Goal: Task Accomplishment & Management: Complete application form

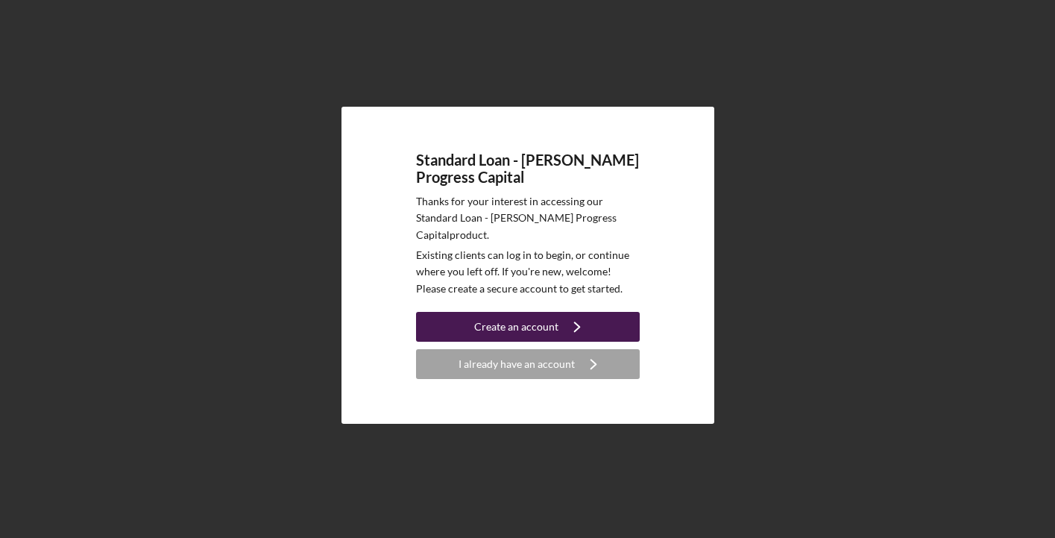
click at [500, 318] on div "Create an account" at bounding box center [516, 327] width 84 height 30
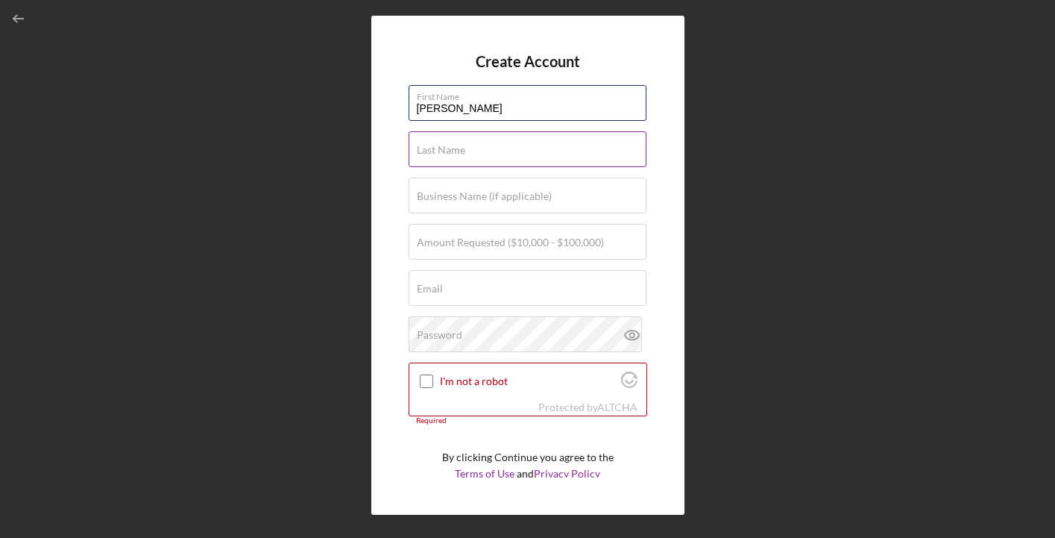
type input "[PERSON_NAME]"
click at [445, 153] on label "Last Name" at bounding box center [441, 150] width 48 height 12
click at [445, 153] on input "Last Name" at bounding box center [528, 149] width 238 height 36
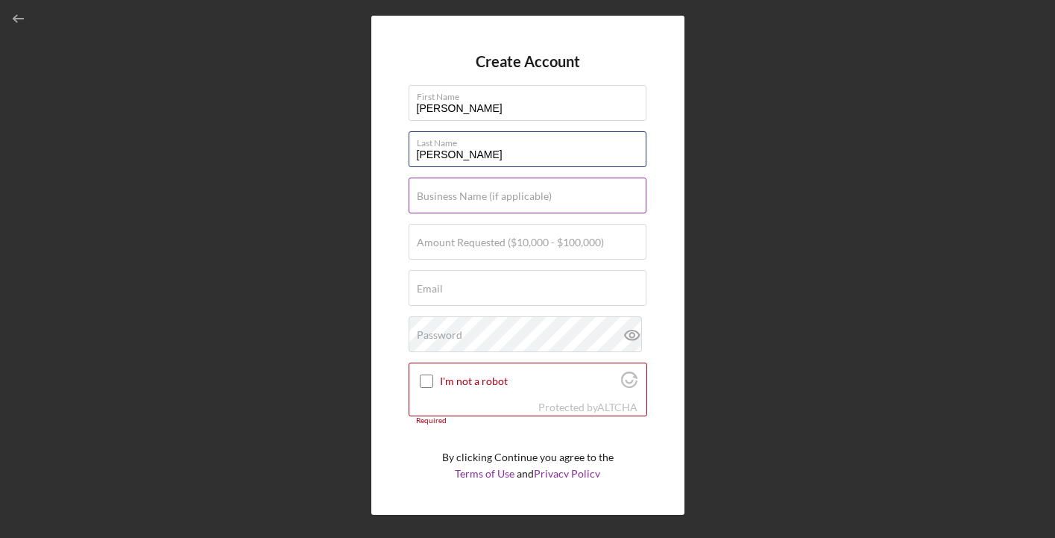
type input "[PERSON_NAME]"
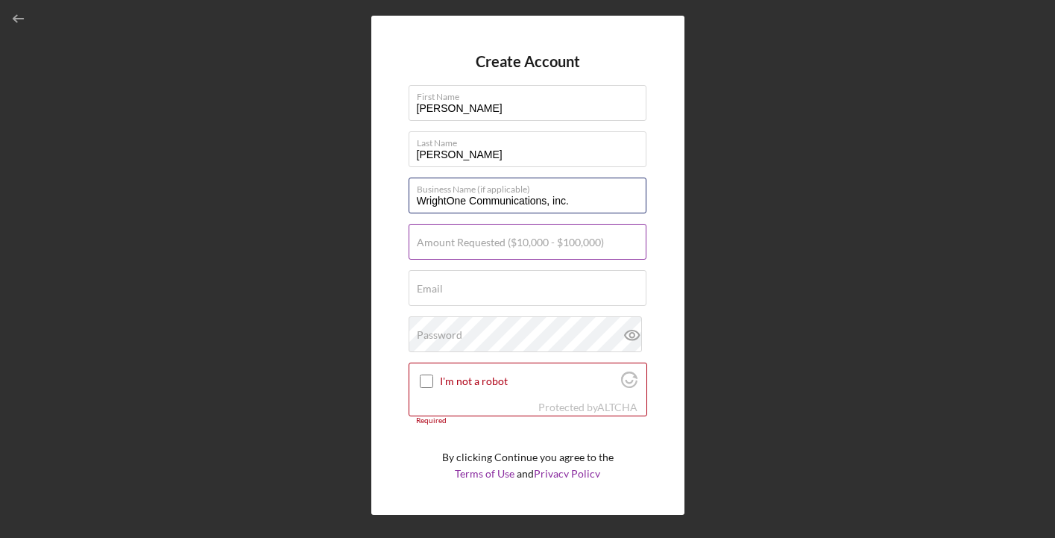
type input "WrightOne Communications, inc."
click at [441, 237] on label "Amount Requested ($10,000 - $100,000)" at bounding box center [510, 242] width 187 height 12
click at [441, 237] on input "Amount Requested ($10,000 - $100,000)" at bounding box center [528, 242] width 238 height 36
type input "$100,000"
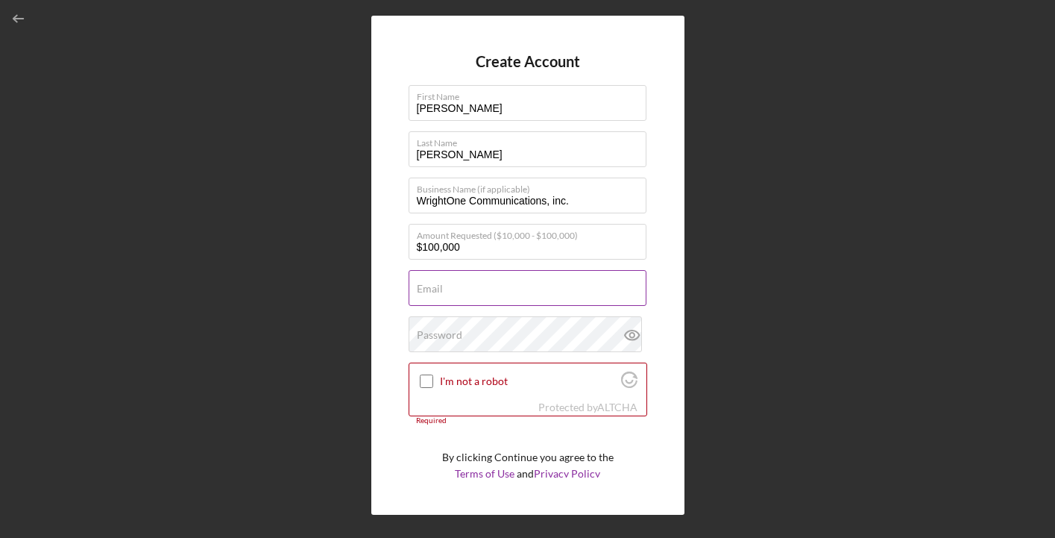
click at [442, 292] on label "Email" at bounding box center [430, 289] width 26 height 12
click at [442, 292] on input "Email" at bounding box center [528, 288] width 238 height 36
type input "[PERSON_NAME][EMAIL_ADDRESS][DOMAIN_NAME]"
click at [433, 332] on label "Password" at bounding box center [439, 335] width 45 height 12
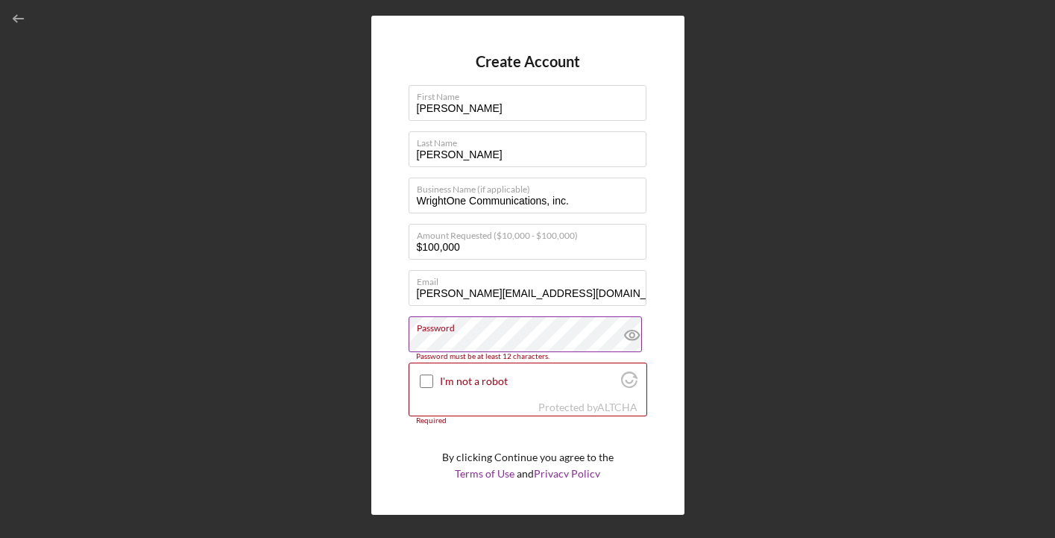
click at [630, 333] on icon at bounding box center [632, 335] width 4 height 4
click at [423, 385] on input "I'm not a robot" at bounding box center [426, 380] width 13 height 13
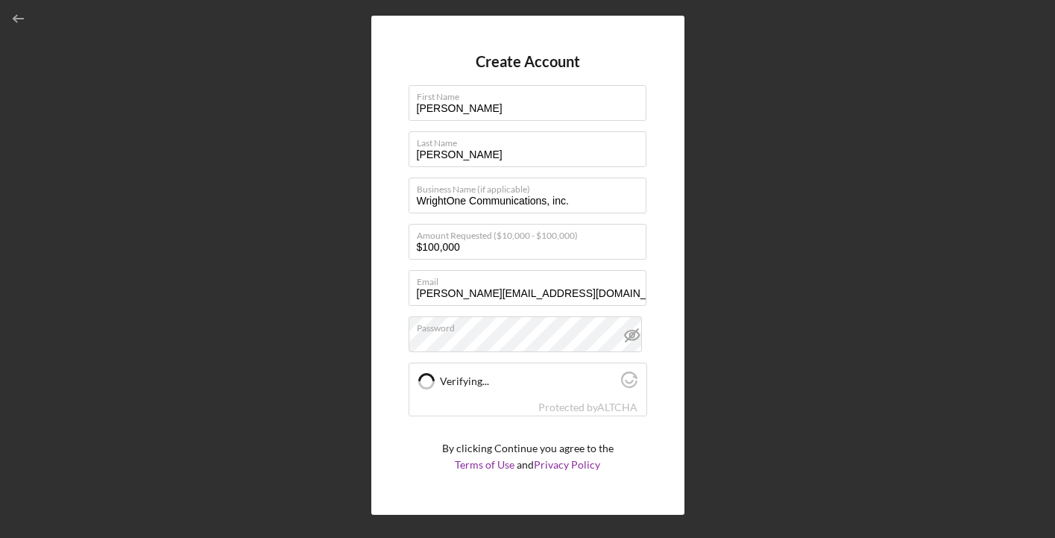
checkbox input "true"
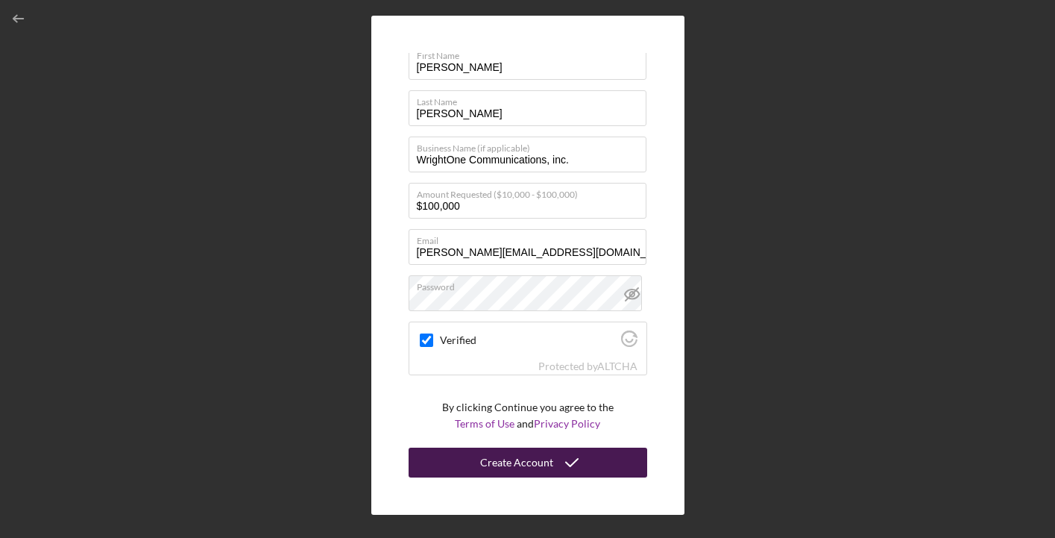
scroll to position [40, 0]
click at [550, 461] on button "Create Account" at bounding box center [528, 463] width 239 height 30
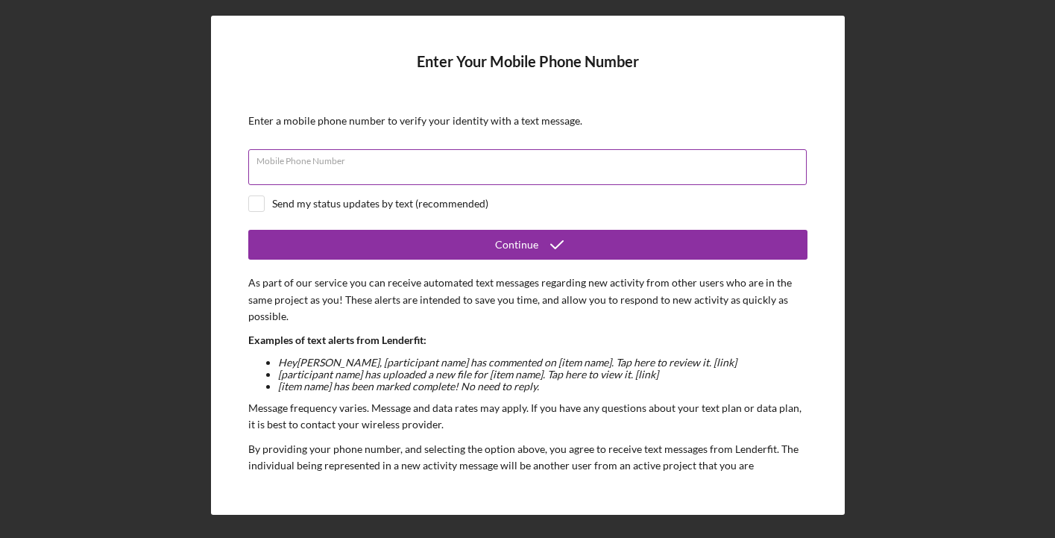
click at [535, 166] on div "Mobile Phone Number" at bounding box center [527, 167] width 559 height 37
type input "[PHONE_NUMBER]"
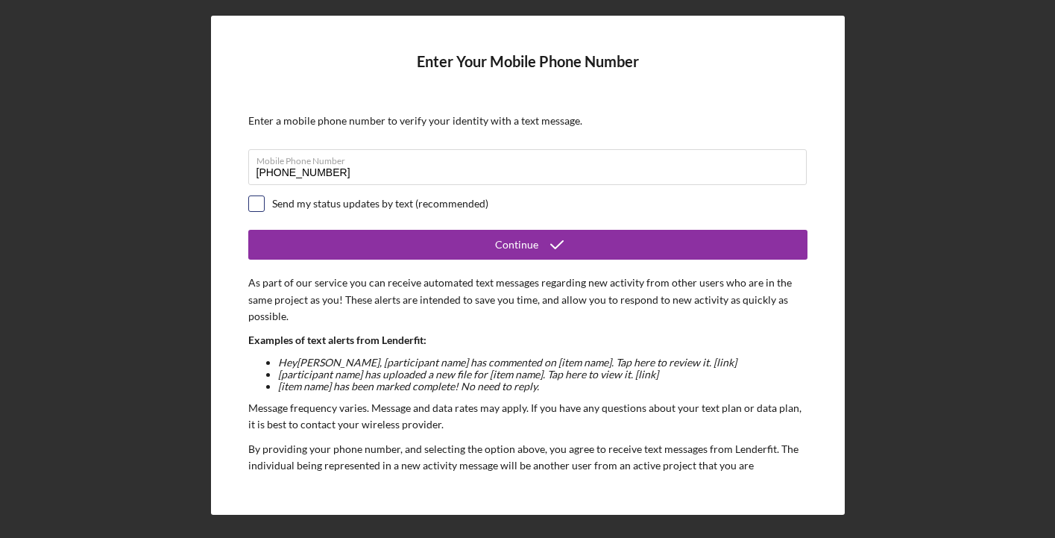
click at [255, 201] on input "checkbox" at bounding box center [256, 203] width 15 height 15
checkbox input "true"
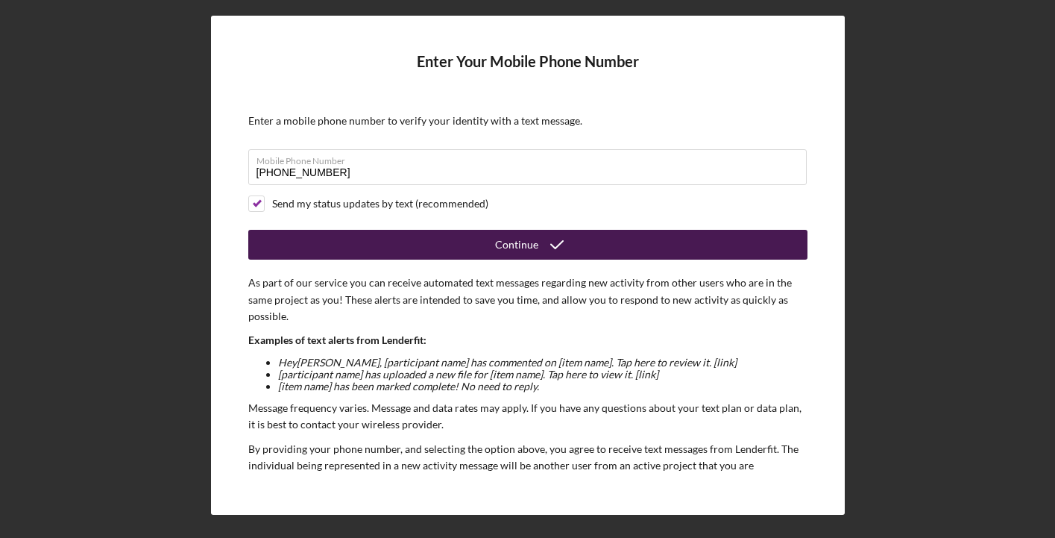
click at [455, 247] on button "Continue" at bounding box center [527, 245] width 559 height 30
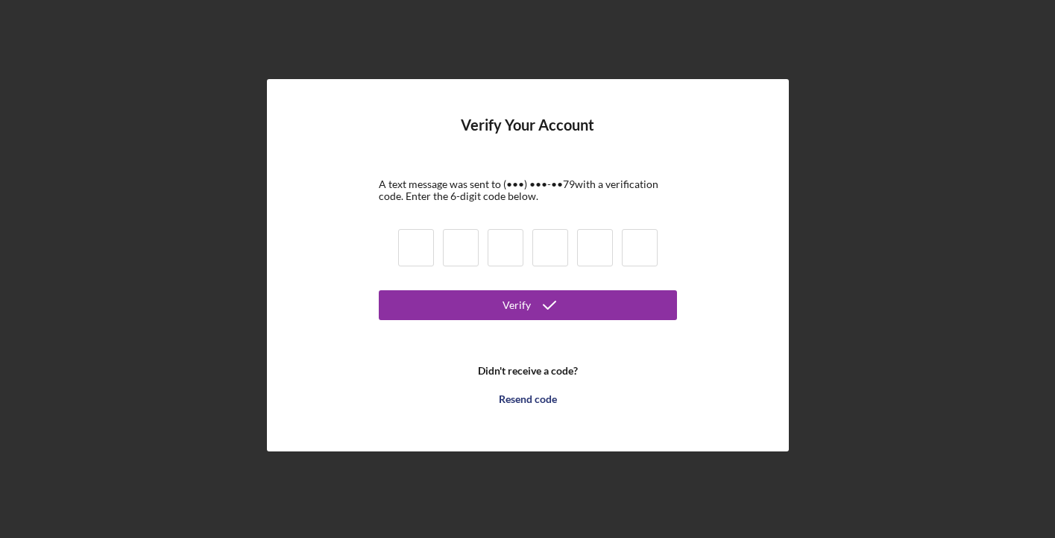
click at [422, 247] on input at bounding box center [416, 247] width 36 height 37
type input "9"
type input "4"
type input "9"
type input "8"
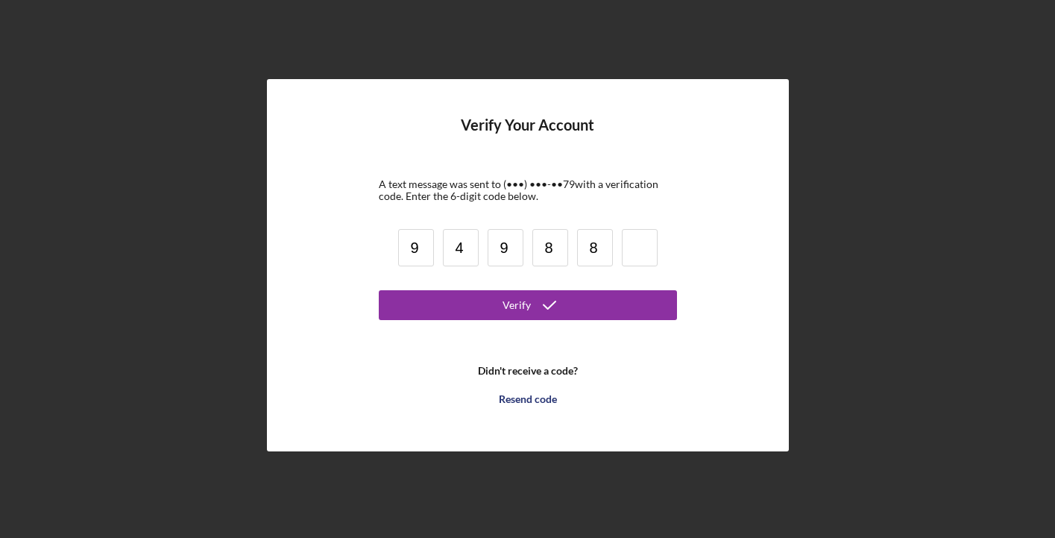
type input "8"
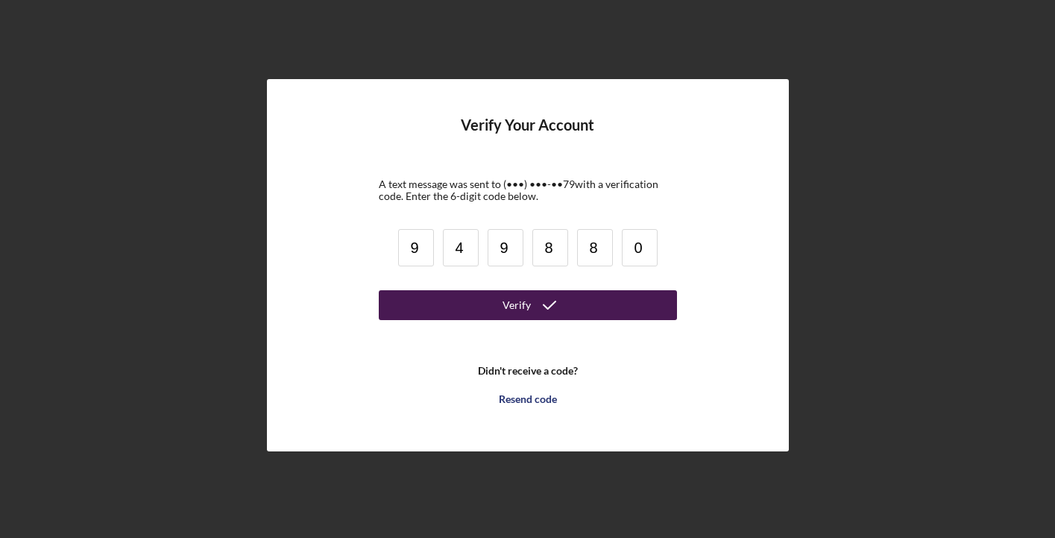
type input "0"
click at [439, 304] on button "Verify" at bounding box center [528, 305] width 298 height 30
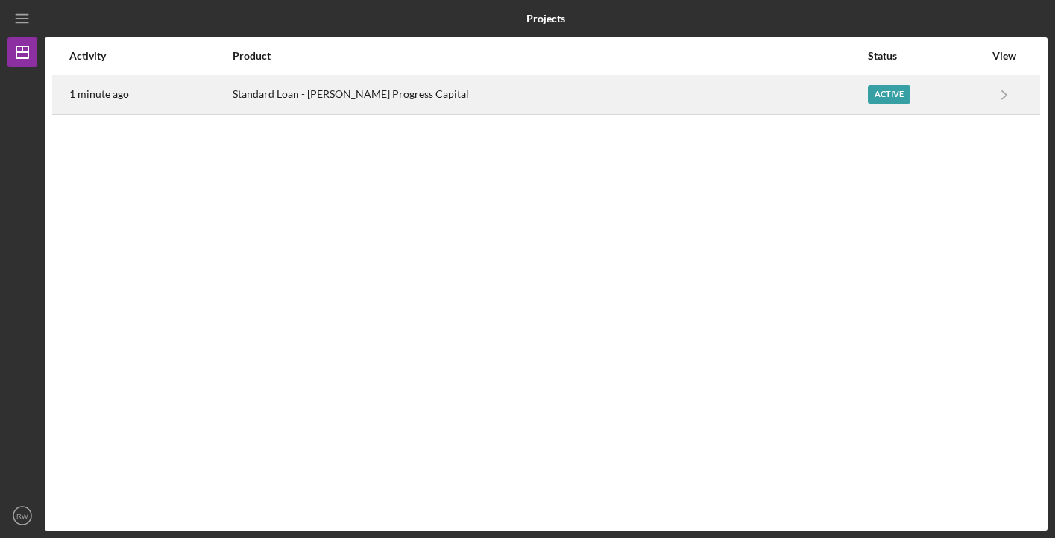
click at [868, 95] on div "Active" at bounding box center [889, 94] width 43 height 19
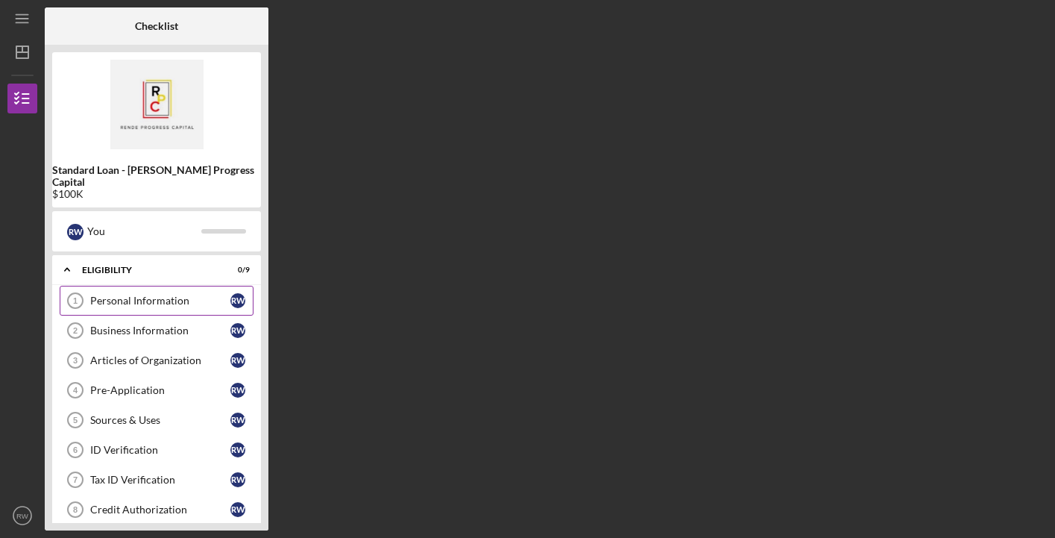
click at [216, 295] on div "Personal Information" at bounding box center [160, 301] width 140 height 12
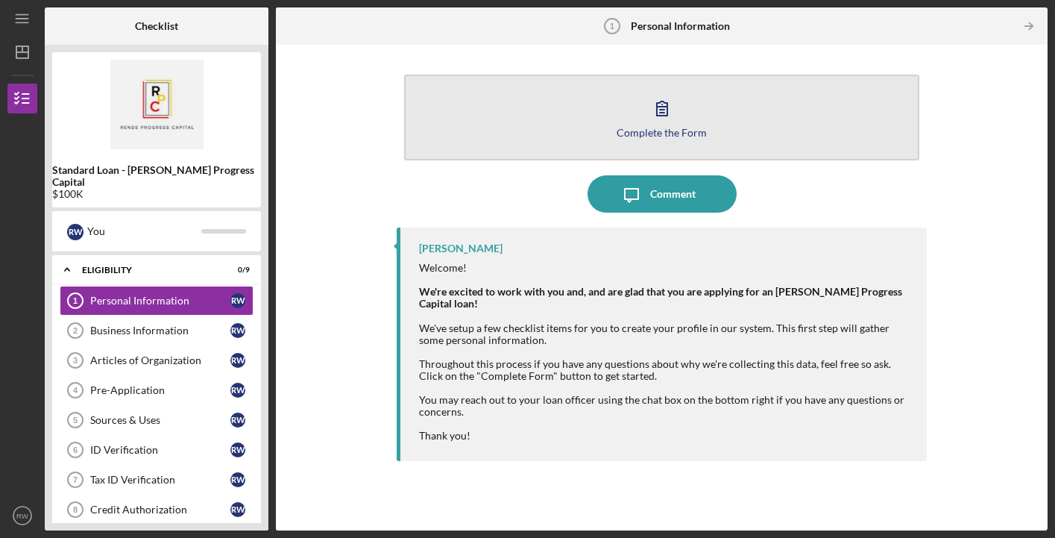
click at [664, 113] on icon "button" at bounding box center [662, 108] width 10 height 14
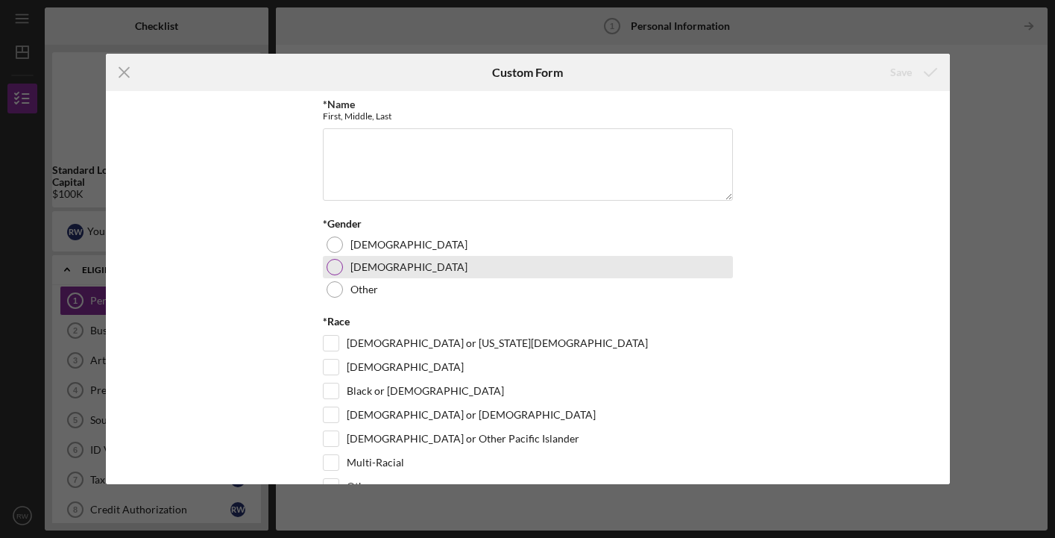
click at [357, 261] on label "[DEMOGRAPHIC_DATA]" at bounding box center [409, 267] width 117 height 12
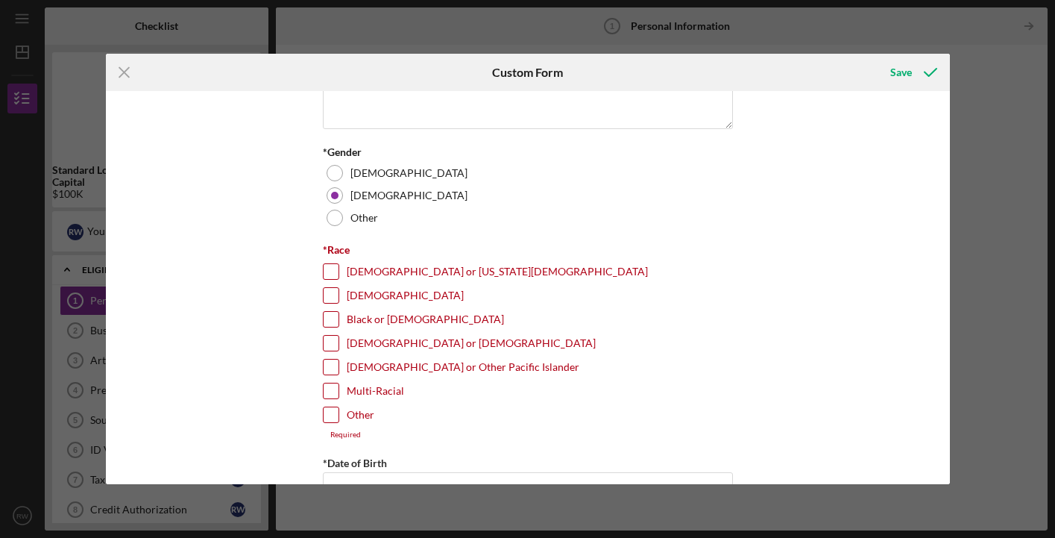
scroll to position [72, 0]
click at [327, 317] on input "Black or [DEMOGRAPHIC_DATA]" at bounding box center [331, 318] width 15 height 15
checkbox input "true"
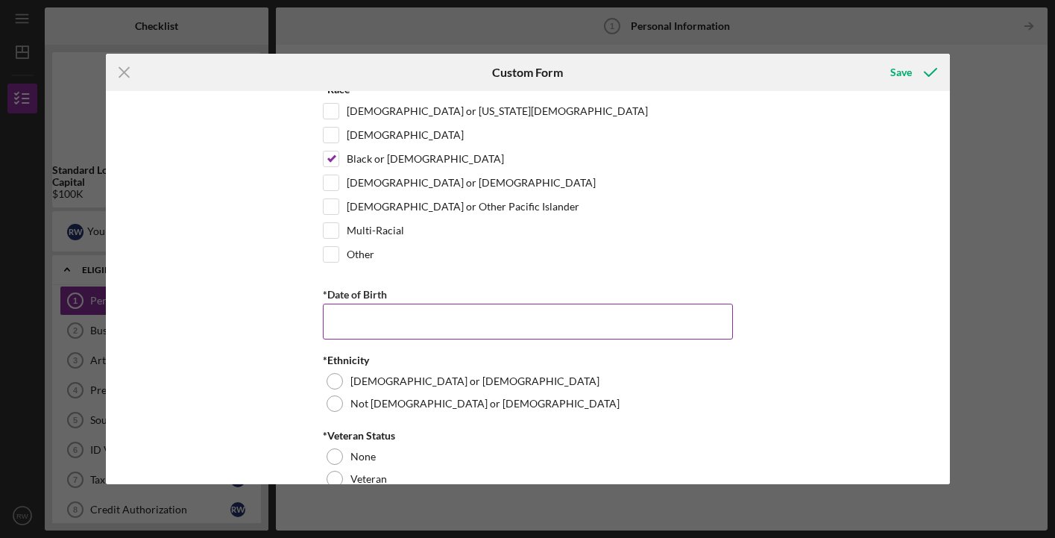
scroll to position [235, 0]
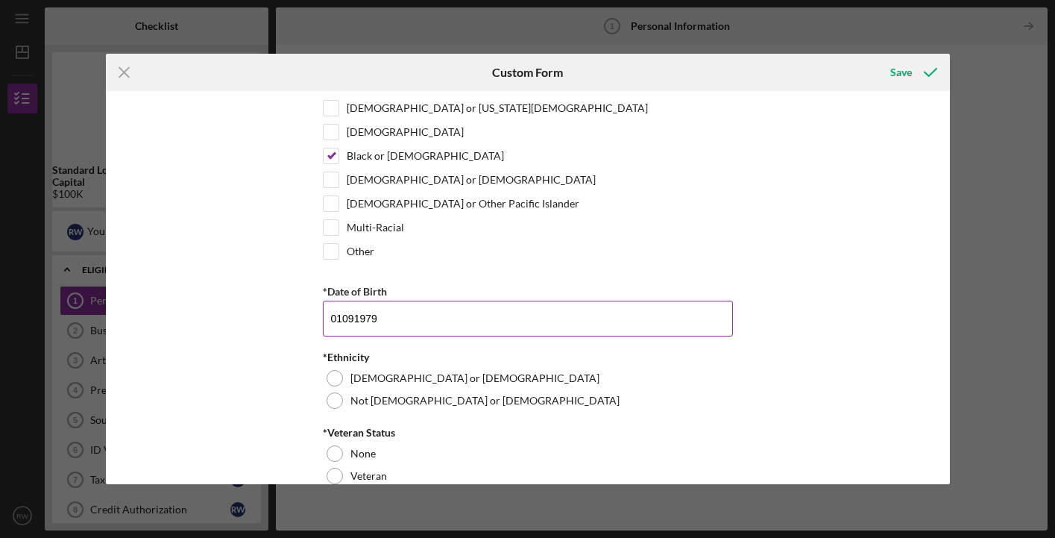
click at [336, 322] on input "01091979" at bounding box center [528, 319] width 410 height 36
click at [337, 322] on input "01091979" at bounding box center [528, 319] width 410 height 36
click at [341, 317] on input "01091979" at bounding box center [528, 319] width 410 height 36
click at [357, 319] on input "01/091979" at bounding box center [528, 319] width 410 height 36
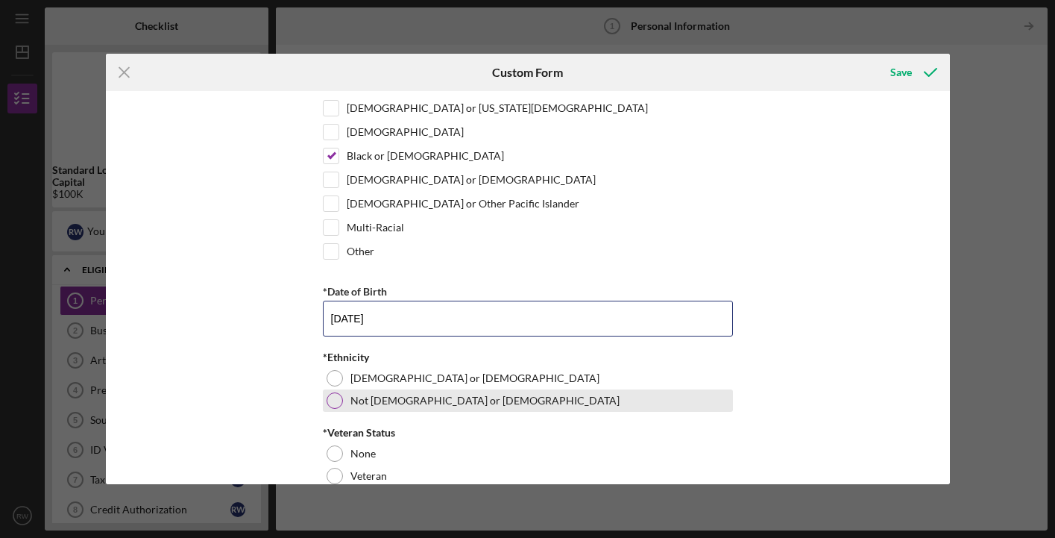
type input "[DATE]"
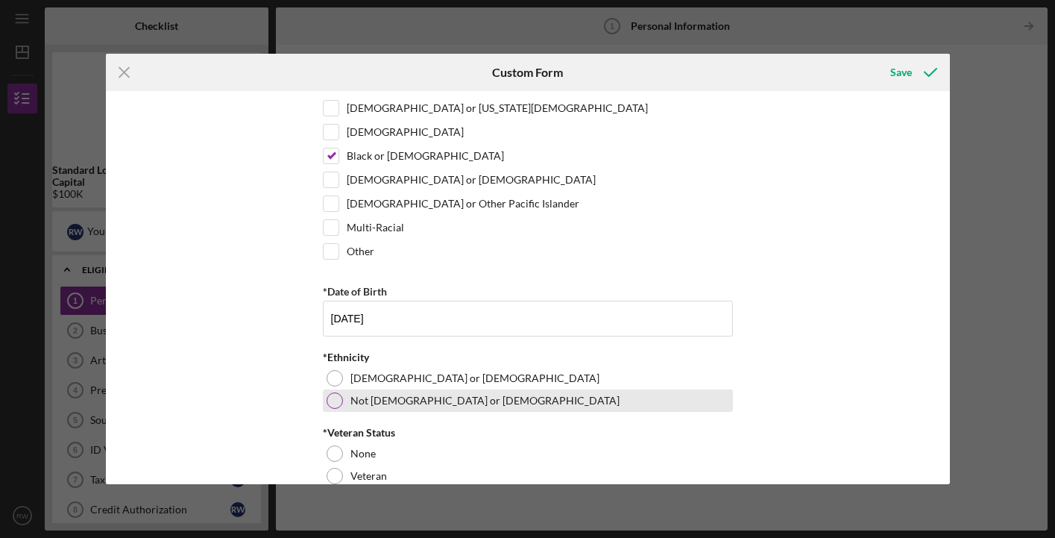
click at [339, 396] on div at bounding box center [335, 400] width 16 height 16
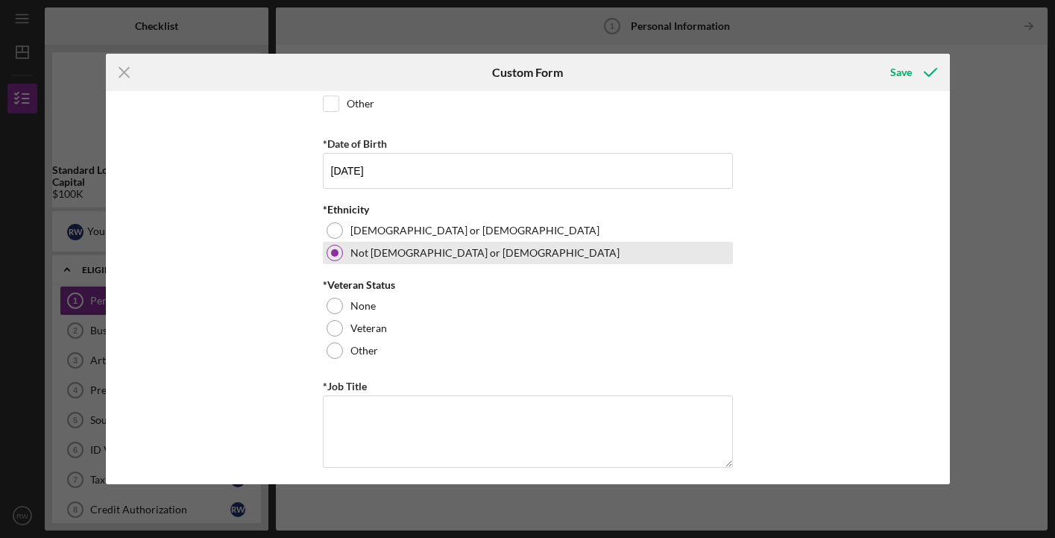
scroll to position [400, 0]
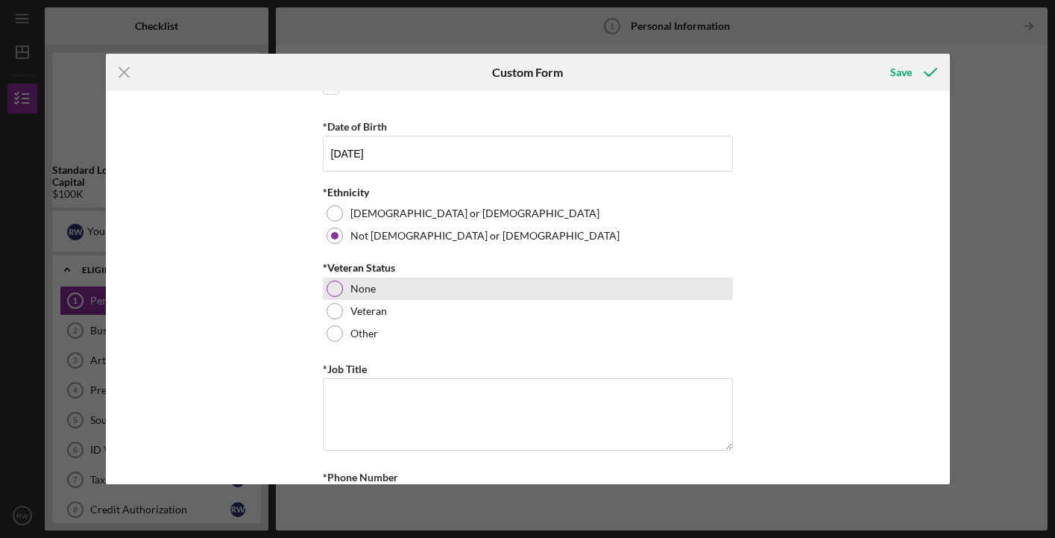
click at [330, 283] on div at bounding box center [335, 288] width 16 height 16
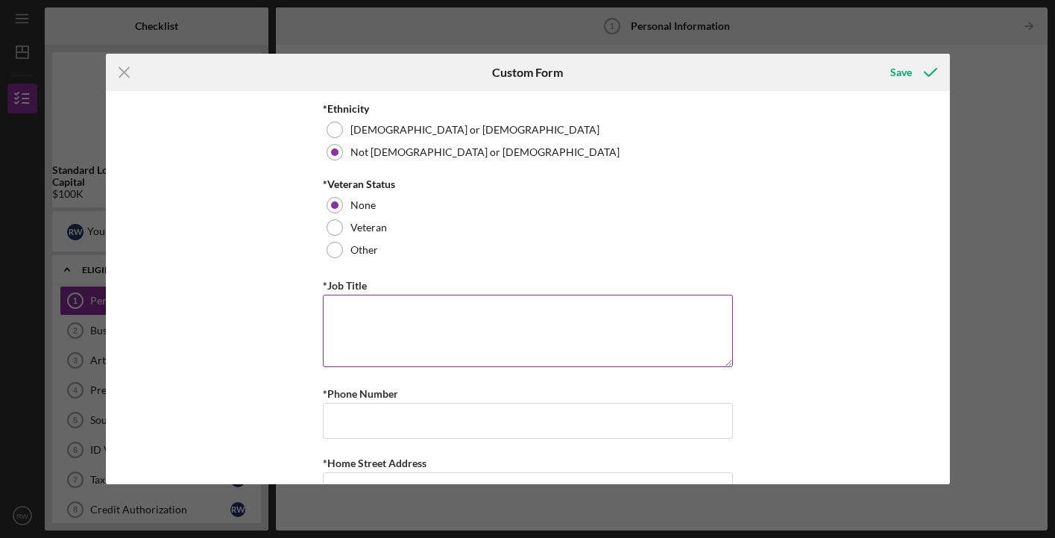
scroll to position [496, 0]
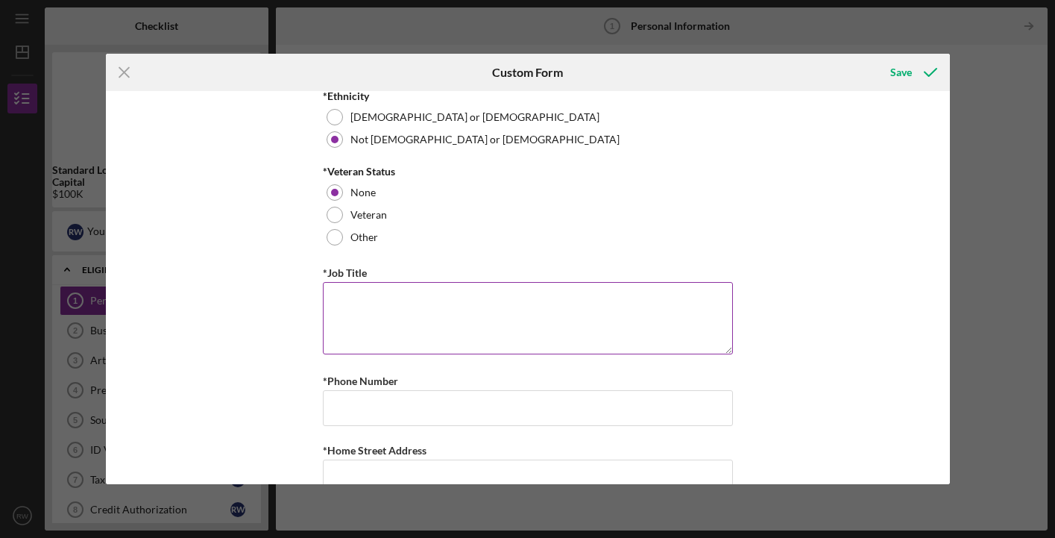
click at [341, 304] on textarea "*Job Title" at bounding box center [528, 318] width 410 height 72
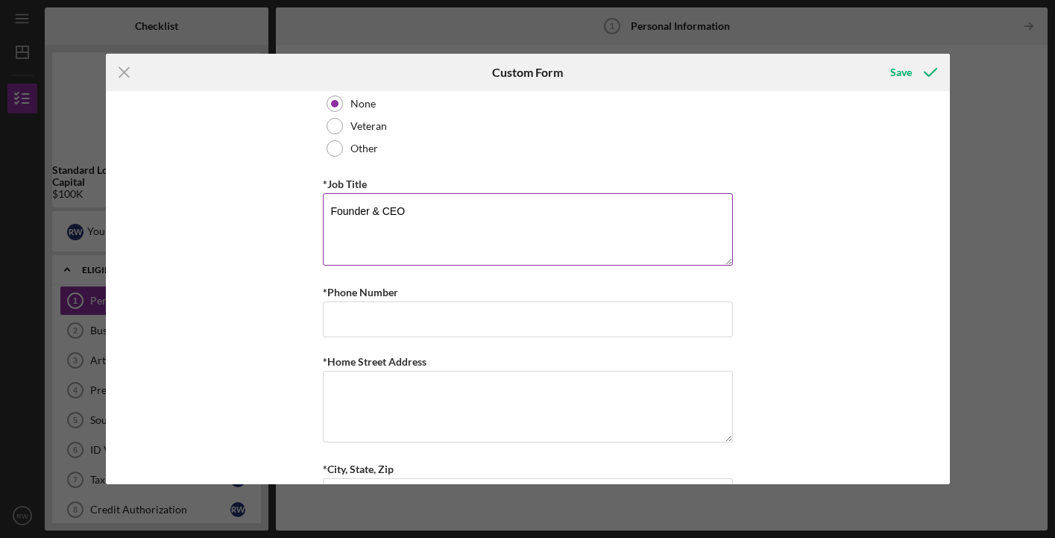
scroll to position [627, 0]
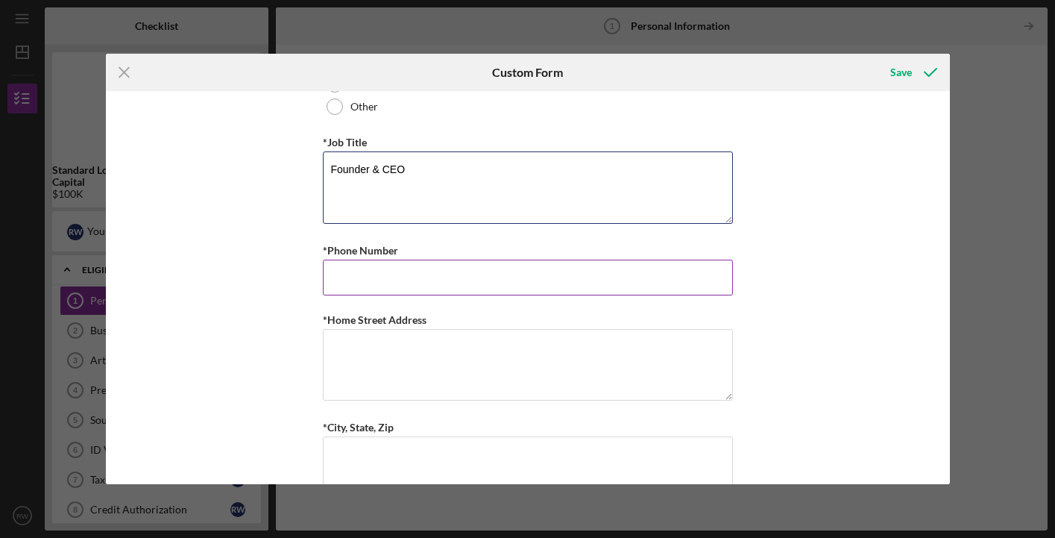
type textarea "Founder & CEO"
type input "3"
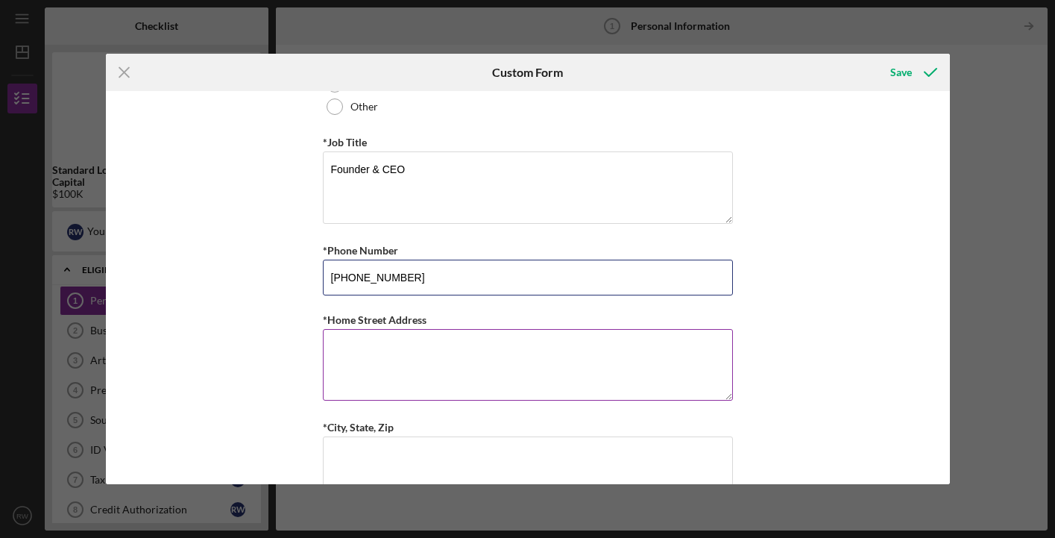
type input "[PHONE_NUMBER]"
click at [337, 344] on textarea "*Home Street Address" at bounding box center [528, 365] width 410 height 72
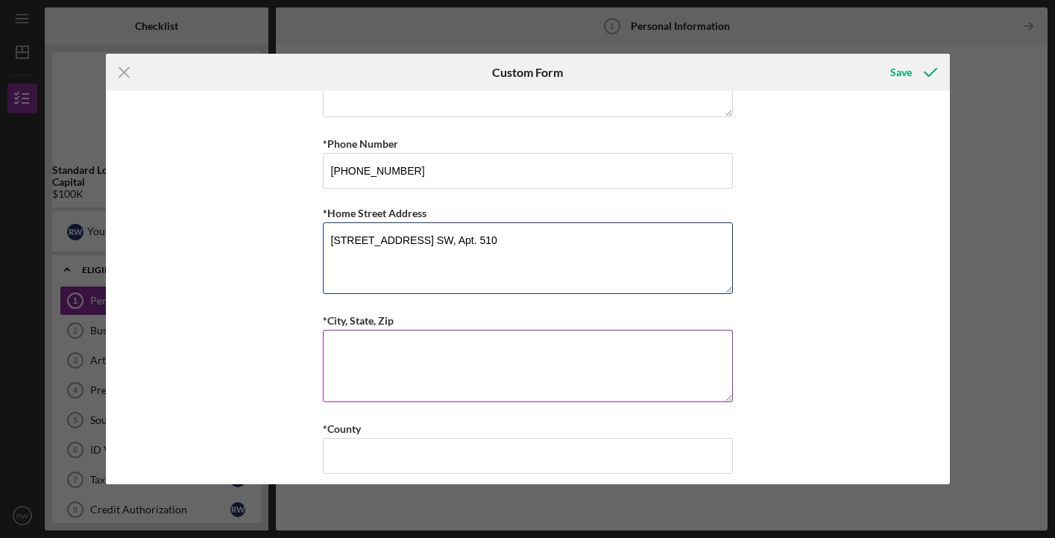
scroll to position [736, 0]
type textarea "[STREET_ADDRESS] SW, Apt. 510"
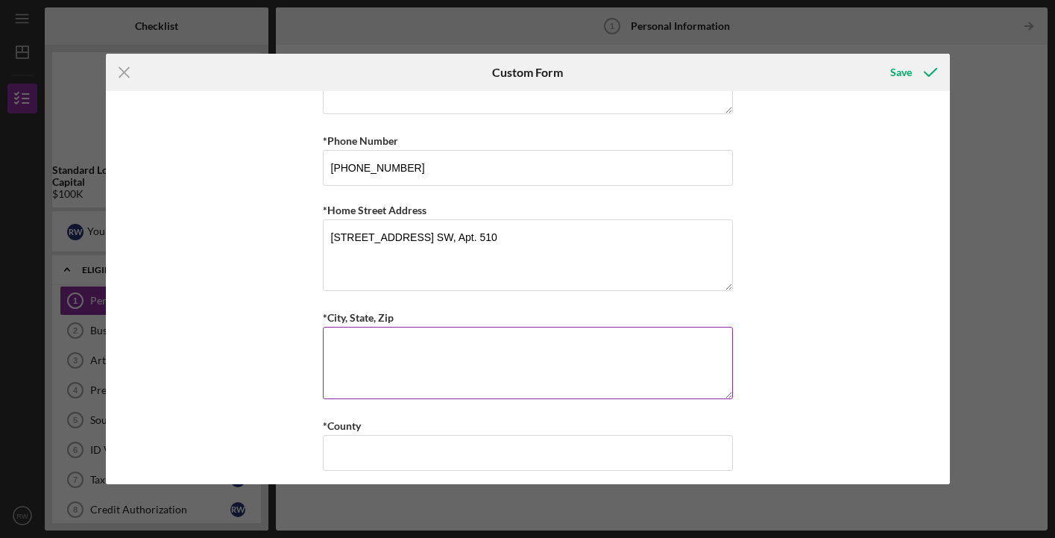
click at [357, 365] on textarea "*City, State, Zip" at bounding box center [528, 363] width 410 height 72
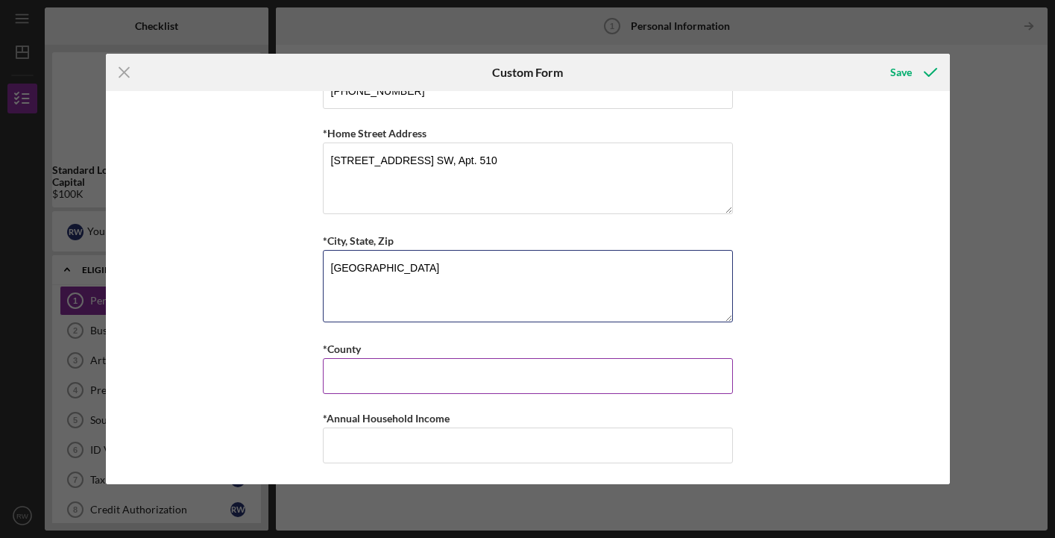
scroll to position [812, 0]
type textarea "[GEOGRAPHIC_DATA]"
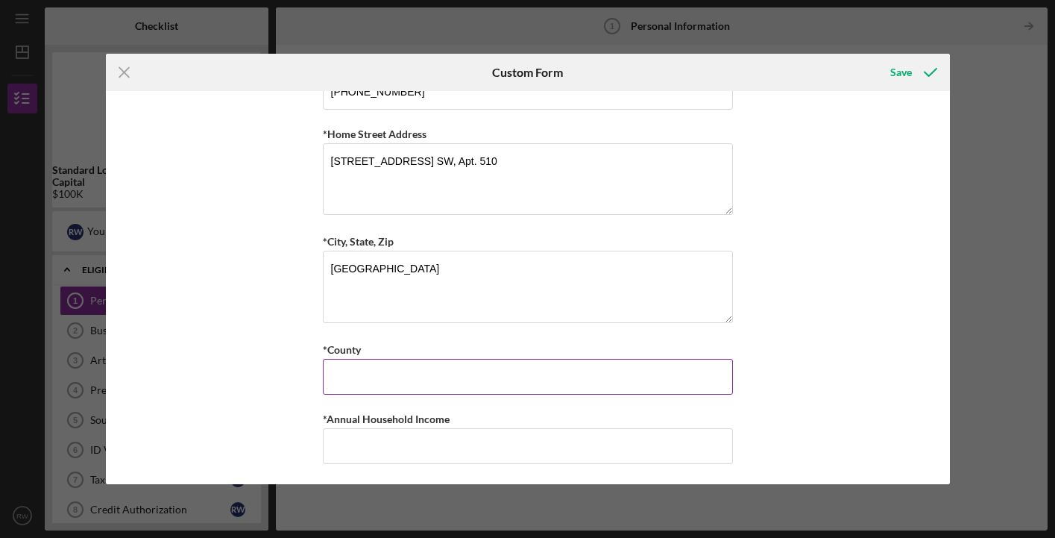
click at [354, 365] on input "*County" at bounding box center [528, 377] width 410 height 36
type input "Kent"
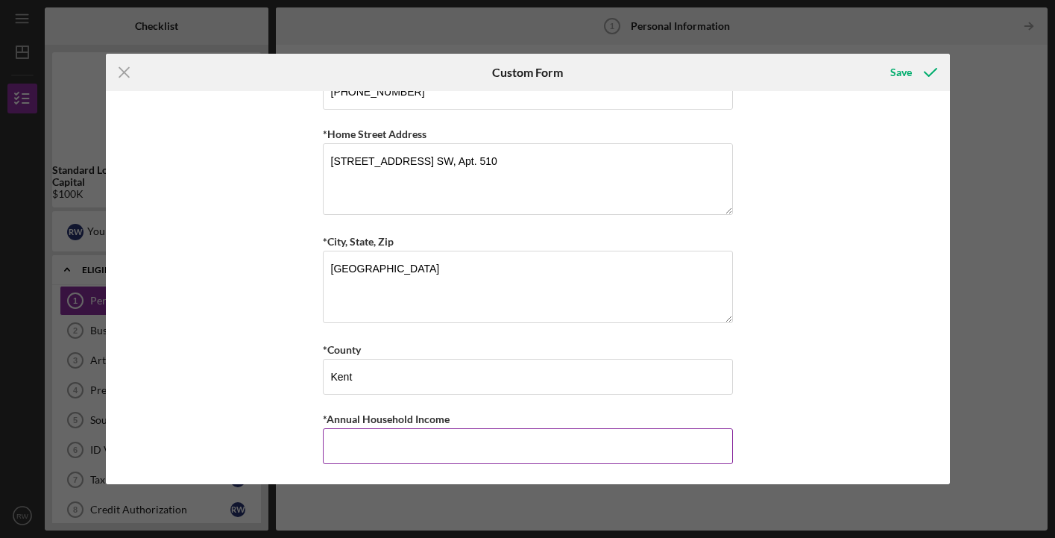
click at [351, 436] on input "*Annual Household Income" at bounding box center [528, 446] width 410 height 36
click at [368, 446] on input "$" at bounding box center [528, 446] width 410 height 36
drag, startPoint x: 900, startPoint y: 72, endPoint x: 421, endPoint y: 431, distance: 599.0
click at [421, 431] on form "Icon/Menu Close Custom Form Save *Name First, Middle, Last Required *Gender [DE…" at bounding box center [528, 269] width 844 height 430
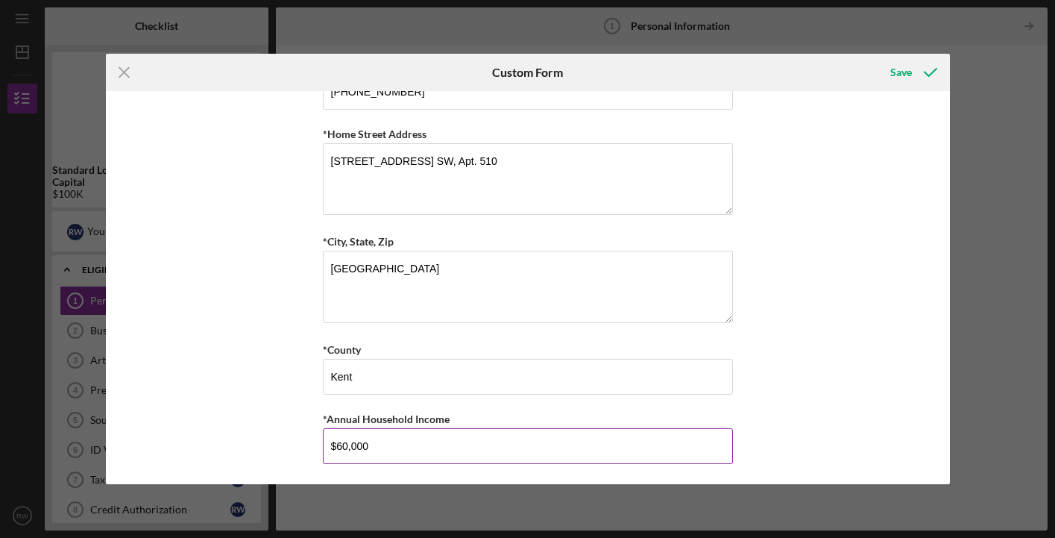
drag, startPoint x: 392, startPoint y: 444, endPoint x: 324, endPoint y: 445, distance: 67.9
click at [324, 445] on input "$60,000" at bounding box center [528, 446] width 410 height 36
type input "$50,000"
click at [903, 71] on div "Save" at bounding box center [902, 72] width 22 height 30
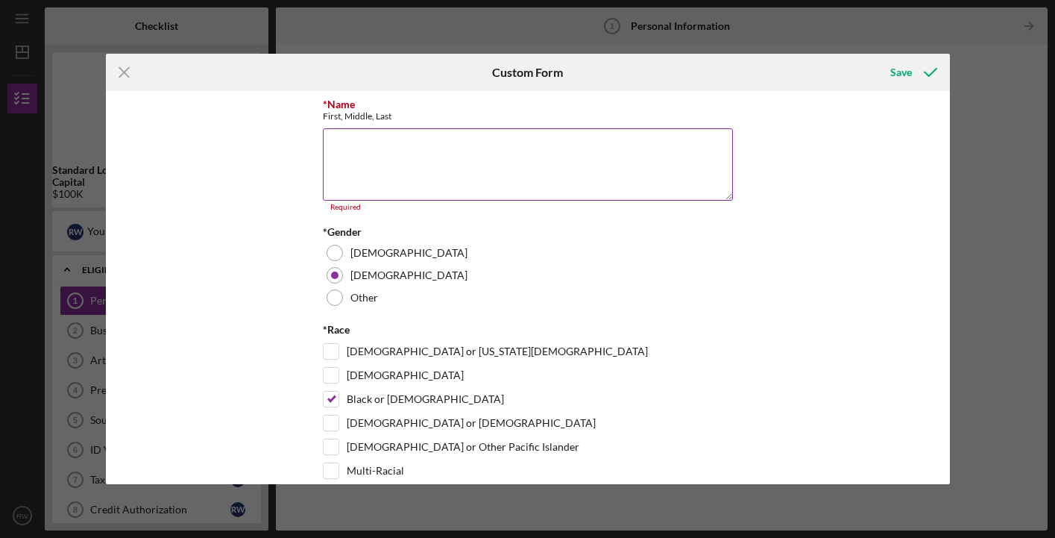
scroll to position [0, 0]
click at [534, 158] on textarea "*Name" at bounding box center [528, 164] width 410 height 72
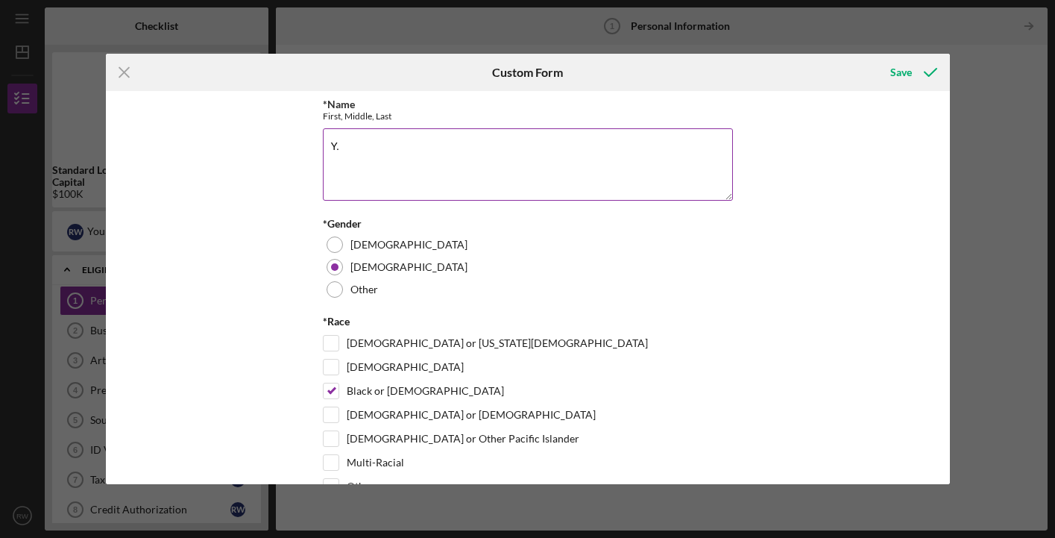
click at [445, 166] on textarea "Y." at bounding box center [528, 164] width 410 height 72
click at [414, 161] on textarea "Y." at bounding box center [528, 164] width 410 height 72
click at [414, 160] on textarea "Y." at bounding box center [528, 164] width 410 height 72
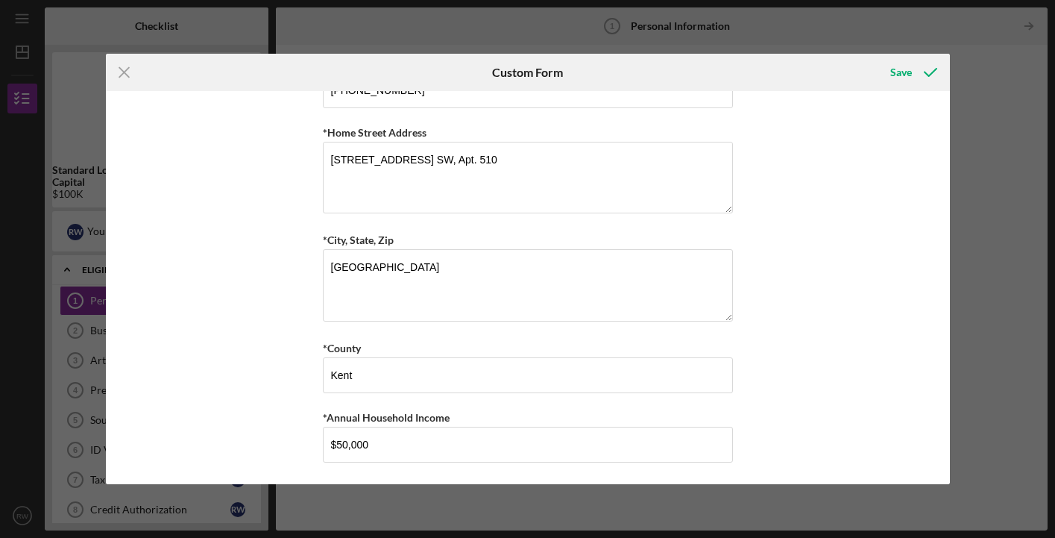
scroll to position [812, 0]
type textarea "[PERSON_NAME]"
click at [901, 72] on div "Save" at bounding box center [902, 72] width 22 height 30
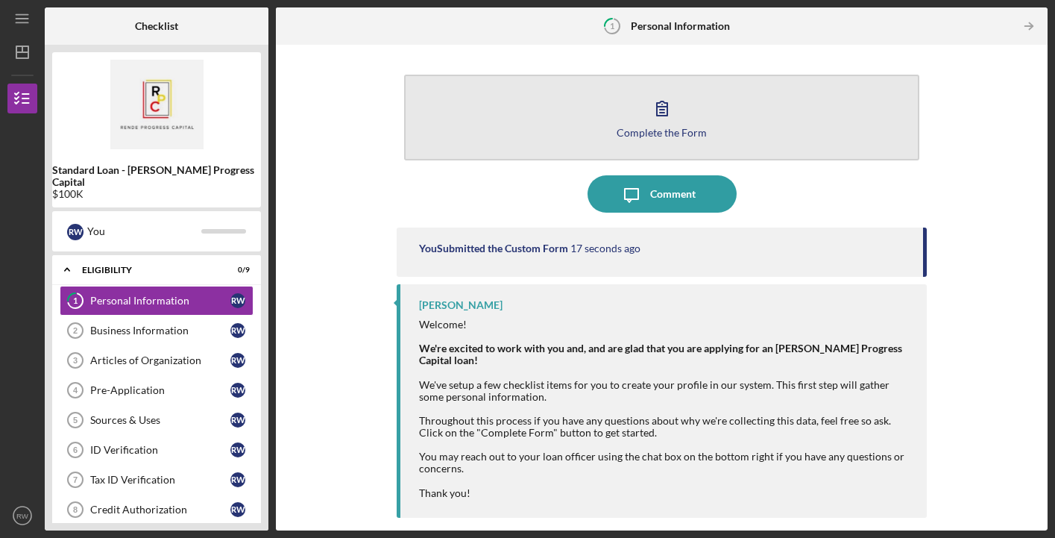
click at [662, 108] on icon "button" at bounding box center [662, 108] width 37 height 37
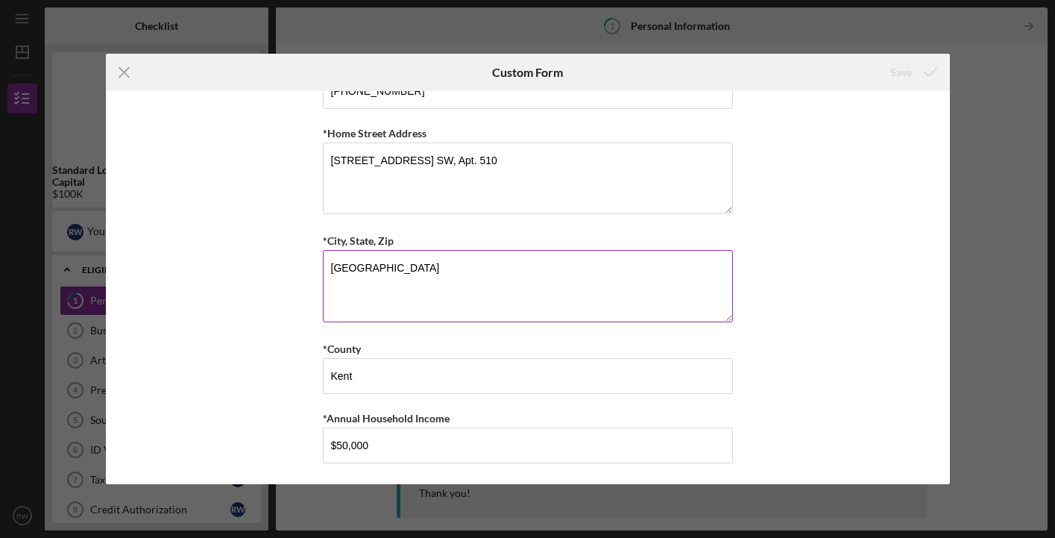
scroll to position [812, 0]
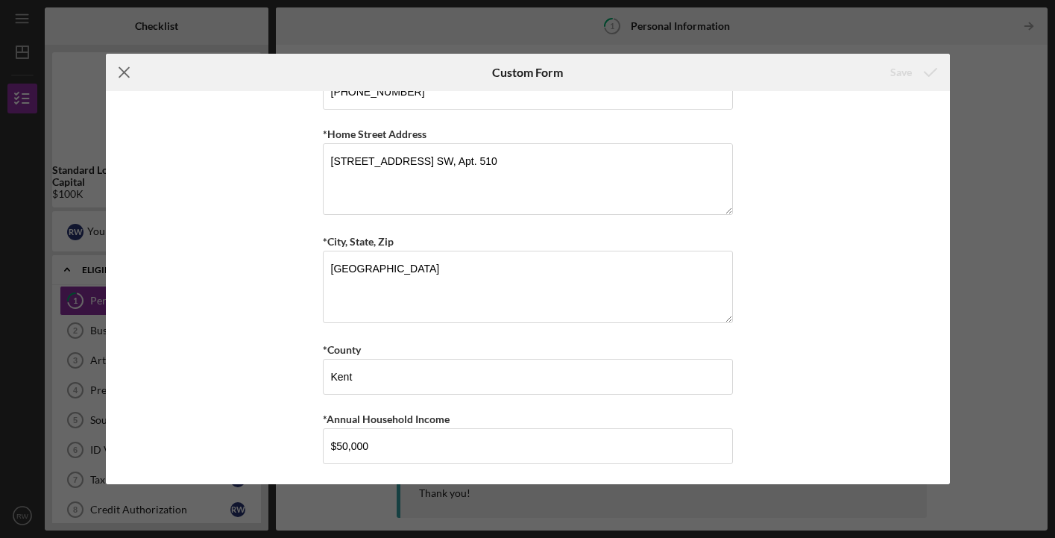
click at [118, 75] on icon "Icon/Menu Close" at bounding box center [124, 72] width 37 height 37
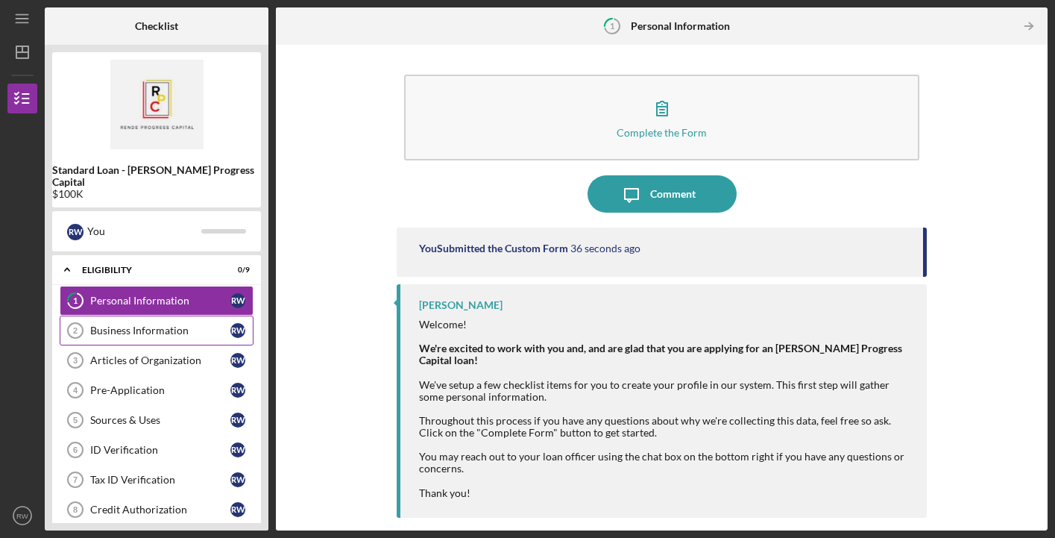
click at [173, 324] on div "Business Information" at bounding box center [160, 330] width 140 height 12
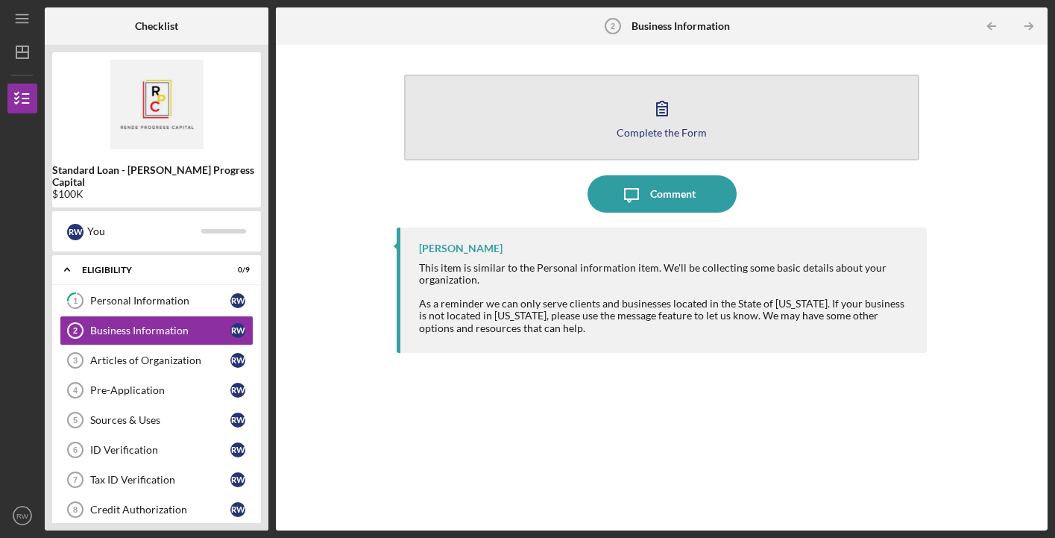
click at [674, 114] on icon "button" at bounding box center [662, 108] width 37 height 37
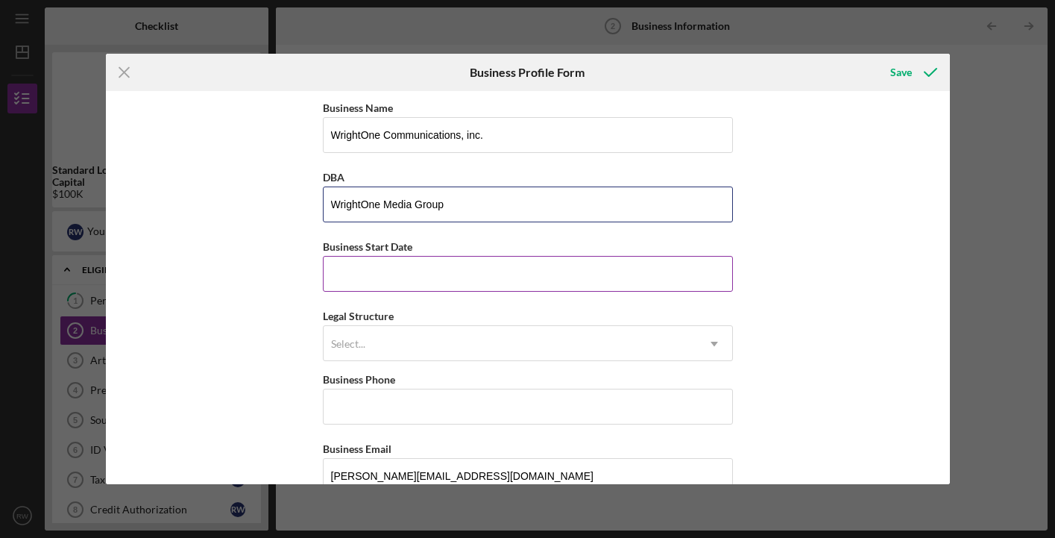
type input "WrightOne Media Group"
type input "[DATE]"
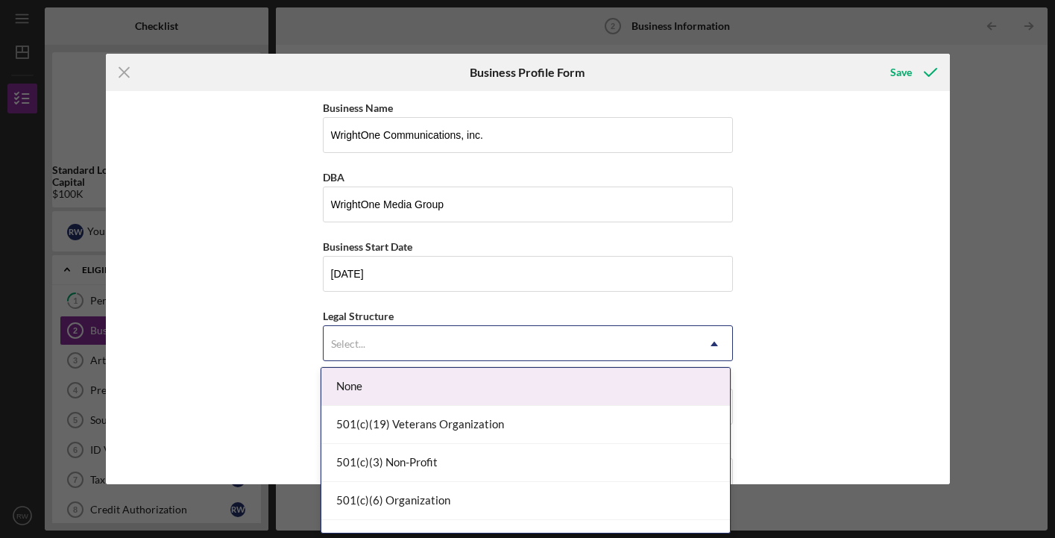
click at [395, 349] on div "Select..." at bounding box center [510, 344] width 373 height 34
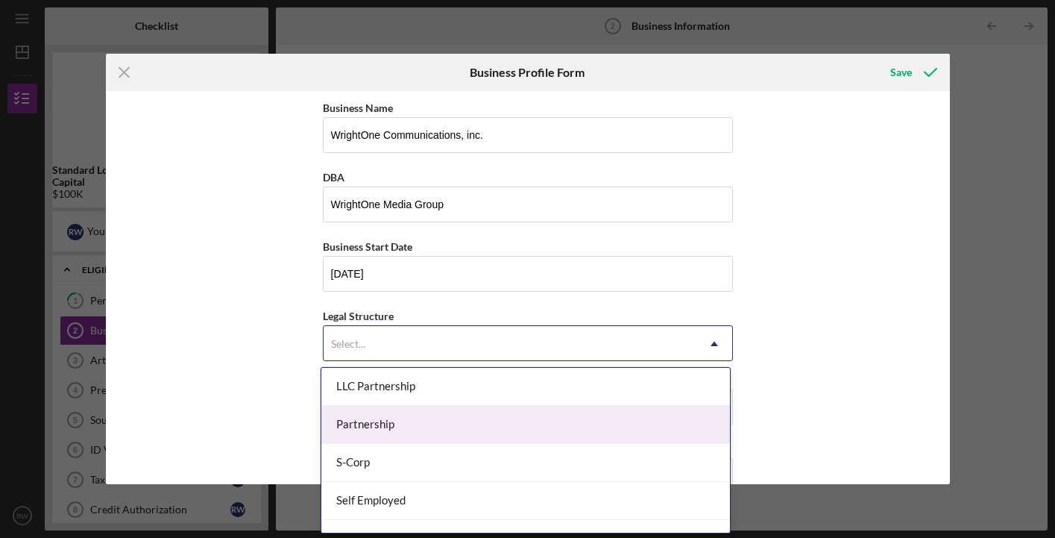
scroll to position [333, 0]
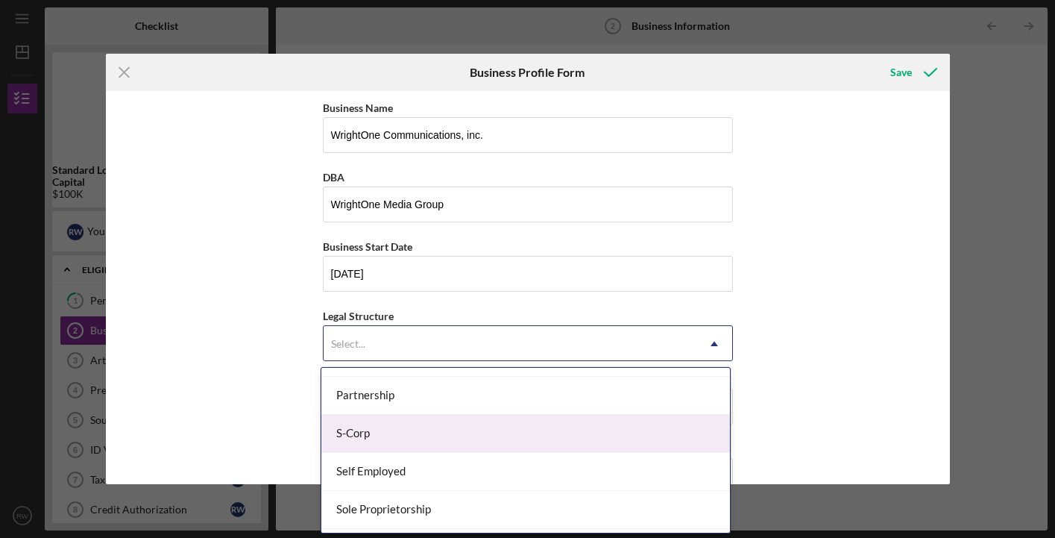
click at [412, 424] on div "S-Corp" at bounding box center [525, 434] width 409 height 38
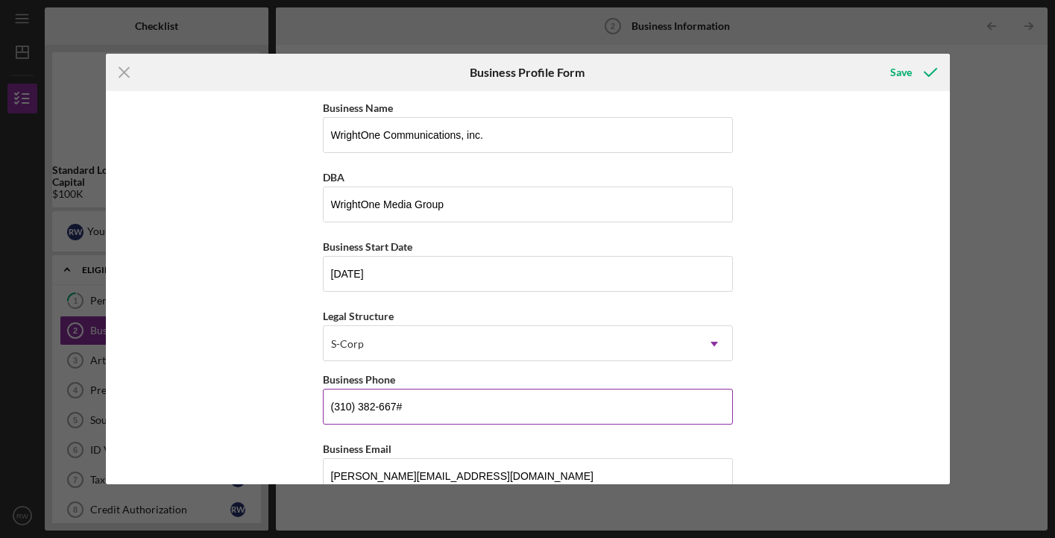
type input "[PHONE_NUMBER]"
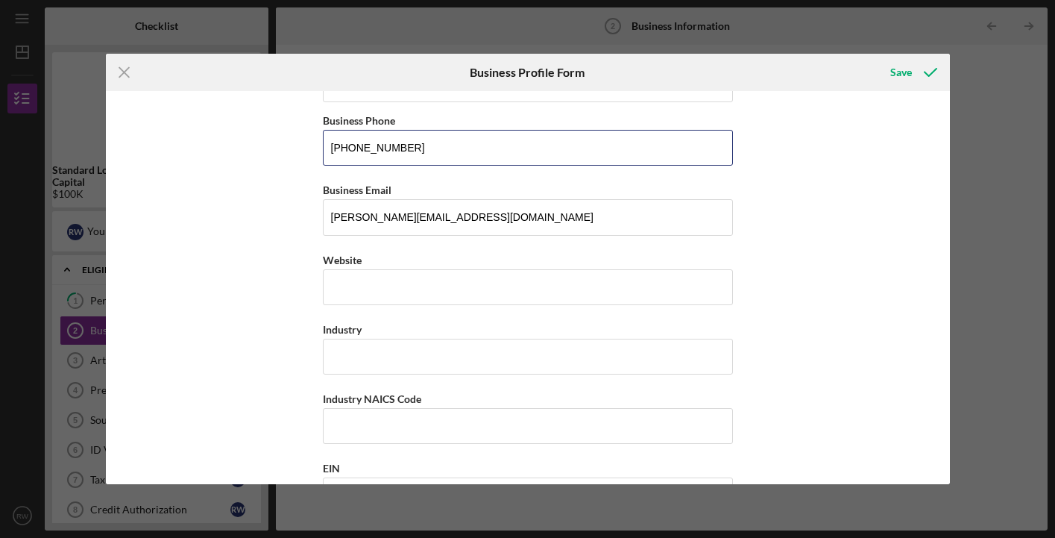
scroll to position [261, 0]
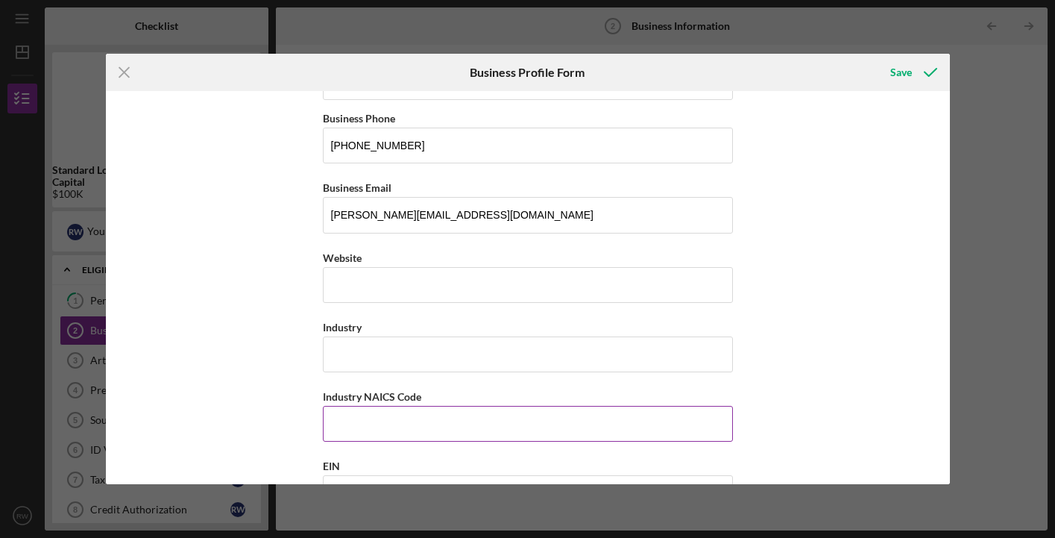
click at [419, 411] on input "Industry NAICS Code" at bounding box center [528, 424] width 410 height 36
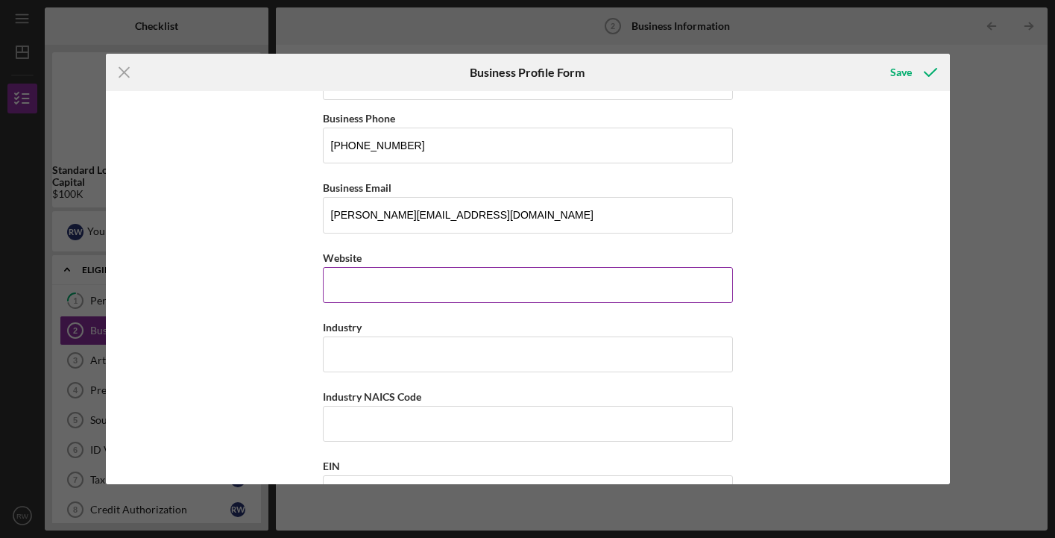
click at [381, 295] on input "Website" at bounding box center [528, 285] width 410 height 36
click at [379, 286] on input "www" at bounding box center [528, 285] width 410 height 36
paste input ".[DOMAIN_NAME]"
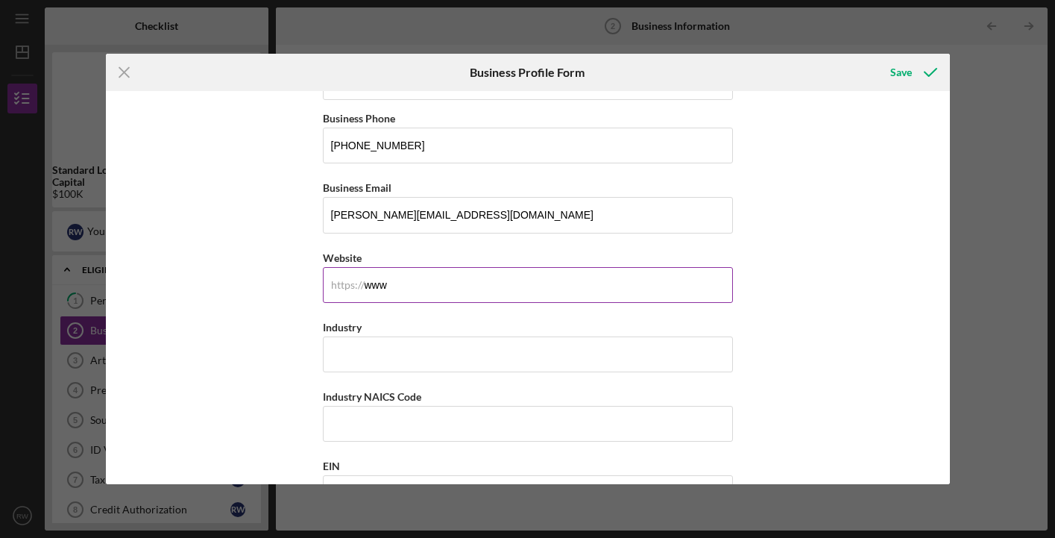
type input "[DOMAIN_NAME]"
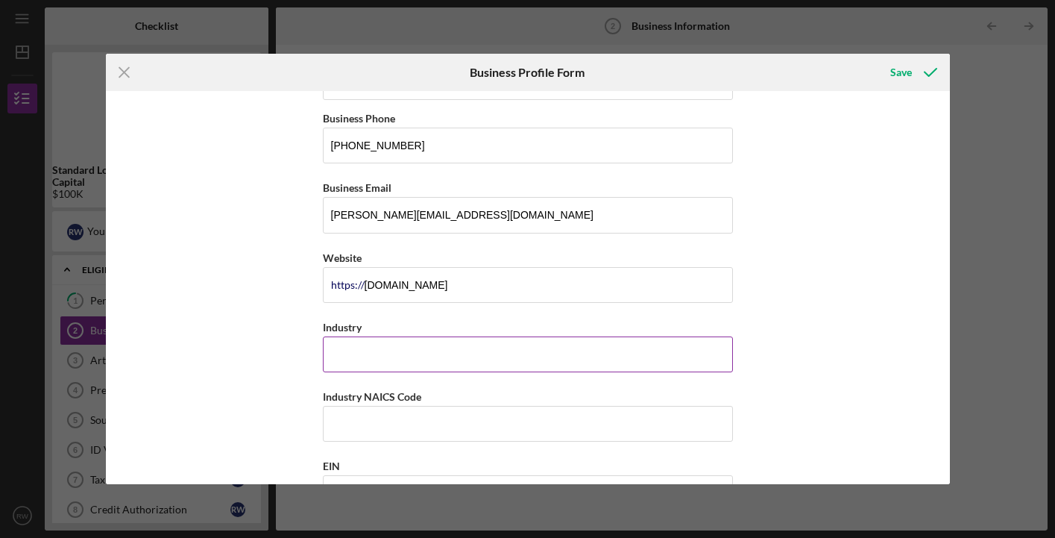
click at [432, 357] on input "Industry" at bounding box center [528, 354] width 410 height 36
type input "Marketing"
click at [420, 421] on input "Industry NAICS Code" at bounding box center [528, 424] width 410 height 36
drag, startPoint x: 428, startPoint y: 396, endPoint x: 319, endPoint y: 395, distance: 108.9
click at [323, 395] on div "Industry NAICS Code" at bounding box center [528, 396] width 410 height 19
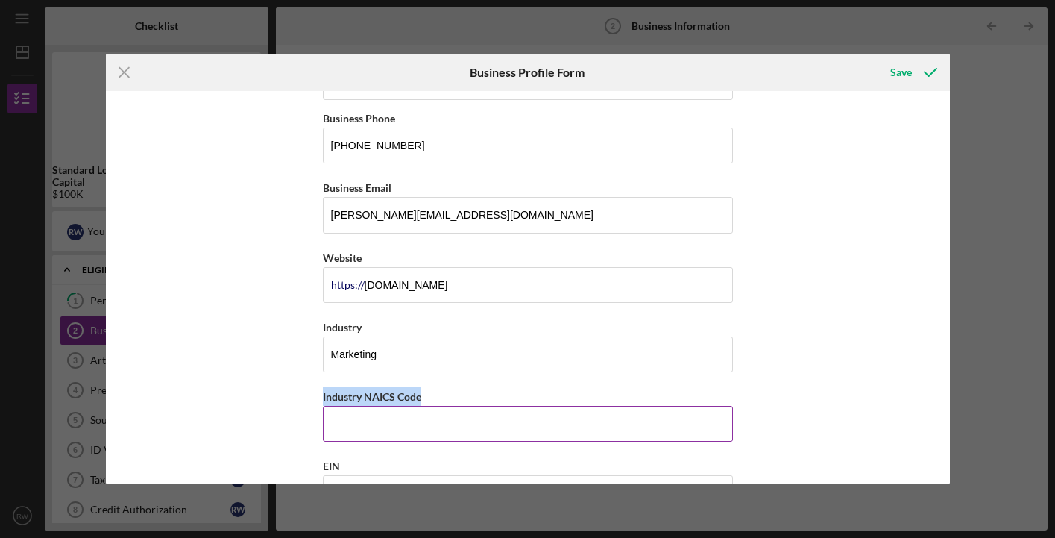
copy label "Industry NAICS Code"
click at [414, 416] on input "Industry NAICS Code" at bounding box center [528, 424] width 410 height 36
paste input "541613"
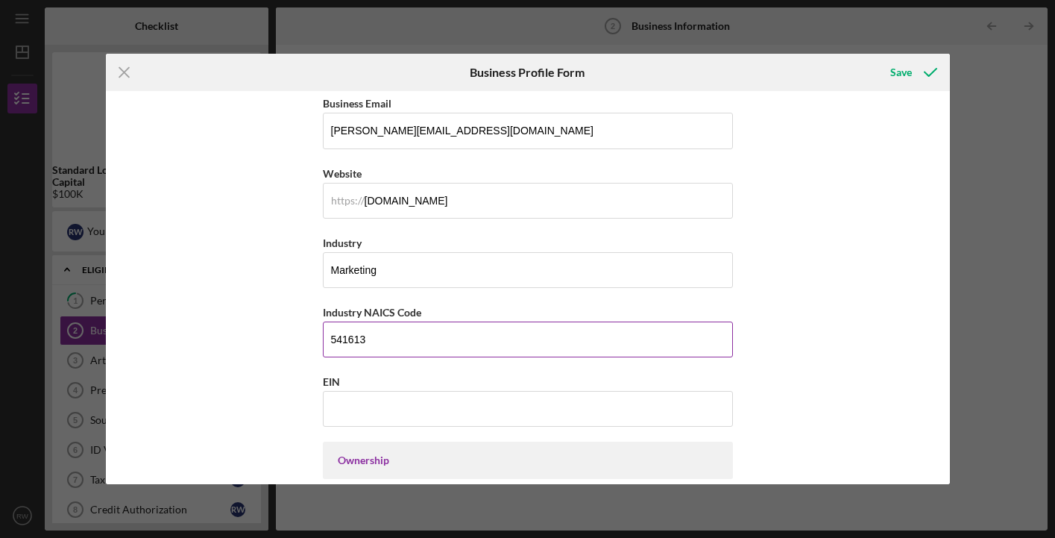
scroll to position [390, 0]
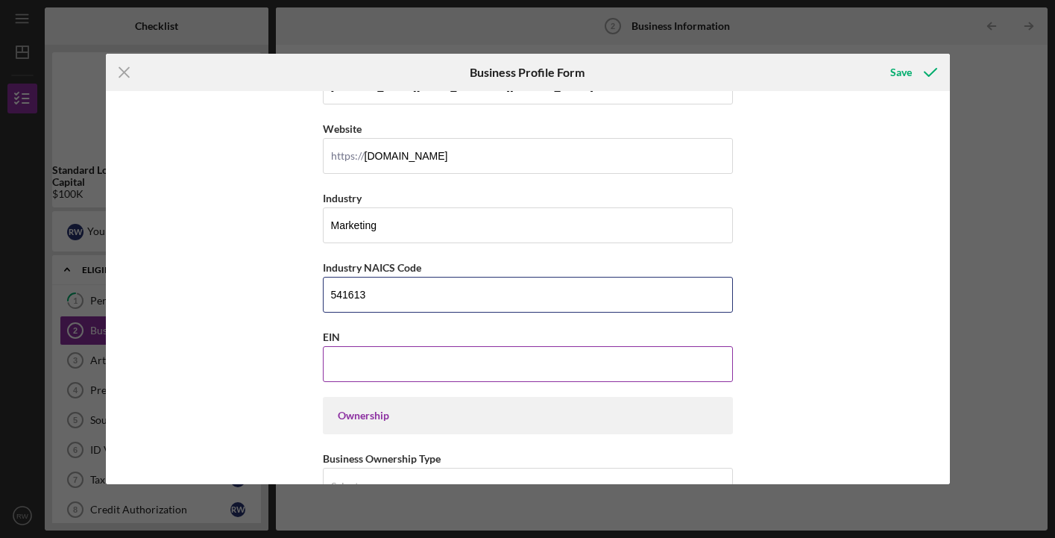
type input "541613"
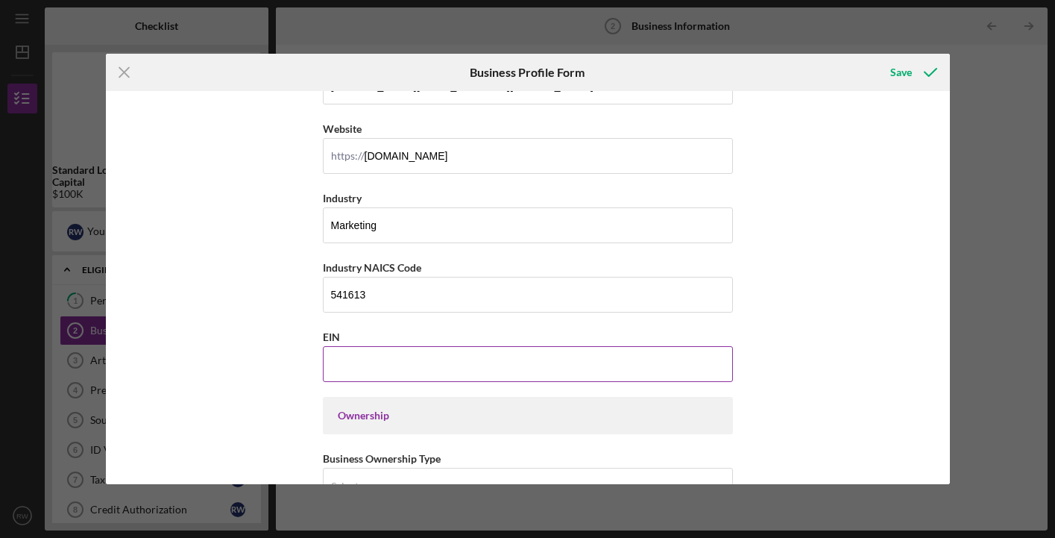
click at [420, 360] on input "EIN" at bounding box center [528, 364] width 410 height 36
type input "[US_EMPLOYER_IDENTIFICATION_NUMBER]"
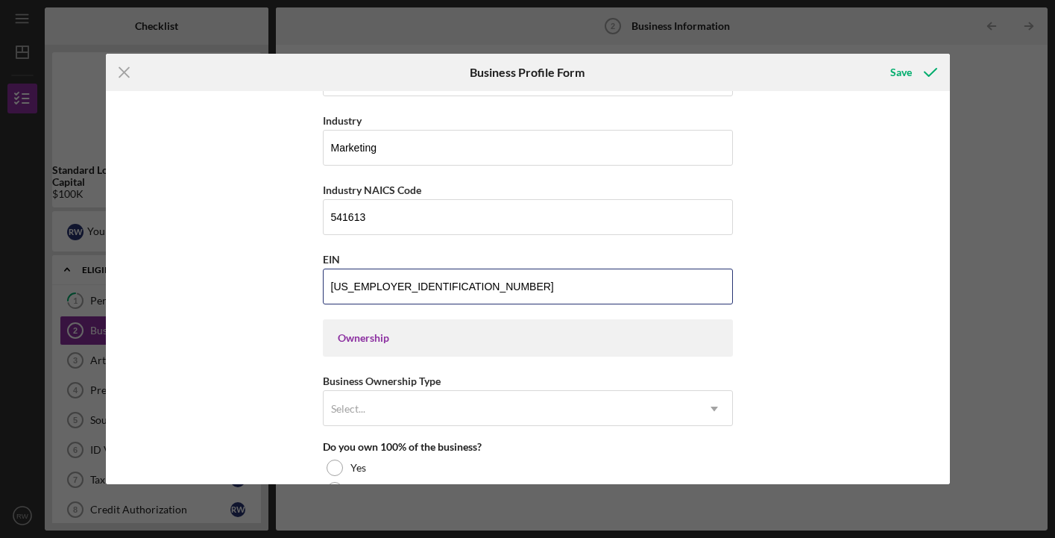
scroll to position [494, 0]
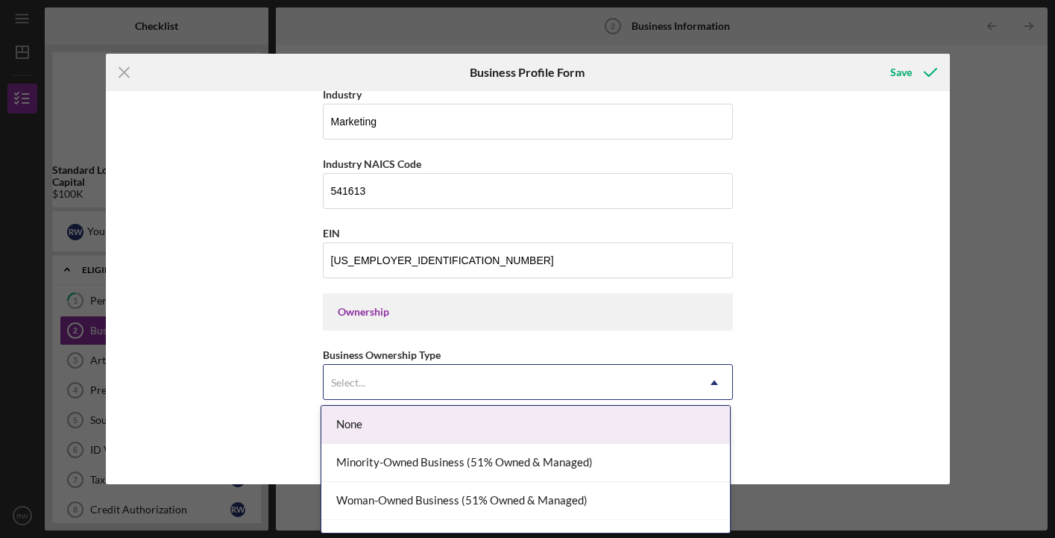
click at [416, 384] on div "Select..." at bounding box center [510, 382] width 373 height 34
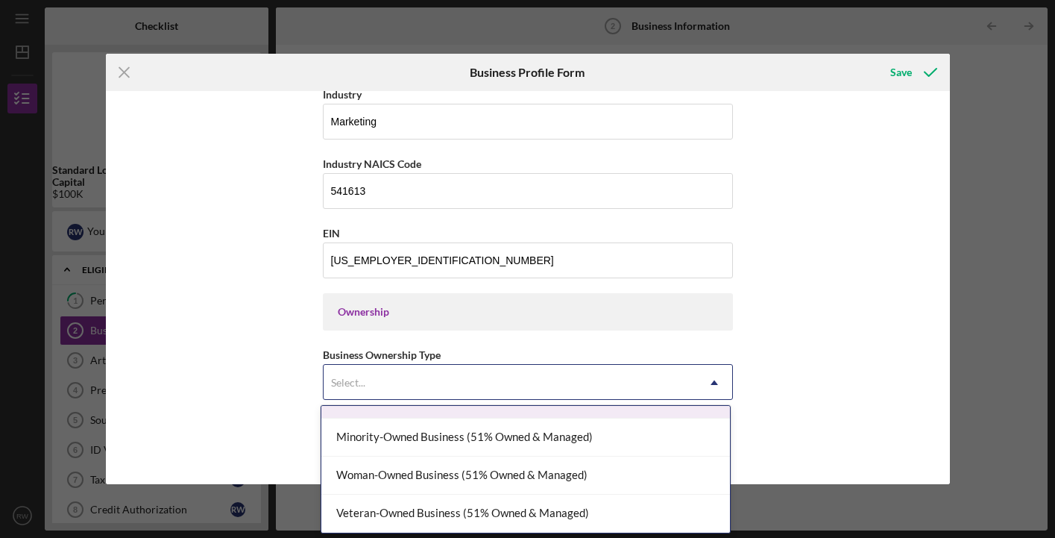
scroll to position [25, 0]
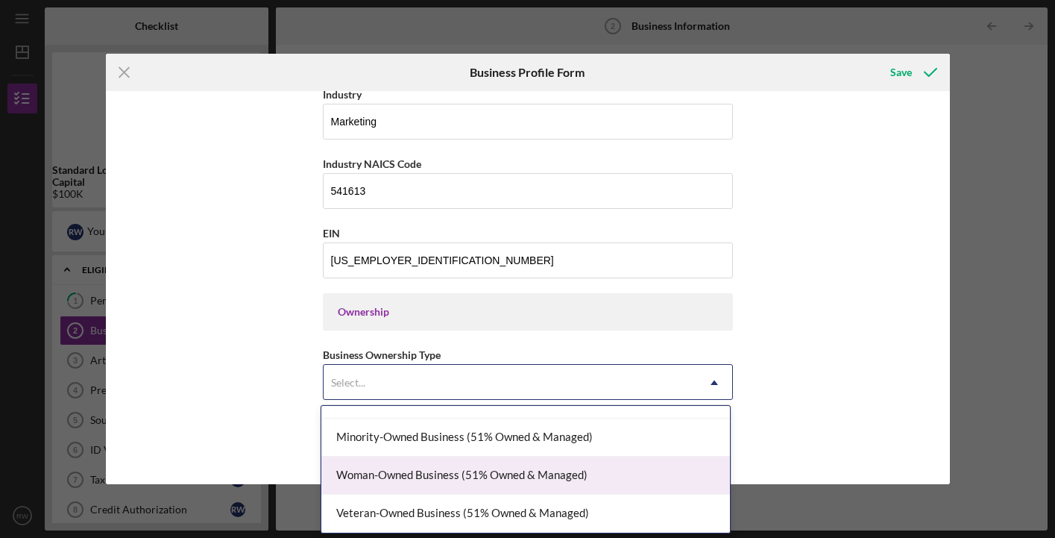
click at [436, 469] on div "Woman-Owned Business (51% Owned & Managed)" at bounding box center [525, 475] width 409 height 38
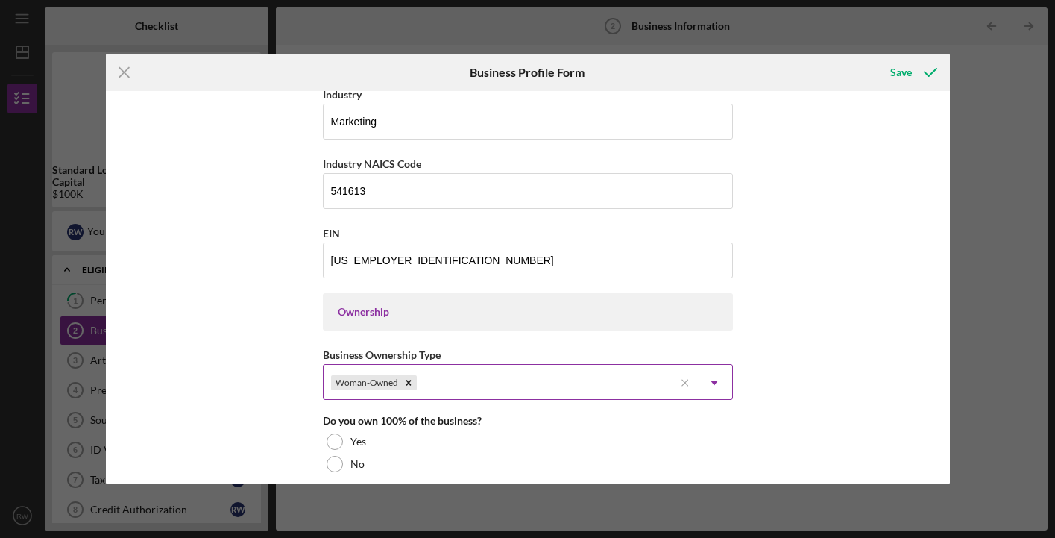
click at [542, 380] on div "Woman-Owned" at bounding box center [499, 382] width 351 height 34
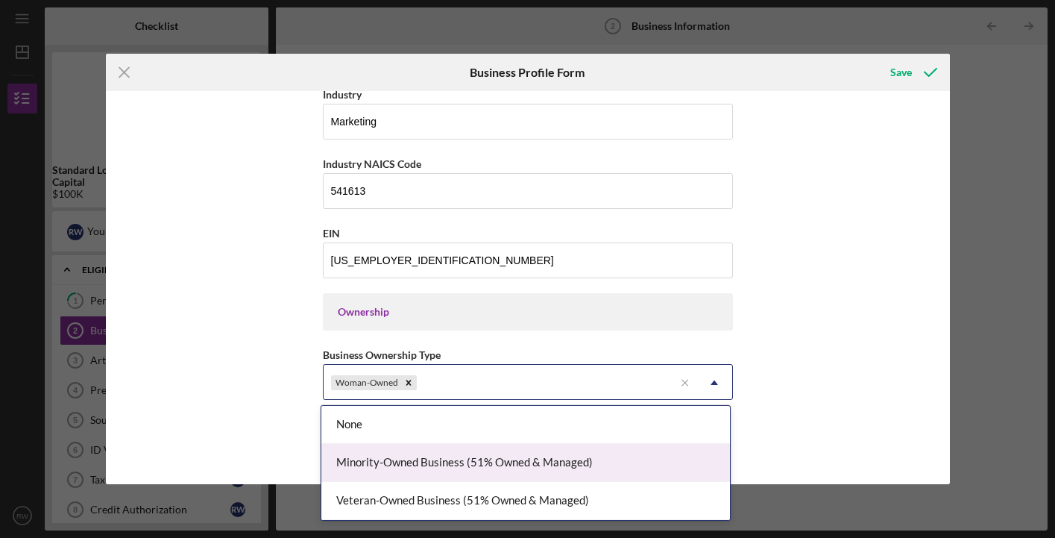
click at [525, 462] on div "Minority-Owned Business (51% Owned & Managed)" at bounding box center [525, 463] width 409 height 38
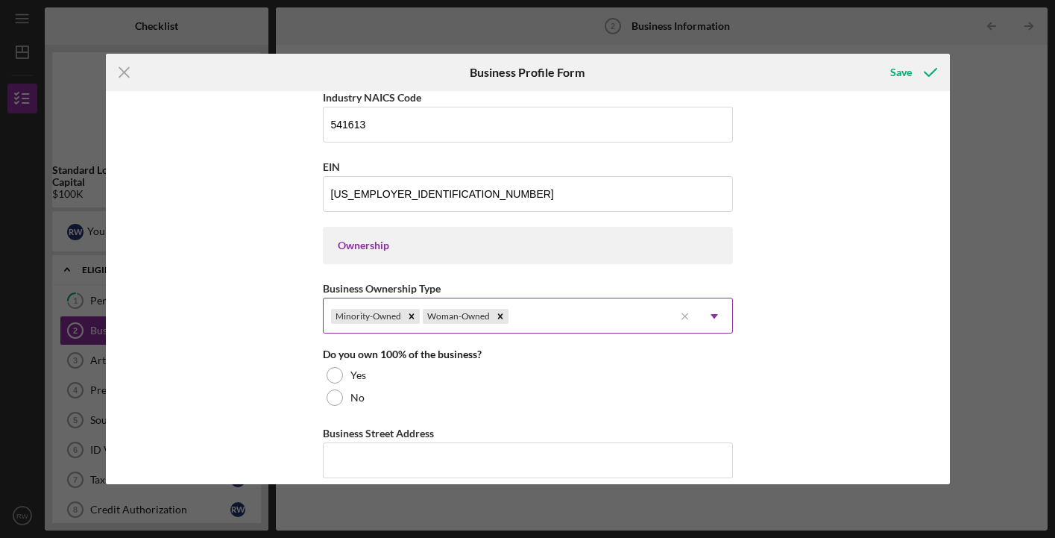
scroll to position [589, 0]
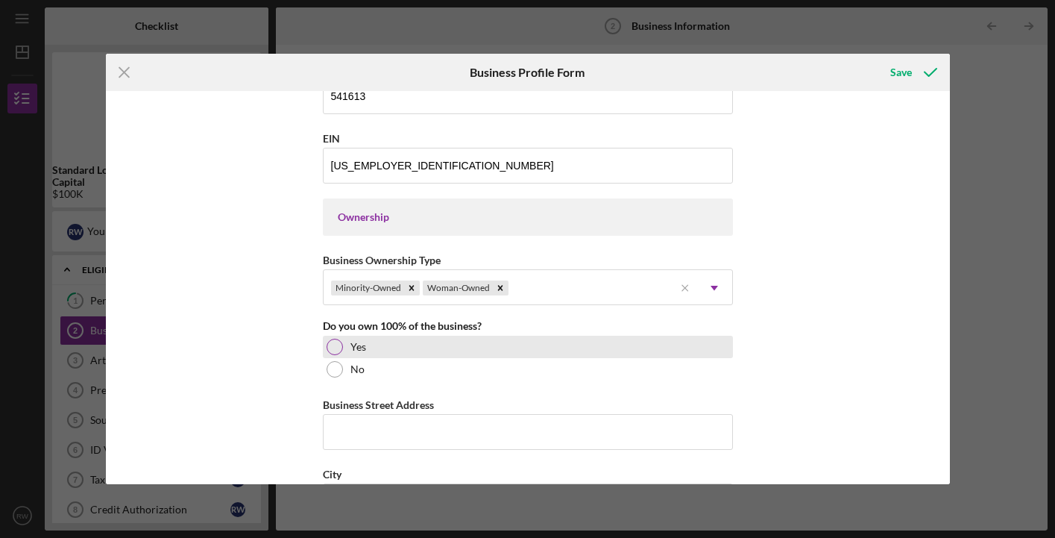
click at [330, 344] on div at bounding box center [335, 347] width 16 height 16
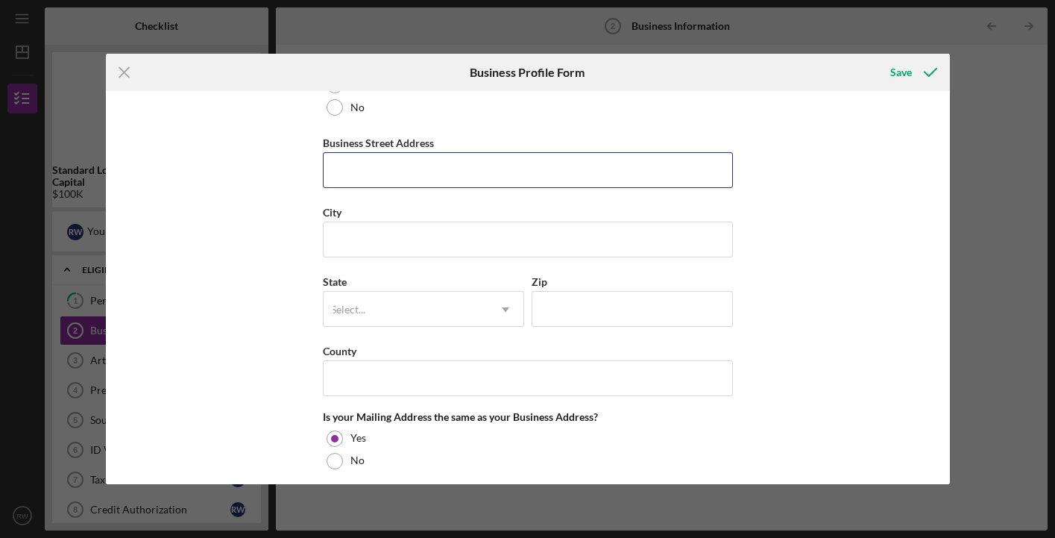
scroll to position [851, 0]
click at [384, 172] on input "Business Street Address" at bounding box center [528, 169] width 410 height 36
click at [539, 170] on input "Business Street Address" at bounding box center [528, 169] width 410 height 36
type input "[STREET_ADDRESS] SW, Unit 510"
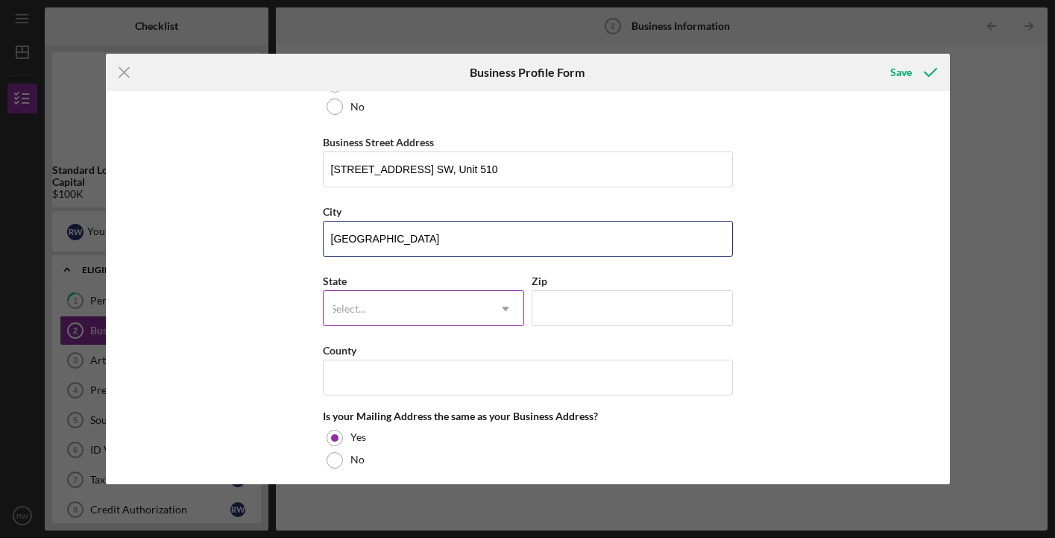
type input "[GEOGRAPHIC_DATA]"
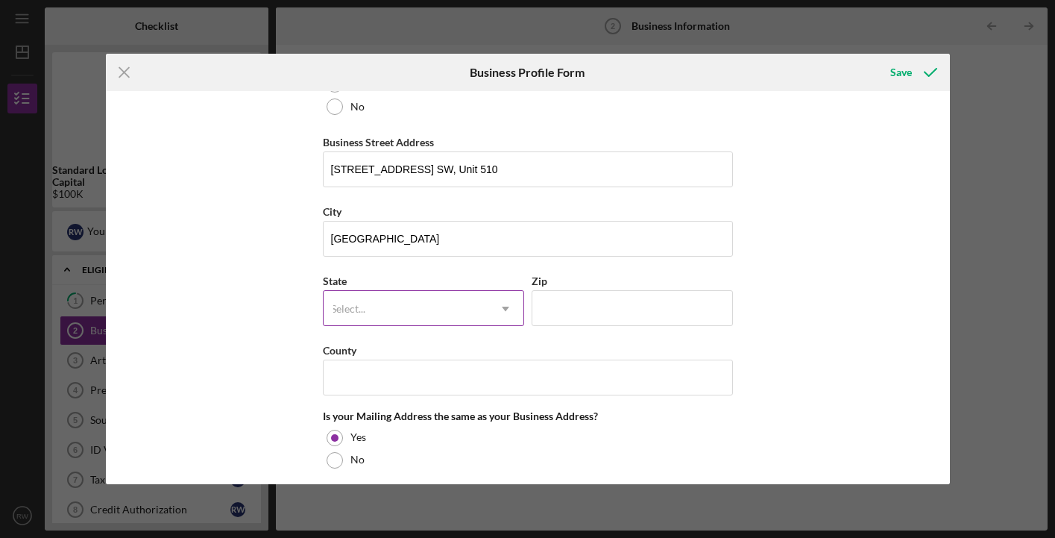
click at [442, 303] on div "Select..." at bounding box center [406, 309] width 164 height 34
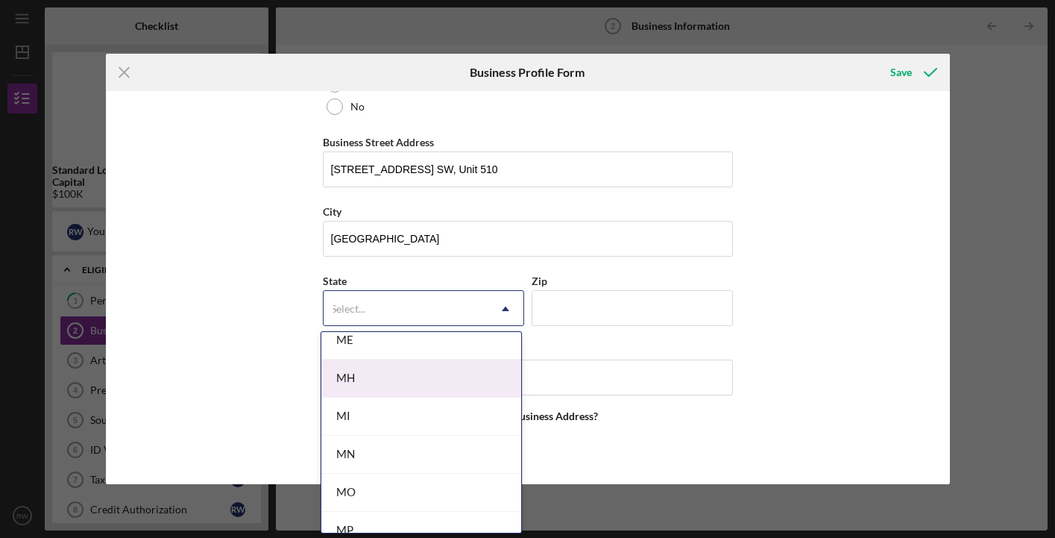
scroll to position [1192, 0]
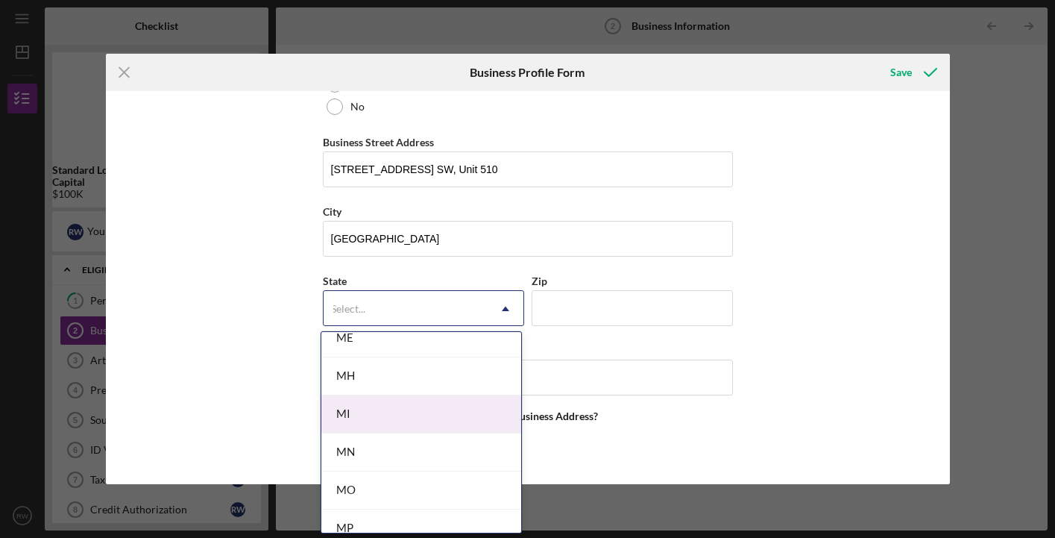
click at [425, 415] on div "MI" at bounding box center [421, 414] width 200 height 38
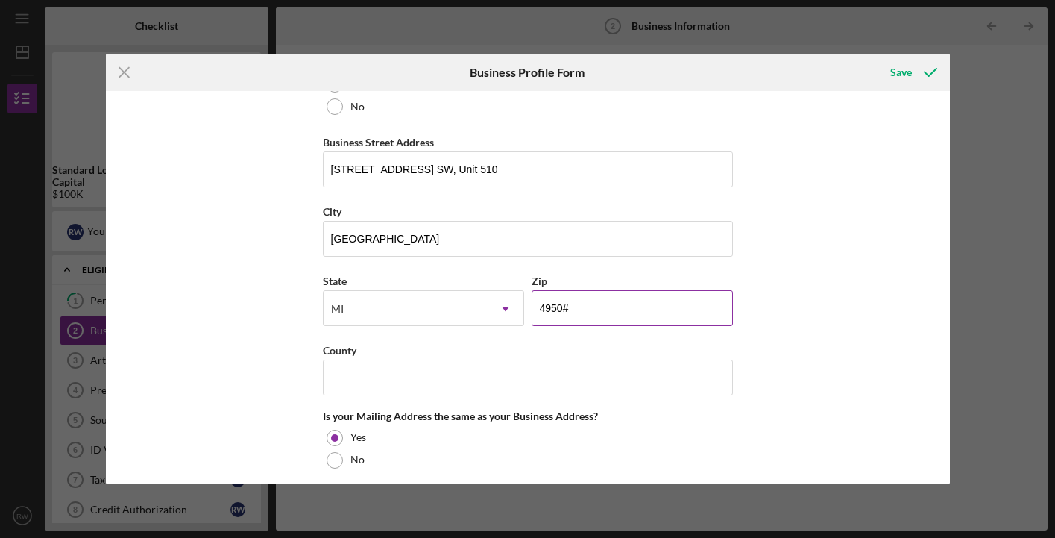
type input "49503"
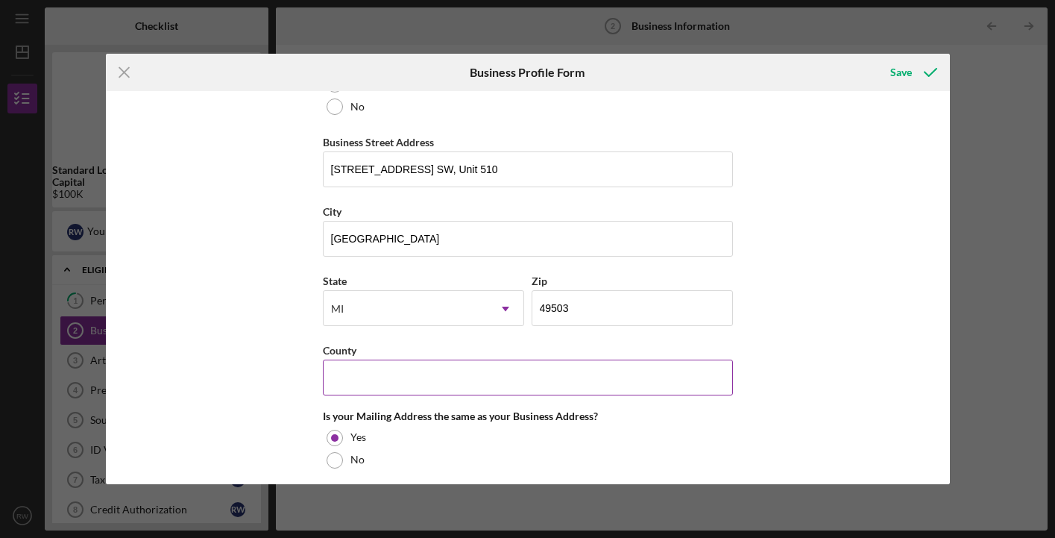
type input "J"
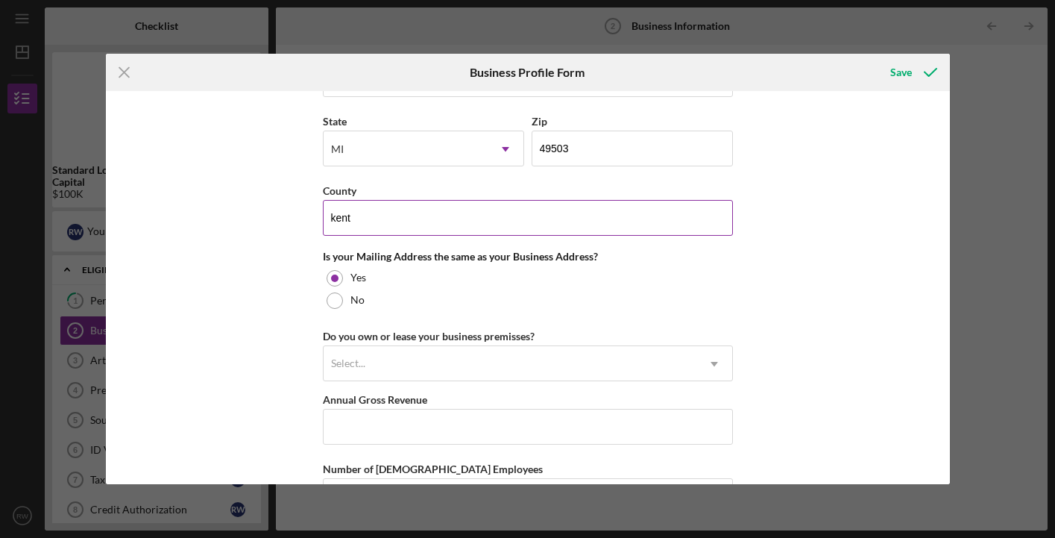
scroll to position [1070, 0]
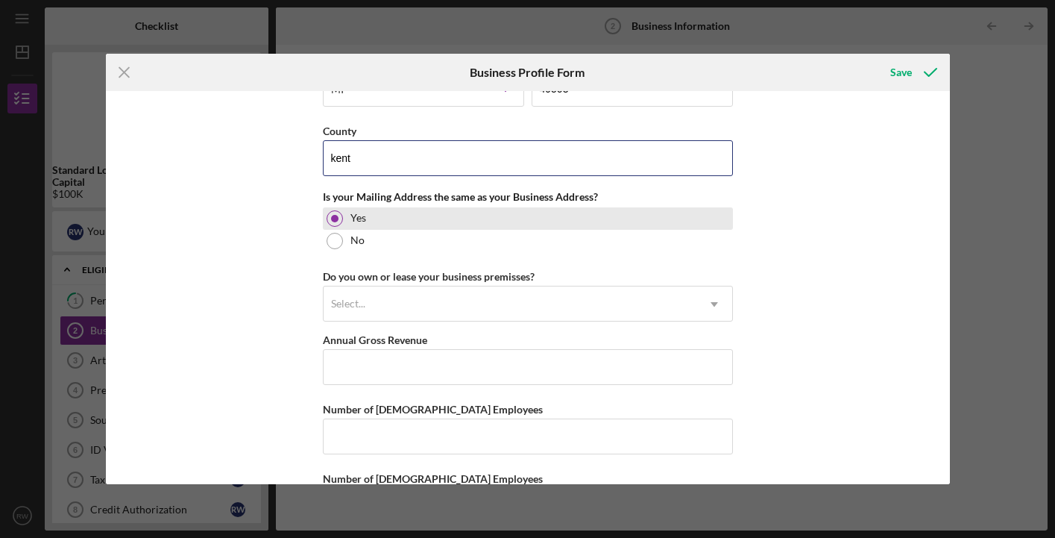
type input "kent"
click at [351, 218] on label "Yes" at bounding box center [359, 218] width 16 height 12
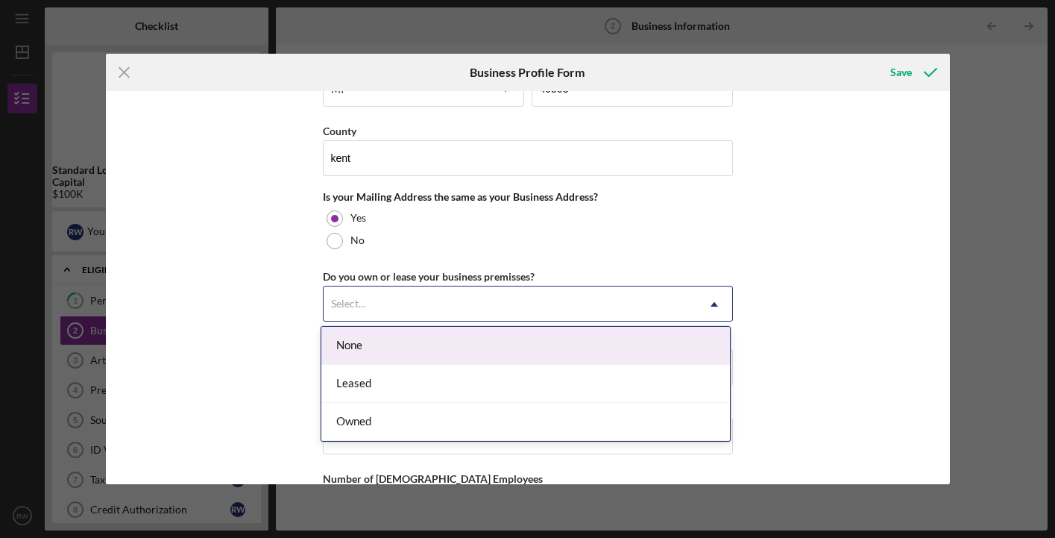
click at [449, 292] on div "Select..." at bounding box center [510, 304] width 373 height 34
click at [423, 342] on div "None" at bounding box center [525, 346] width 409 height 38
click at [425, 307] on div "Select..." at bounding box center [510, 304] width 373 height 34
click at [409, 354] on div "None" at bounding box center [525, 346] width 409 height 38
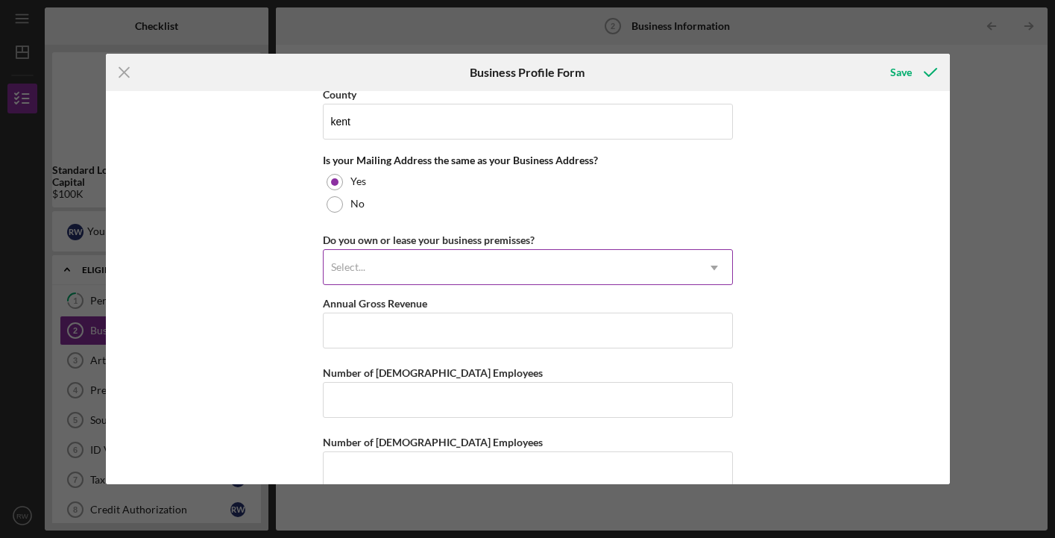
scroll to position [1116, 0]
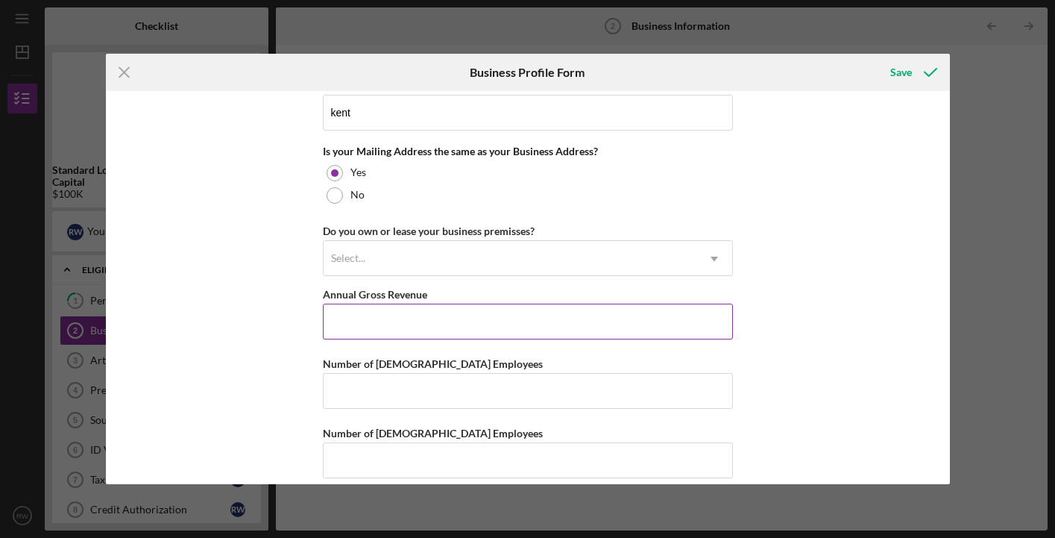
click at [529, 310] on input "Annual Gross Revenue" at bounding box center [528, 322] width 410 height 36
click at [493, 327] on input "Annual Gross Revenue" at bounding box center [528, 322] width 410 height 36
type input "$4"
type input "$650,000"
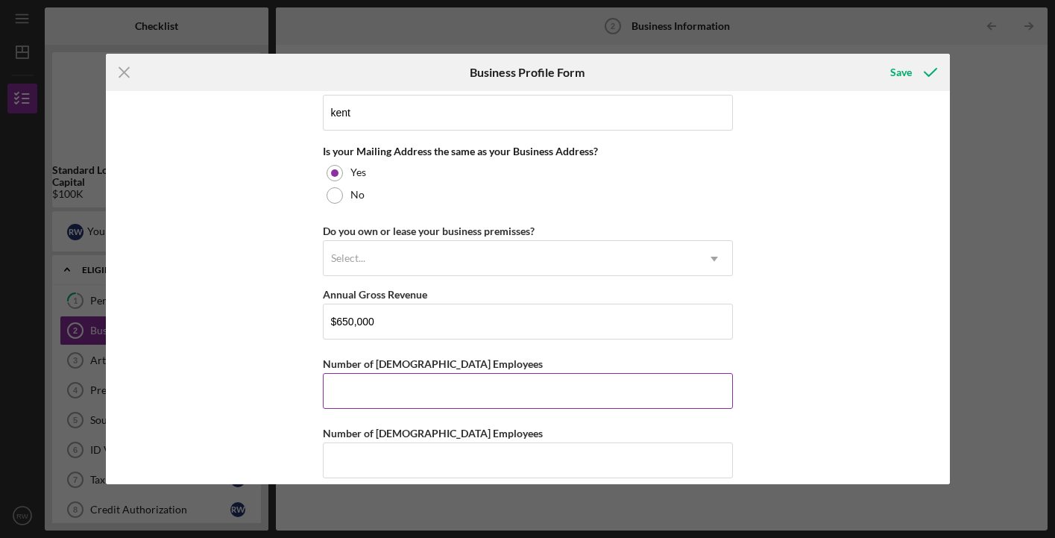
click at [477, 386] on input "Number of [DEMOGRAPHIC_DATA] Employees" at bounding box center [528, 391] width 410 height 36
click at [477, 386] on input "0" at bounding box center [528, 391] width 410 height 36
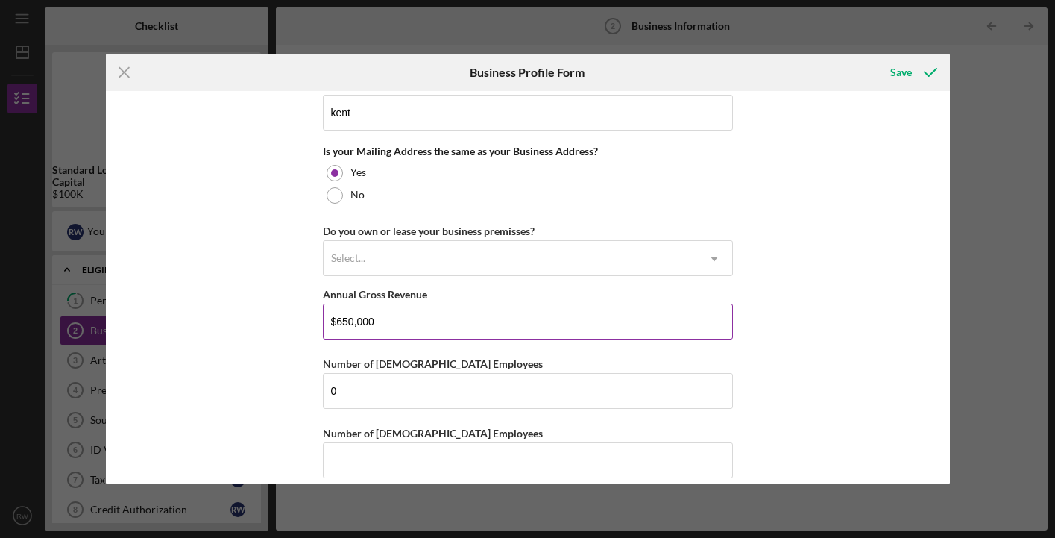
click at [480, 322] on input "$650,000" at bounding box center [528, 322] width 410 height 36
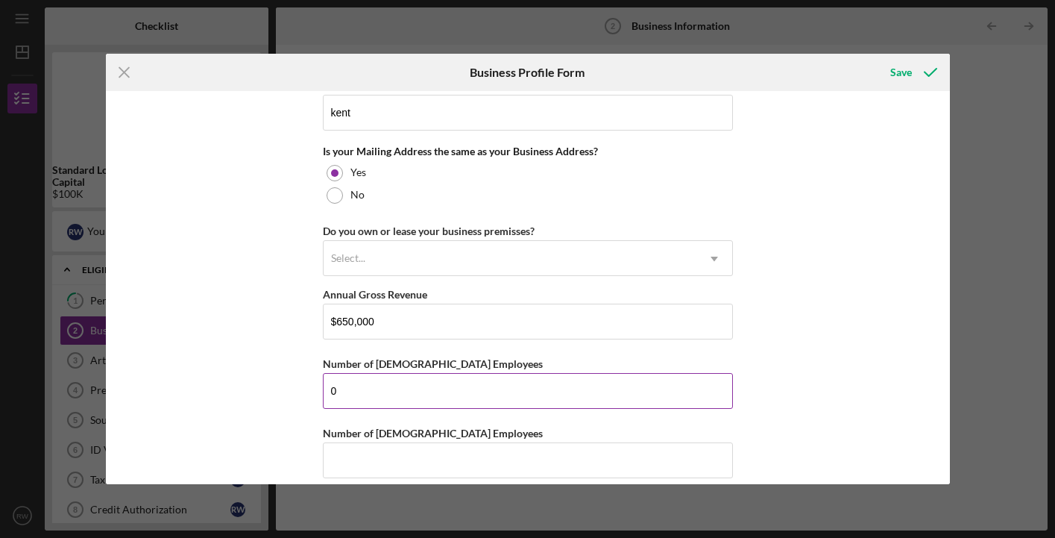
click at [441, 383] on input "0" at bounding box center [528, 391] width 410 height 36
click at [441, 384] on input "0" at bounding box center [528, 391] width 410 height 36
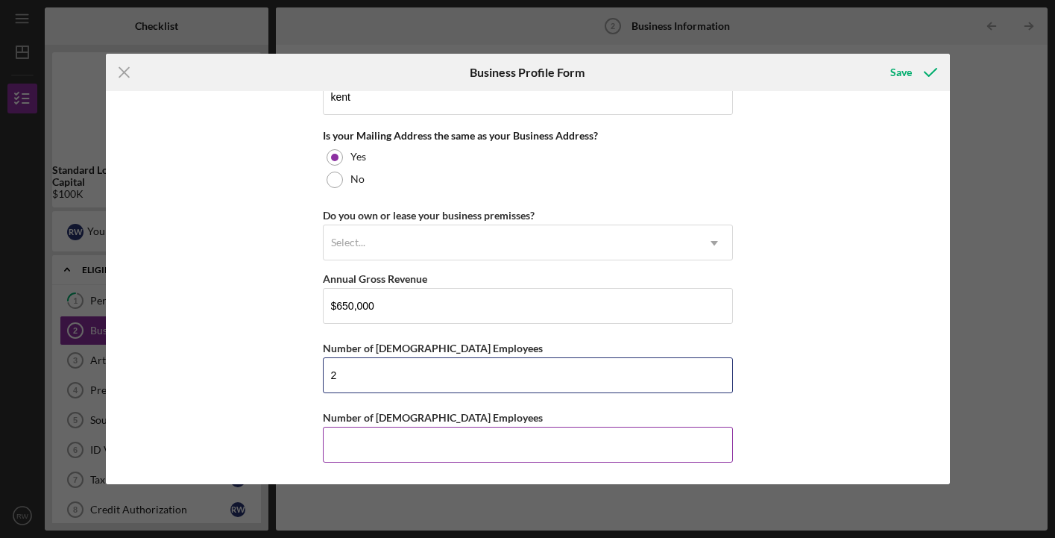
scroll to position [1131, 0]
type input "2"
click at [425, 443] on input "Number of [DEMOGRAPHIC_DATA] Employees" at bounding box center [528, 445] width 410 height 36
type input "7"
click at [899, 75] on div "Save" at bounding box center [902, 72] width 22 height 30
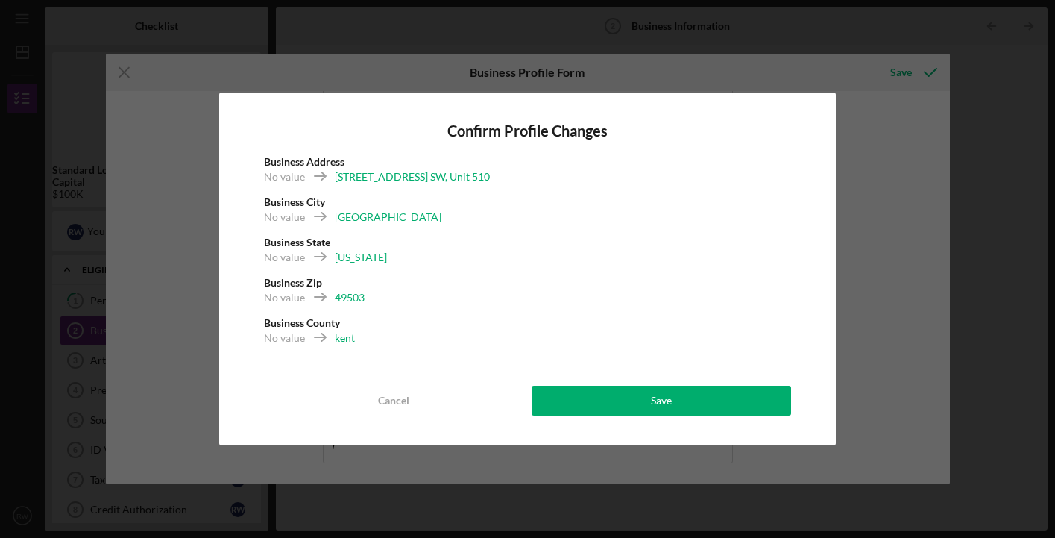
click at [653, 416] on div "Confirm Profile Changes Business Address No value [STREET_ADDRESS] SW, Unit 510…" at bounding box center [528, 268] width 618 height 353
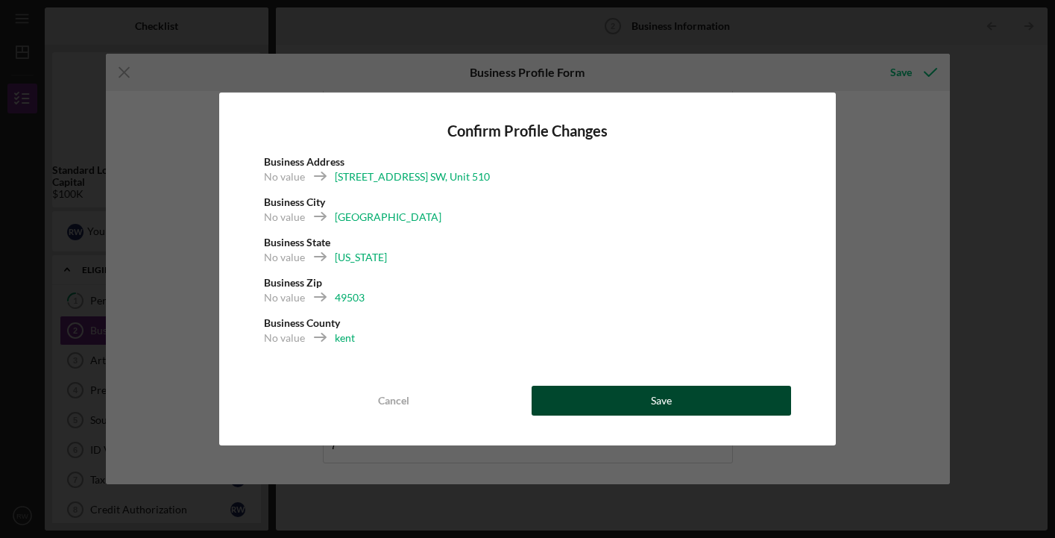
click at [653, 404] on div "Save" at bounding box center [661, 401] width 21 height 30
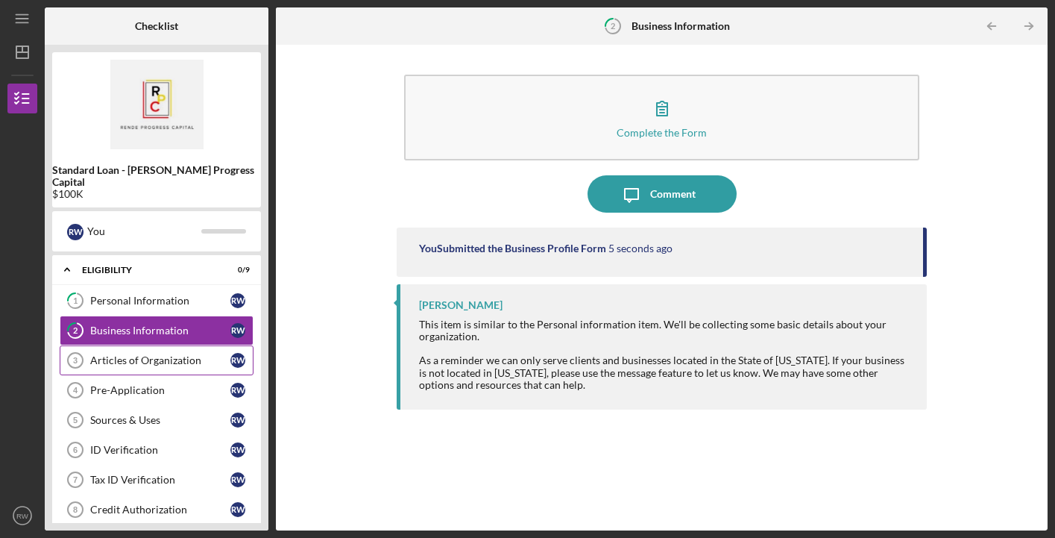
click at [181, 354] on div "Articles of Organization" at bounding box center [160, 360] width 140 height 12
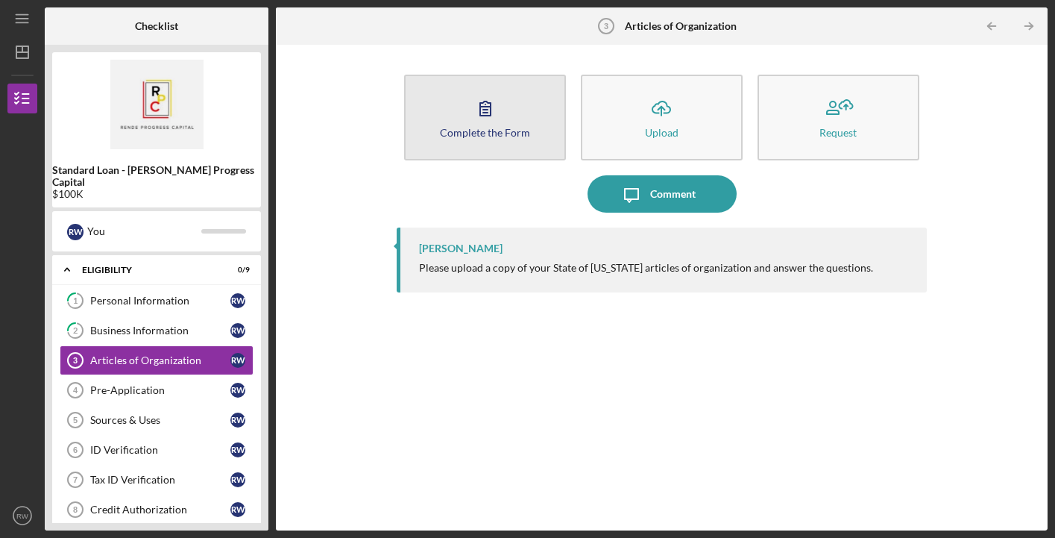
click at [508, 123] on button "Complete the Form Form" at bounding box center [485, 118] width 162 height 86
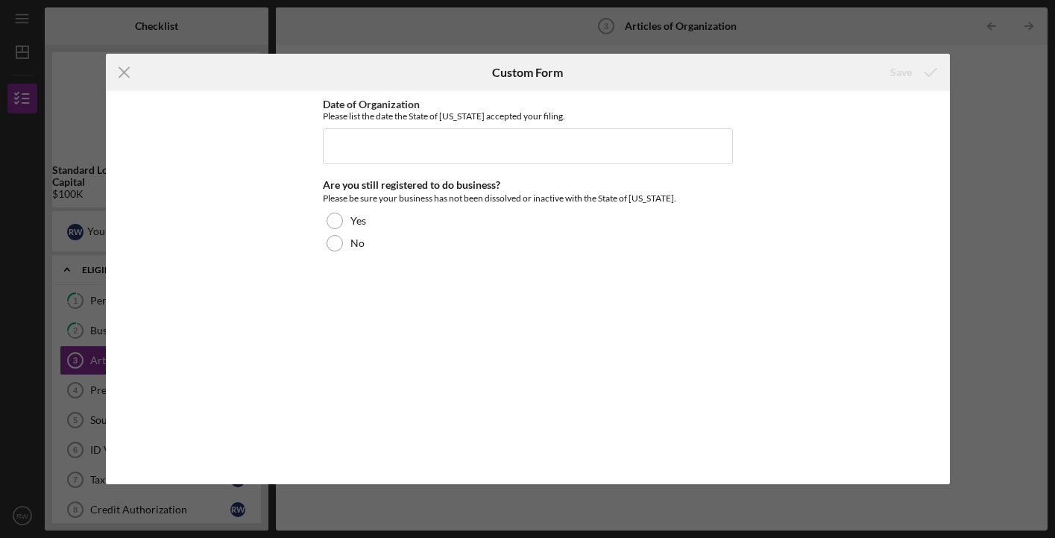
click at [124, 69] on icon "Icon/Menu Close" at bounding box center [124, 72] width 37 height 37
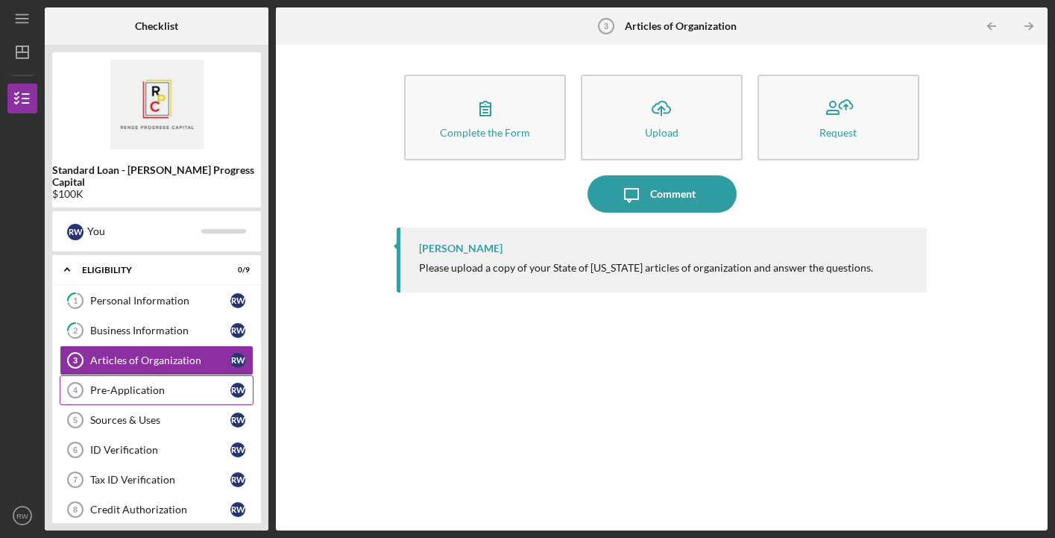
click at [131, 384] on div "Pre-Application" at bounding box center [160, 390] width 140 height 12
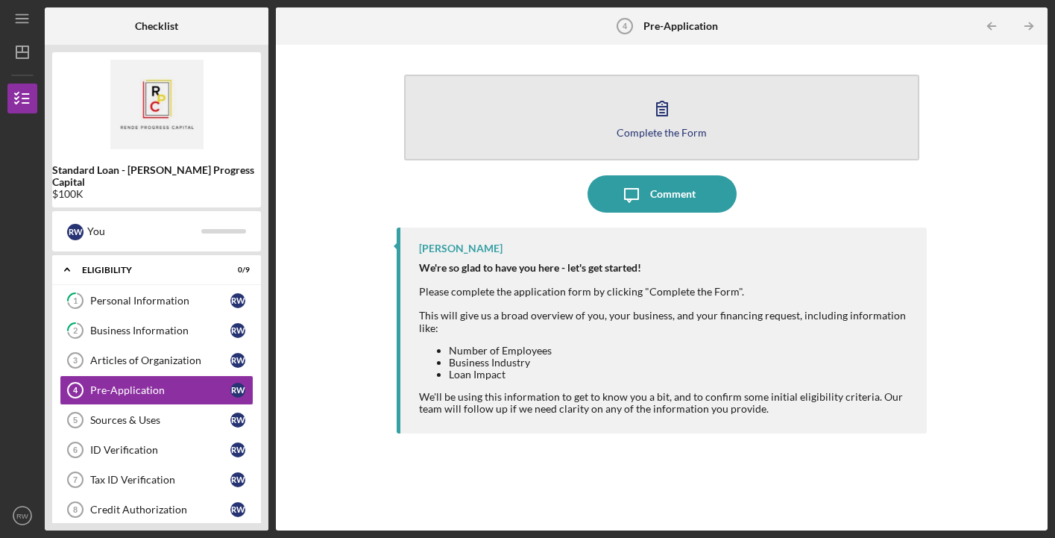
click at [658, 107] on icon "button" at bounding box center [662, 108] width 10 height 14
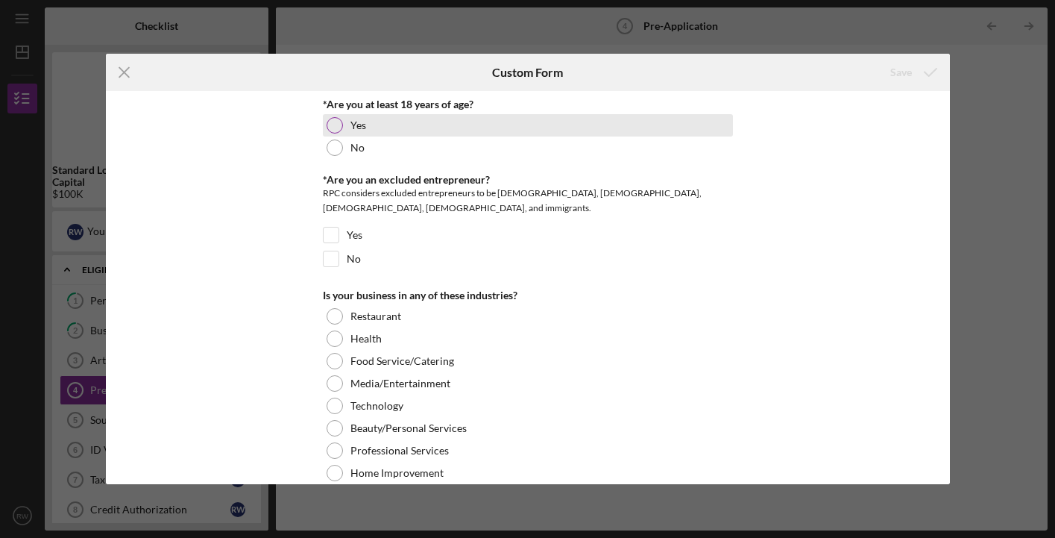
click at [339, 119] on div "Yes" at bounding box center [528, 125] width 410 height 22
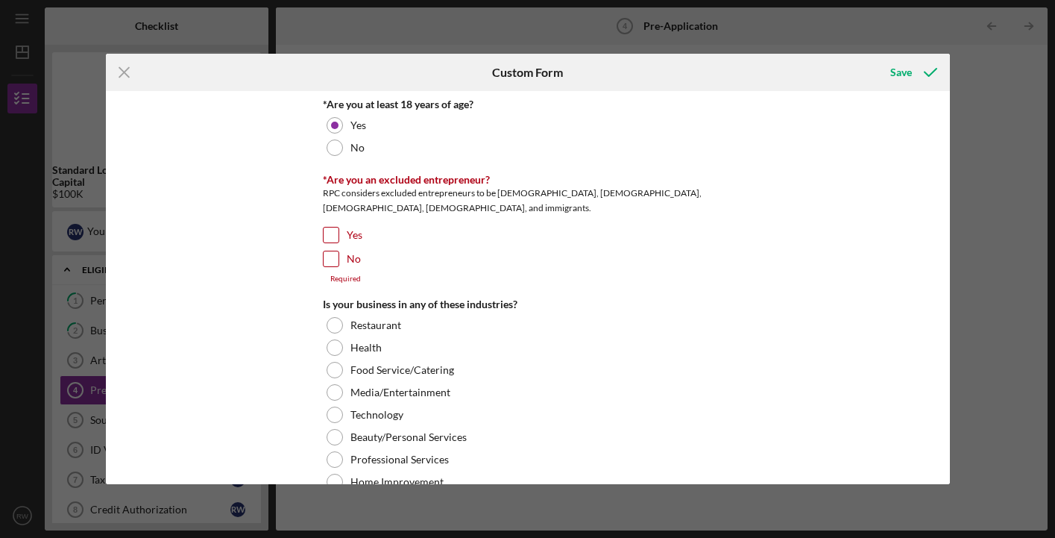
click at [331, 236] on input "Yes" at bounding box center [331, 234] width 15 height 15
checkbox input "true"
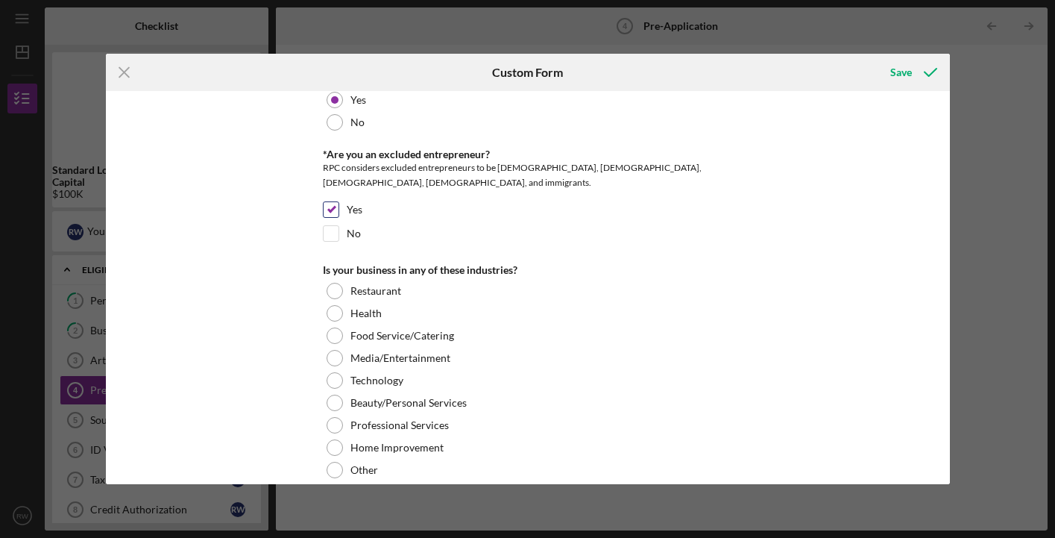
scroll to position [40, 0]
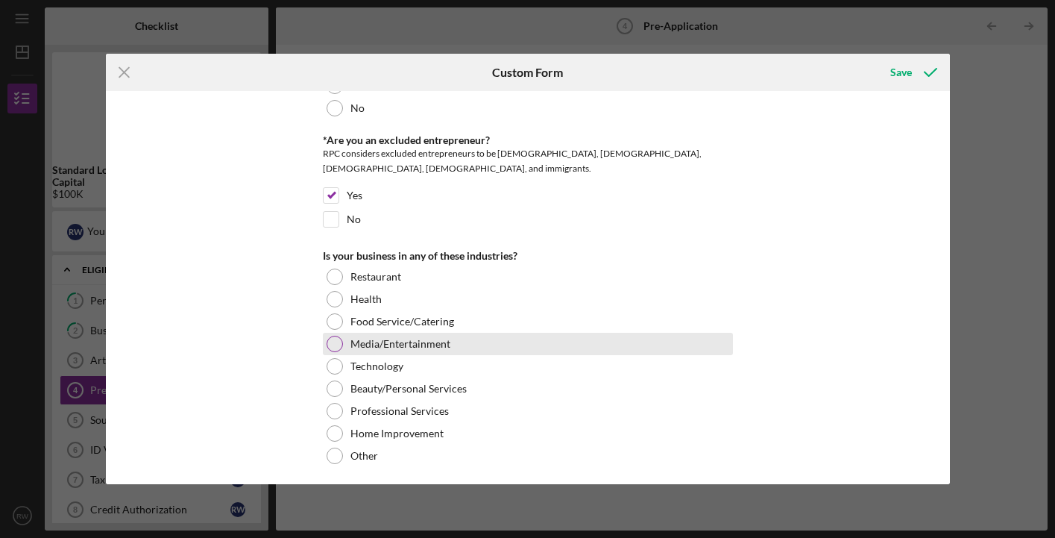
click at [331, 349] on div at bounding box center [335, 344] width 16 height 16
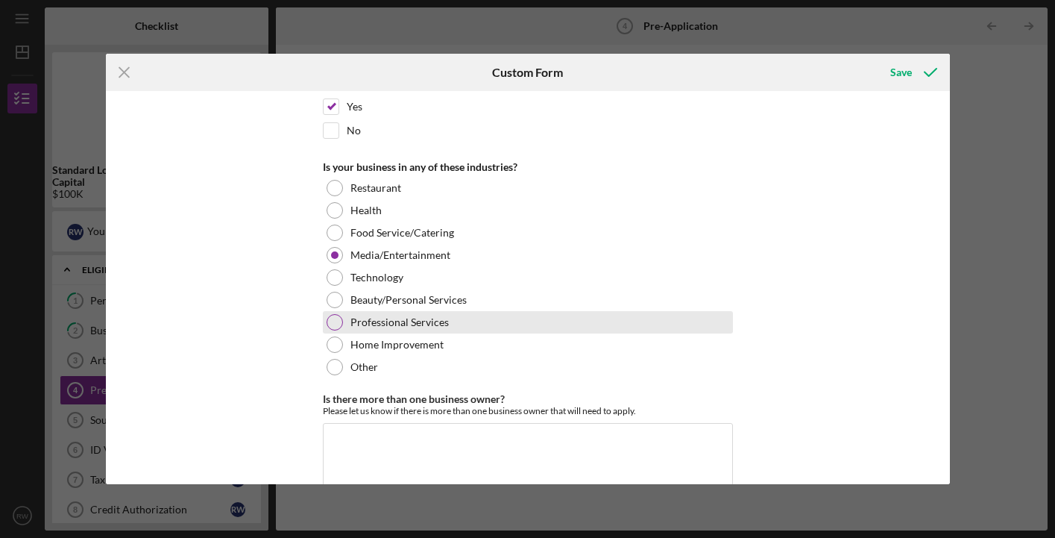
scroll to position [134, 0]
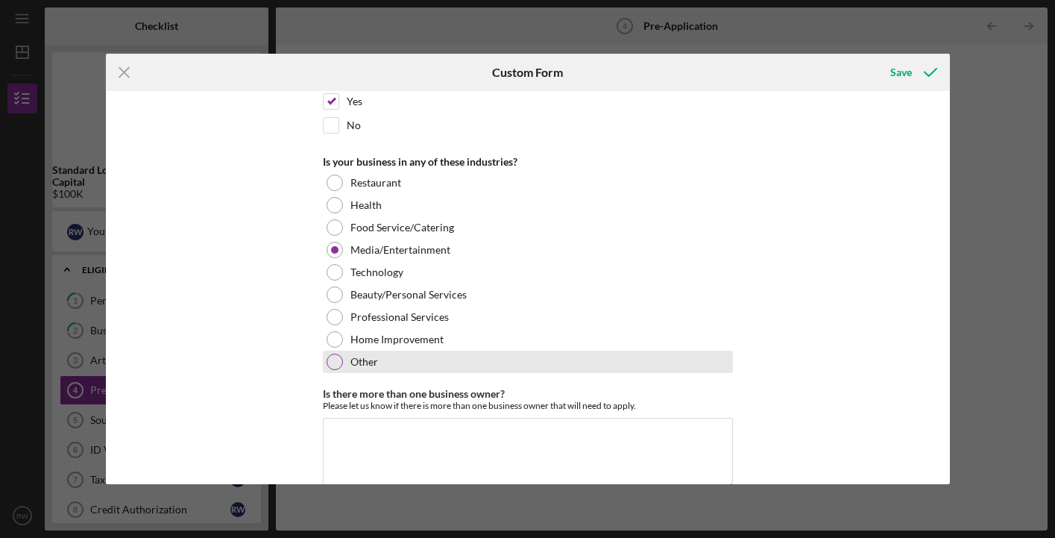
click at [333, 360] on div at bounding box center [335, 362] width 16 height 16
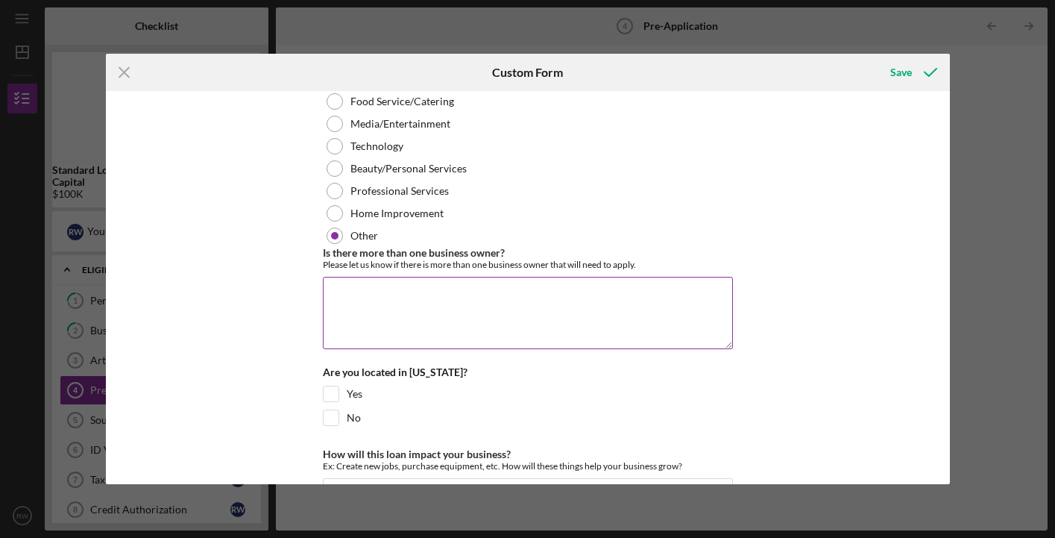
scroll to position [263, 0]
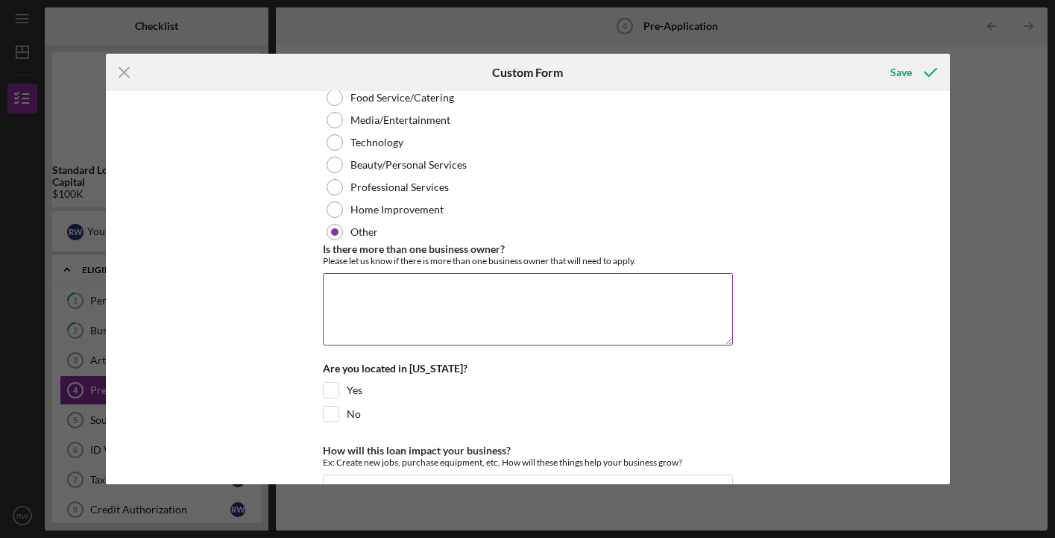
click at [439, 295] on textarea "Is there more than one business owner?" at bounding box center [528, 309] width 410 height 72
type textarea "No."
click at [331, 389] on input "Yes" at bounding box center [331, 390] width 15 height 15
checkbox input "true"
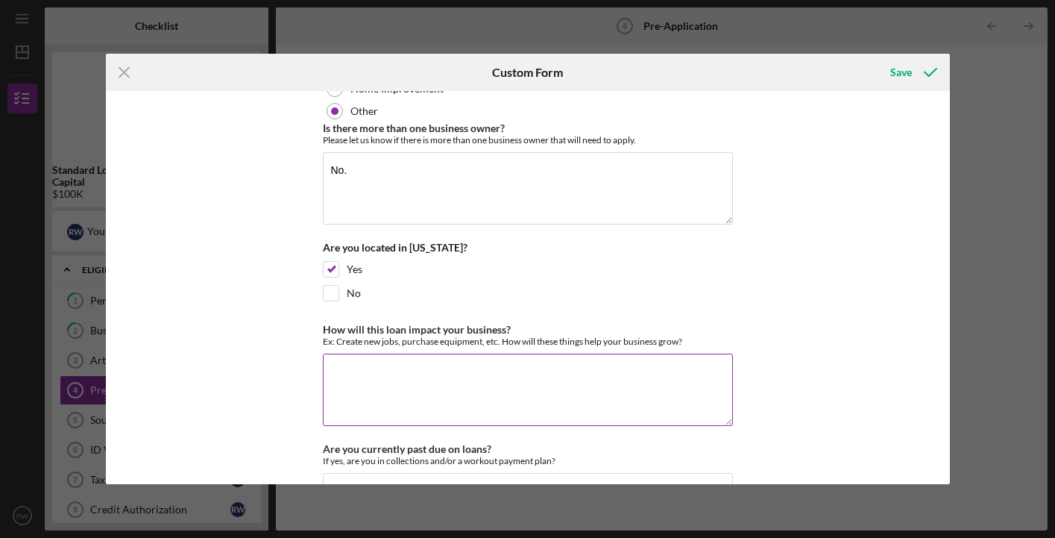
scroll to position [393, 0]
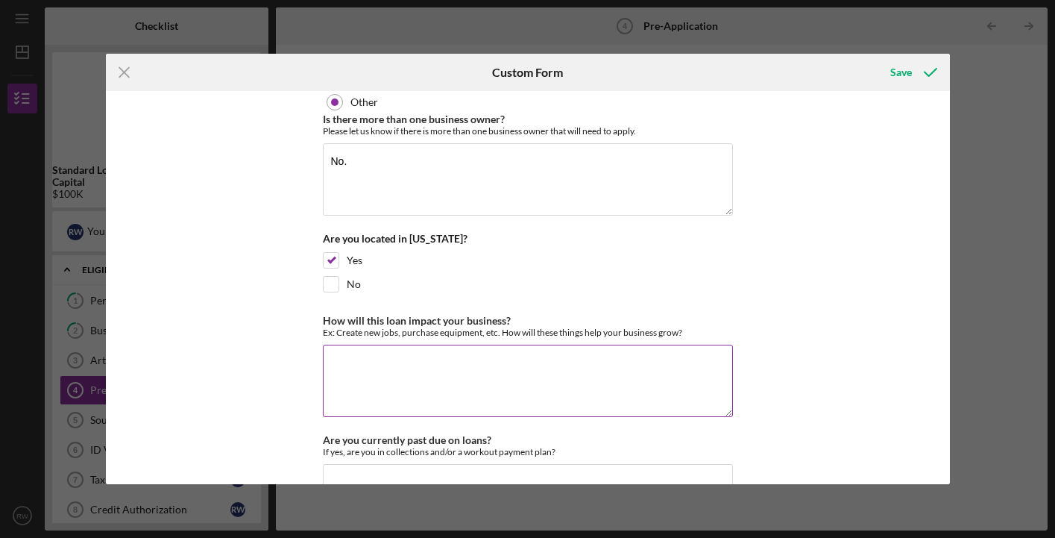
click at [395, 349] on textarea "How will this loan impact your business?" at bounding box center [528, 381] width 410 height 72
click at [552, 362] on textarea "This loan will provide necessary working capital to pay staff" at bounding box center [528, 381] width 410 height 72
click at [659, 370] on textarea "This loan will provide necessary working capital and to pay staff" at bounding box center [528, 381] width 410 height 72
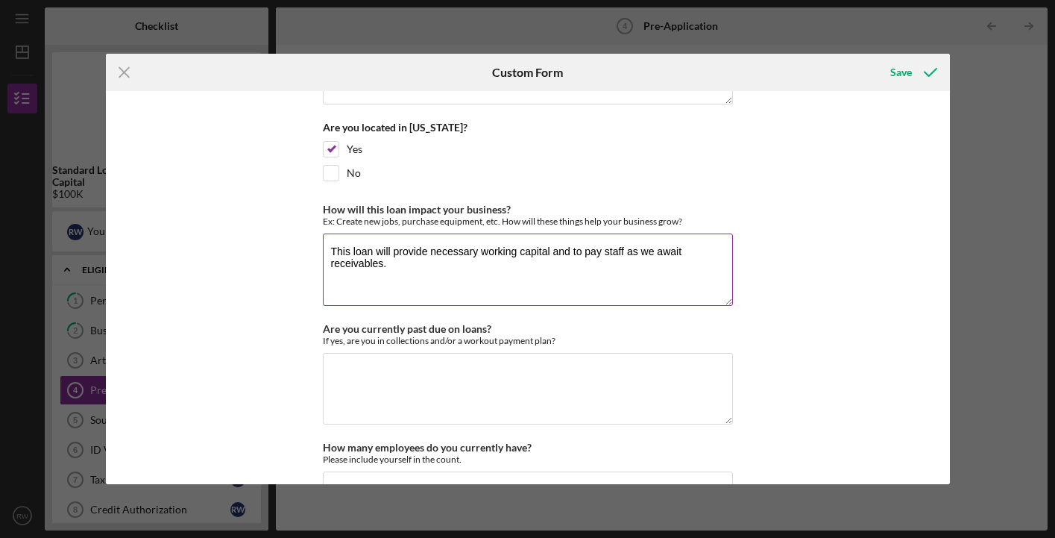
scroll to position [506, 0]
type textarea "This loan will provide necessary working capital and to pay staff as we await r…"
click at [590, 374] on textarea "Are you currently past due on loans?" at bounding box center [528, 387] width 410 height 72
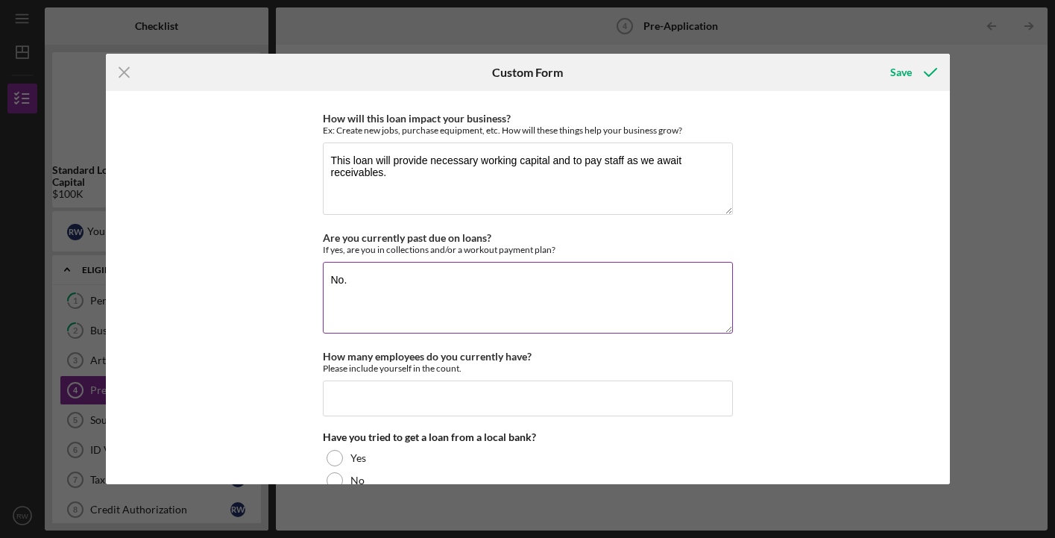
scroll to position [596, 0]
type textarea "No."
click at [568, 383] on input "How many employees do you currently have?" at bounding box center [528, 398] width 410 height 36
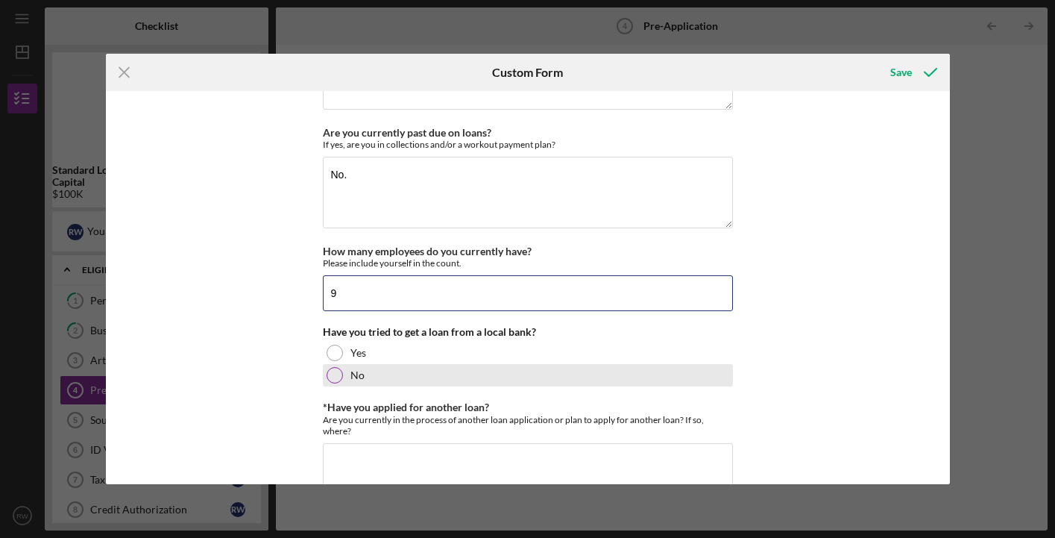
scroll to position [702, 0]
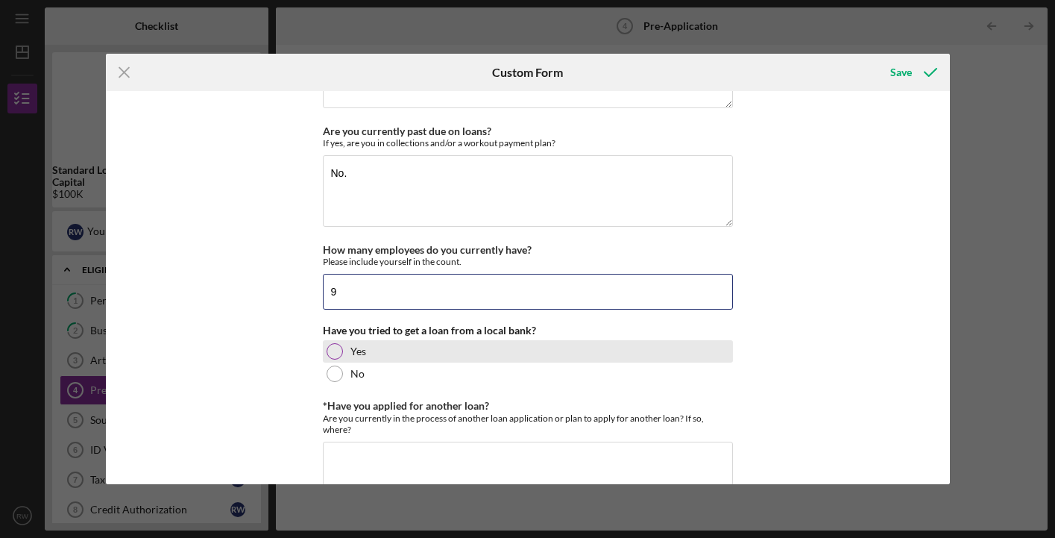
type input "9"
click at [333, 350] on div at bounding box center [335, 351] width 16 height 16
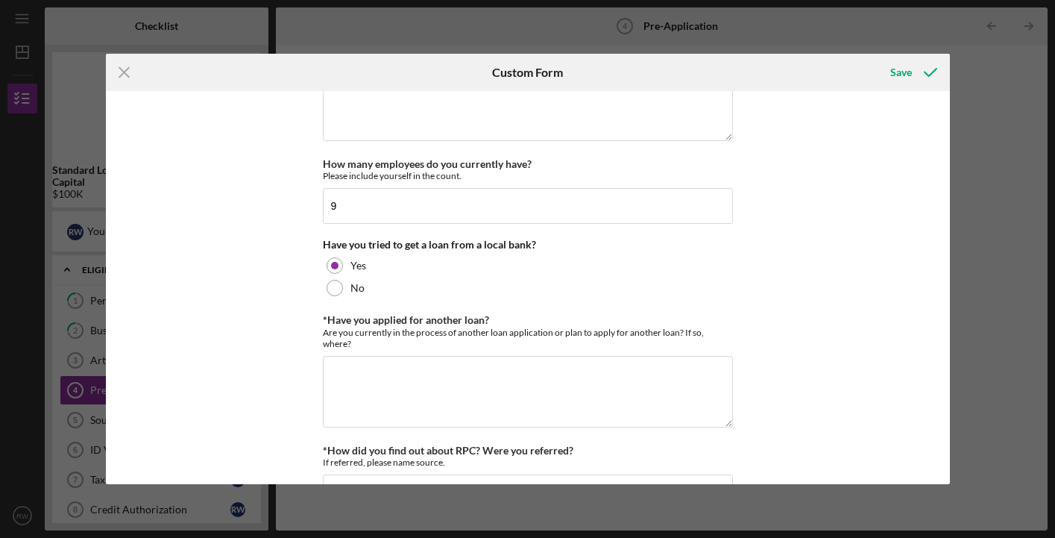
scroll to position [789, 0]
click at [355, 368] on textarea "*Have you applied for another loan?" at bounding box center [528, 390] width 410 height 72
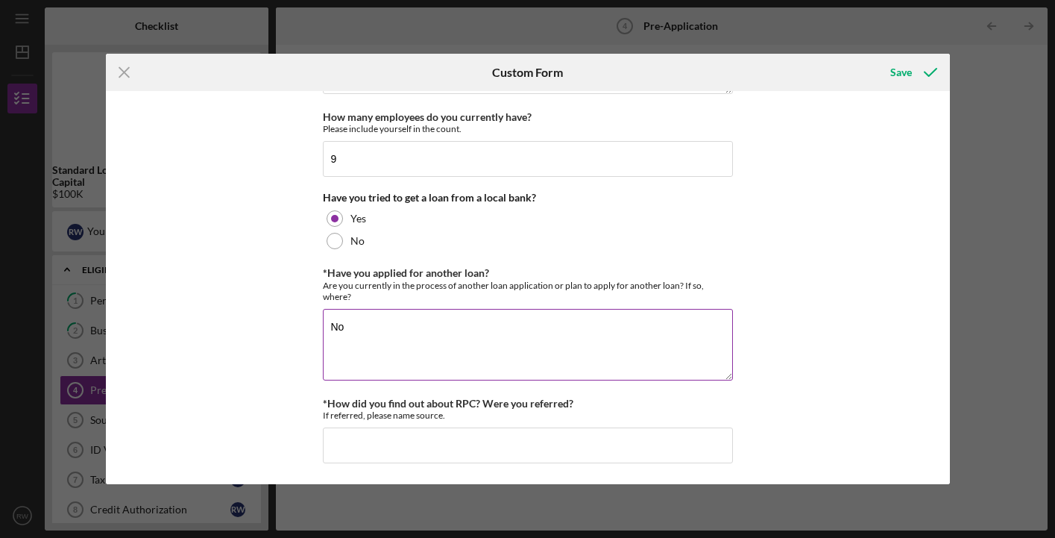
scroll to position [834, 0]
type textarea "No"
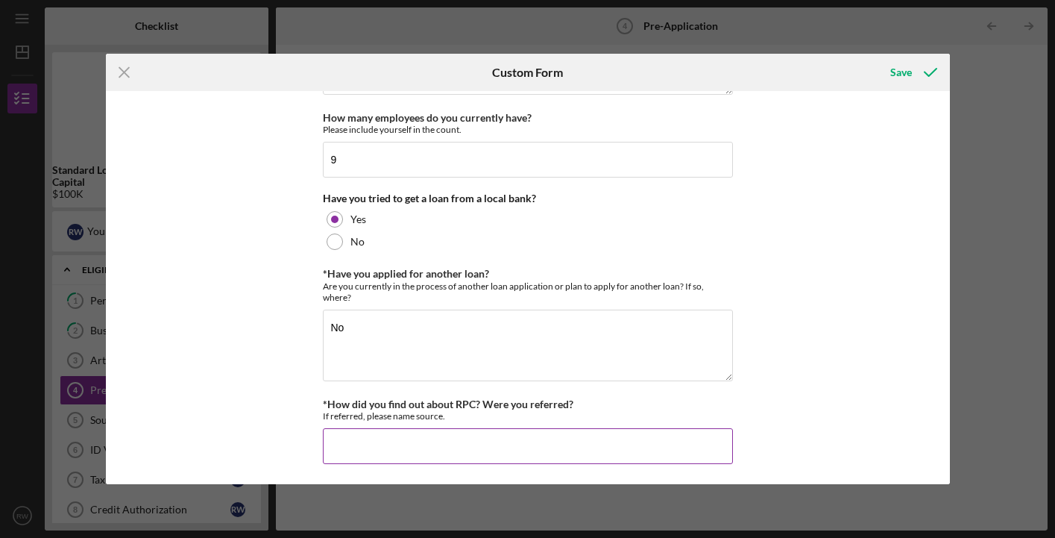
click at [364, 448] on input "*How did you find out about RPC? Were you referred?" at bounding box center [528, 446] width 410 height 36
click at [331, 442] on input "United Bank of [US_STATE] where we have our business checking account." at bounding box center [528, 446] width 410 height 36
paste input "[PERSON_NAME]"
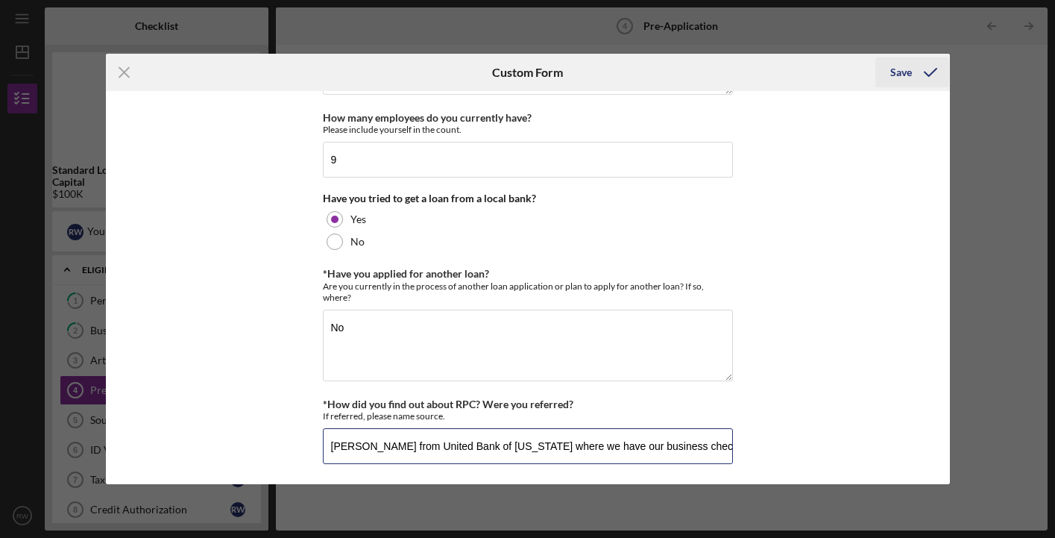
type input "[PERSON_NAME] from United Bank of [US_STATE] where we have our business checkin…"
click at [899, 74] on div "Save" at bounding box center [902, 72] width 22 height 30
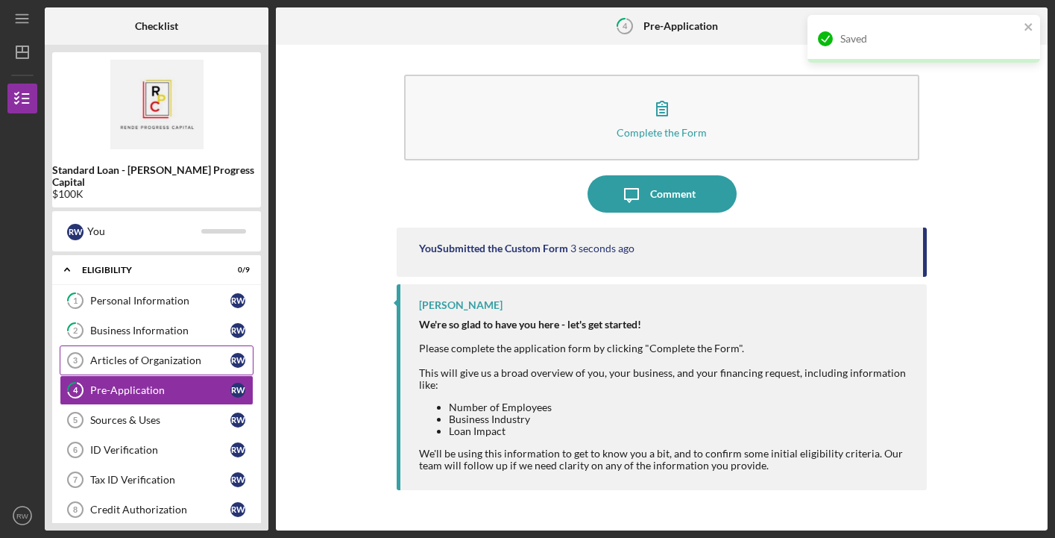
click at [148, 354] on link "Articles of Organization 3 Articles of Organization R W" at bounding box center [157, 360] width 194 height 30
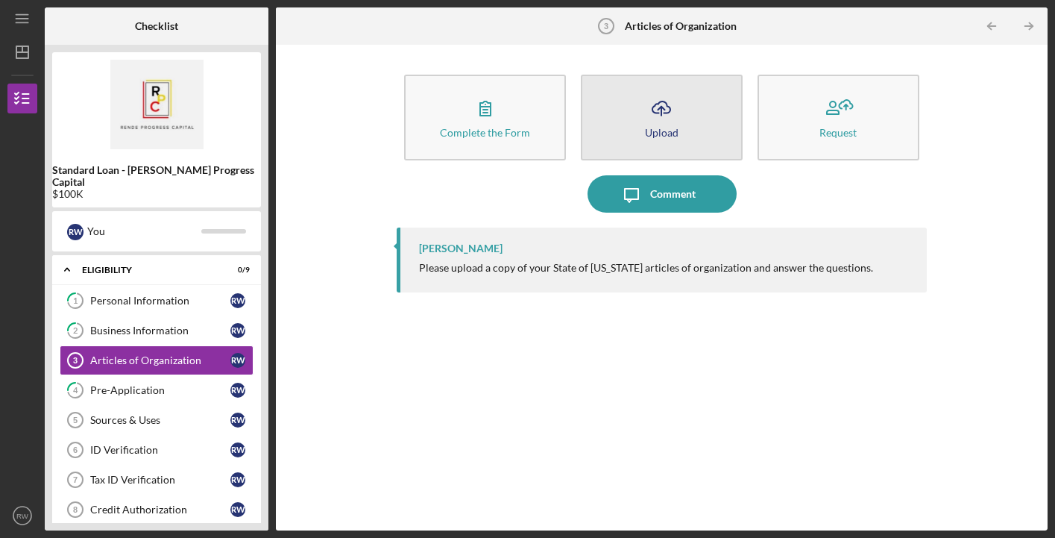
click at [668, 107] on icon "Icon/Upload" at bounding box center [661, 108] width 37 height 37
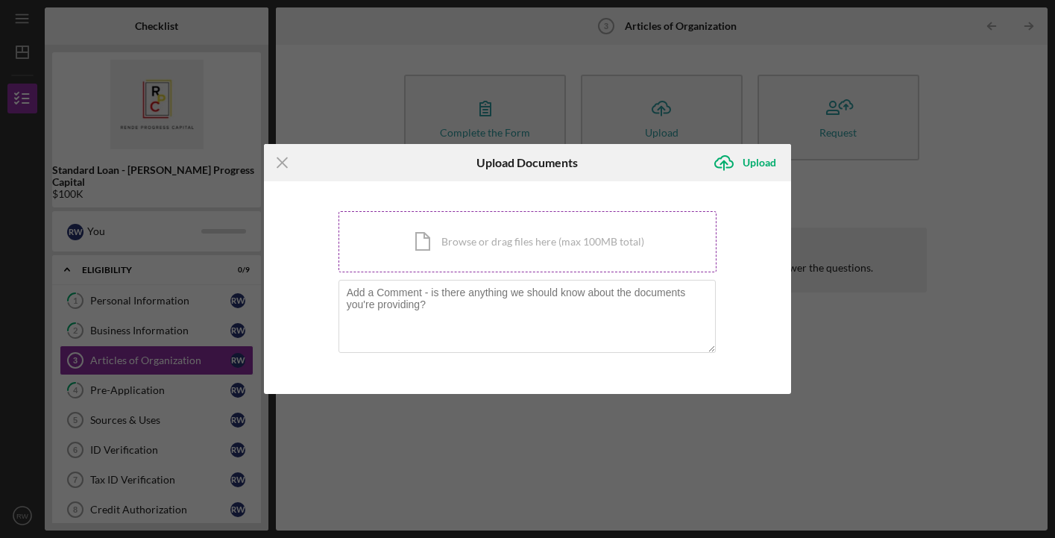
click at [552, 239] on div "Icon/Document Browse or drag files here (max 100MB total) Tap to choose files o…" at bounding box center [528, 241] width 379 height 61
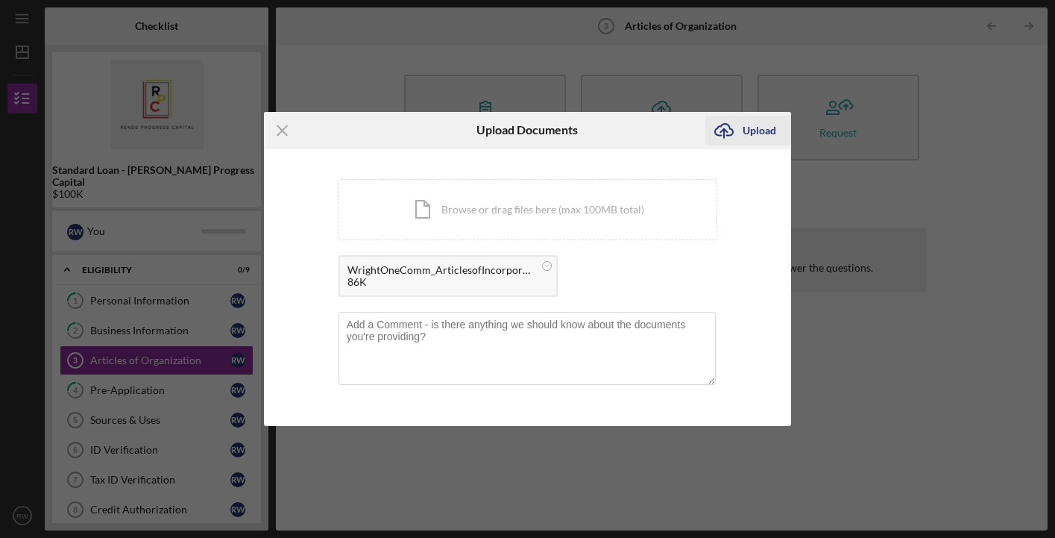
click at [757, 124] on div "Upload" at bounding box center [760, 131] width 34 height 30
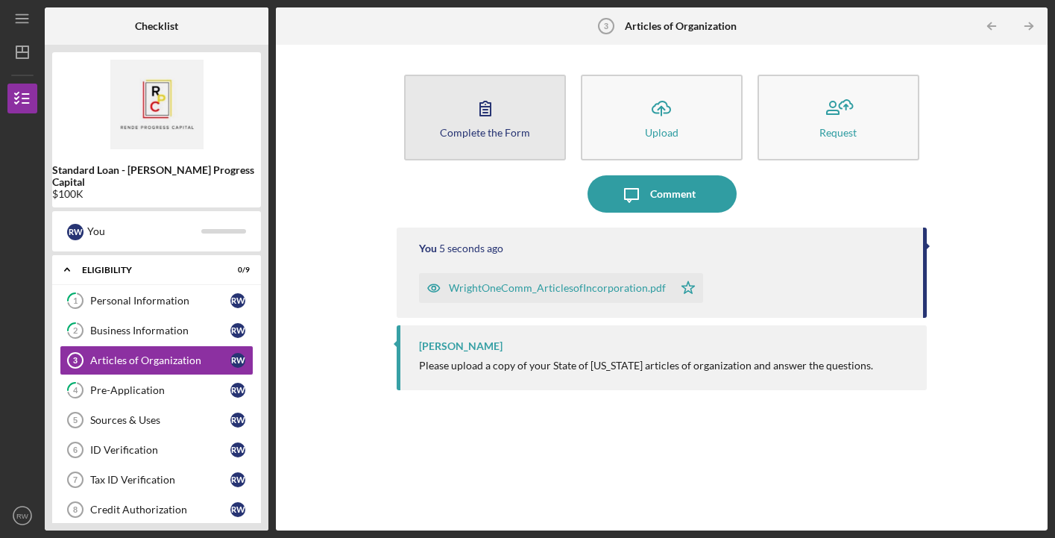
click at [503, 123] on icon "button" at bounding box center [485, 108] width 37 height 37
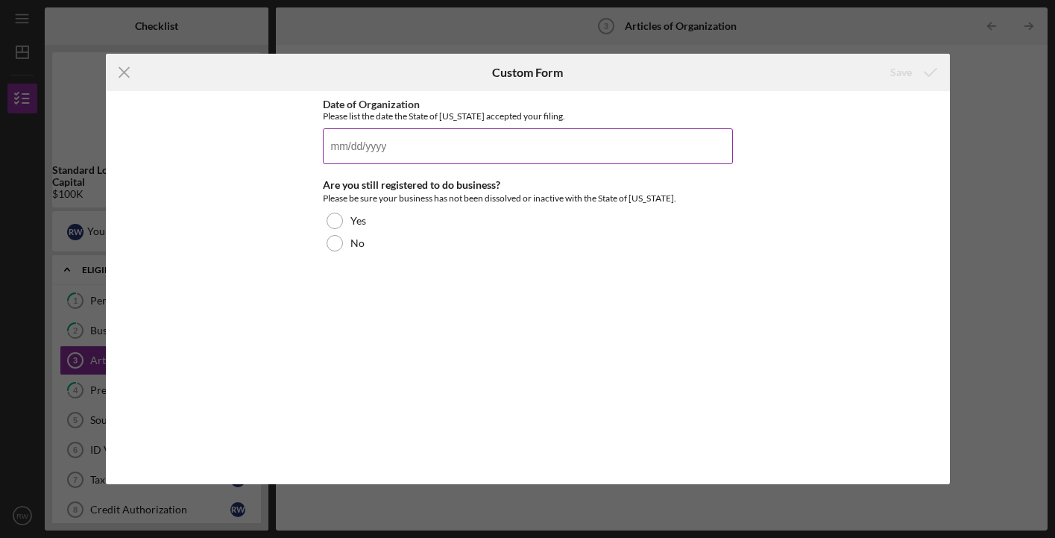
click at [435, 139] on input "Date of Organization" at bounding box center [528, 146] width 410 height 36
click at [356, 148] on input "09/dd/yyyy" at bounding box center [528, 146] width 410 height 36
type input "0m/dd/yyyy"
type input "[DATE]"
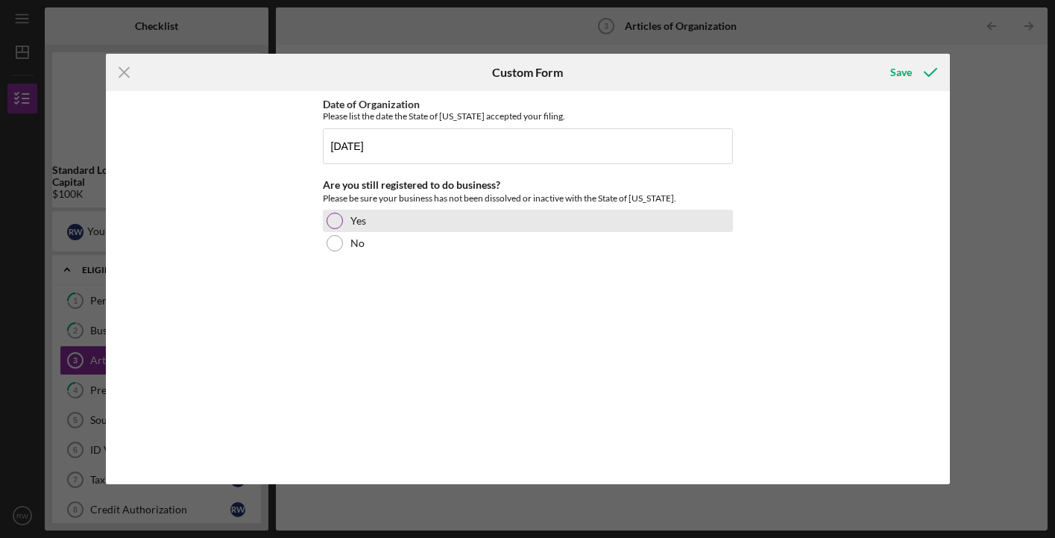
click at [339, 225] on div at bounding box center [335, 221] width 16 height 16
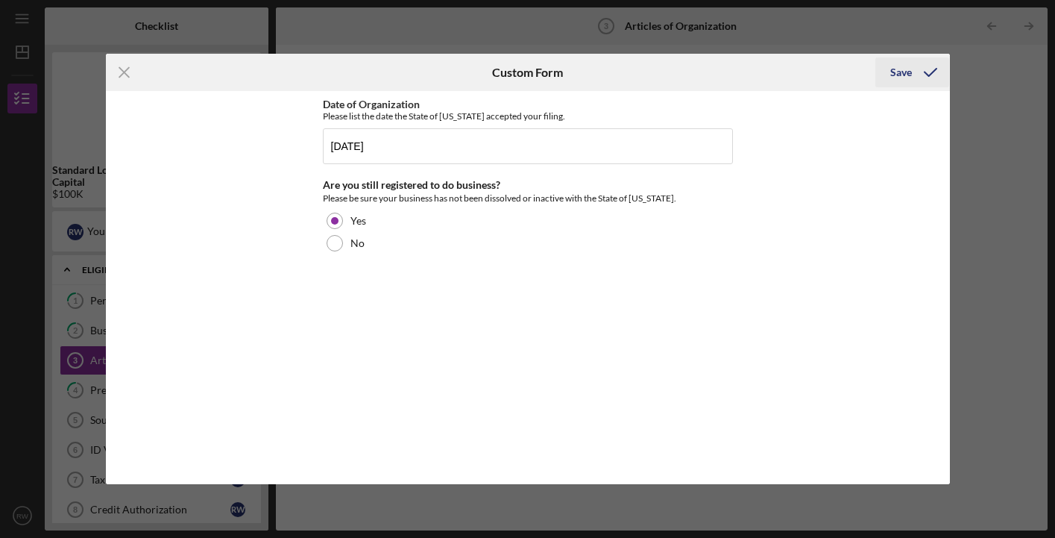
click at [895, 75] on div "Save" at bounding box center [902, 72] width 22 height 30
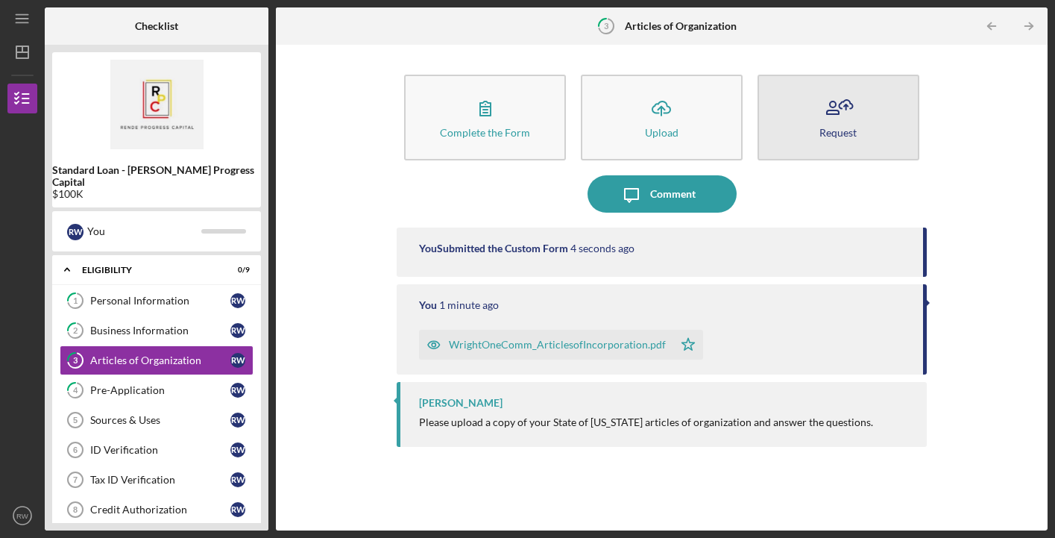
click at [844, 113] on icon "button" at bounding box center [838, 108] width 37 height 37
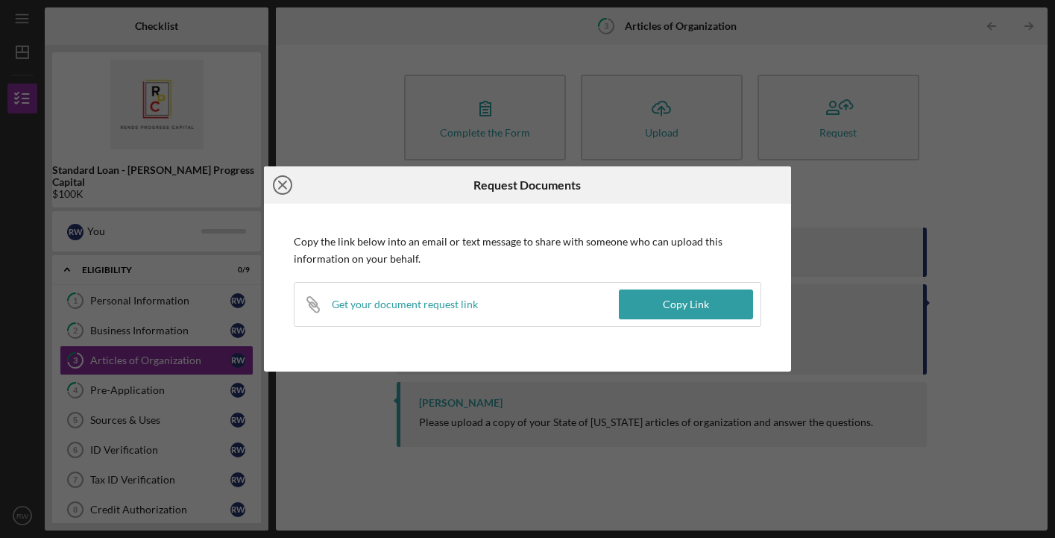
click at [280, 185] on icon "Icon/Close" at bounding box center [282, 184] width 37 height 37
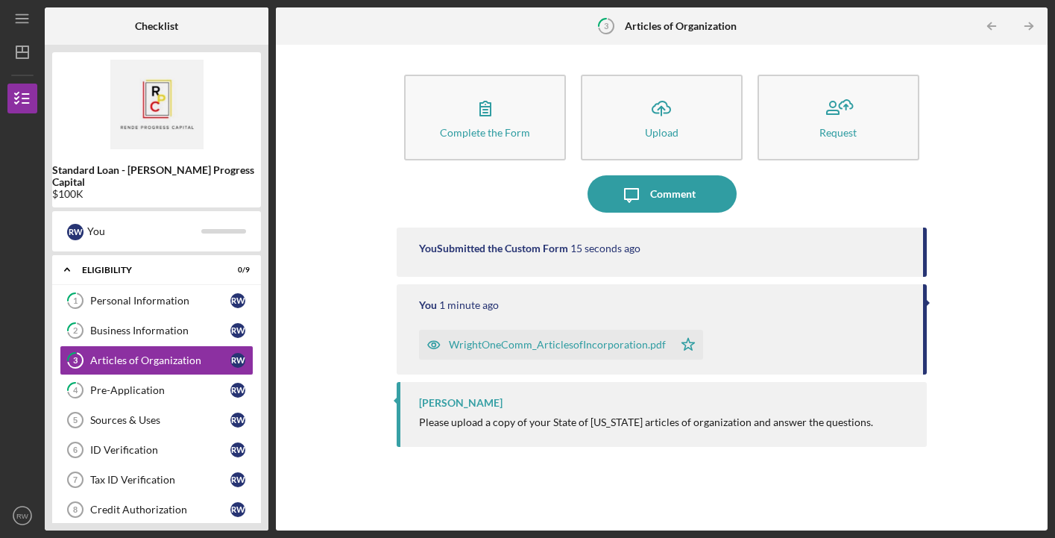
drag, startPoint x: 163, startPoint y: 380, endPoint x: 536, endPoint y: 288, distance: 385.0
click at [536, 288] on div "Checklist Standard Loan - [PERSON_NAME] Progress Capital $100K R W You Icon/Exp…" at bounding box center [546, 268] width 1003 height 523
click at [188, 387] on link "4 Pre-Application R W" at bounding box center [157, 390] width 194 height 30
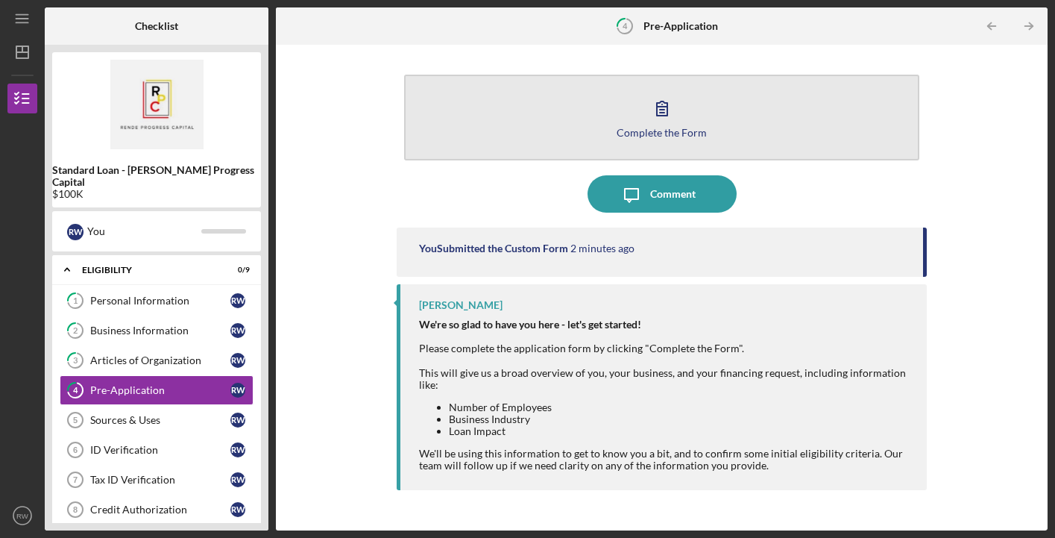
click at [658, 108] on icon "button" at bounding box center [662, 108] width 37 height 37
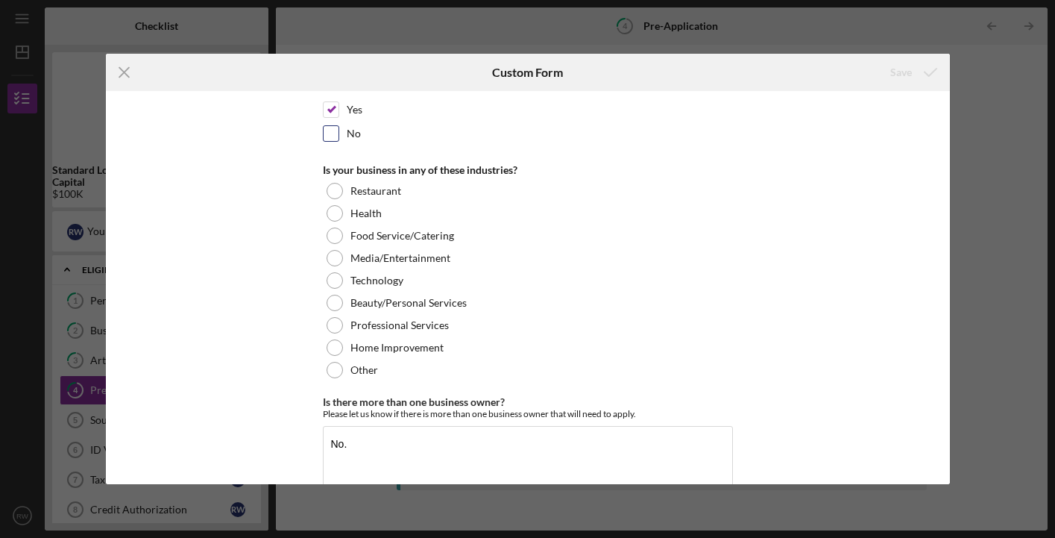
scroll to position [130, 0]
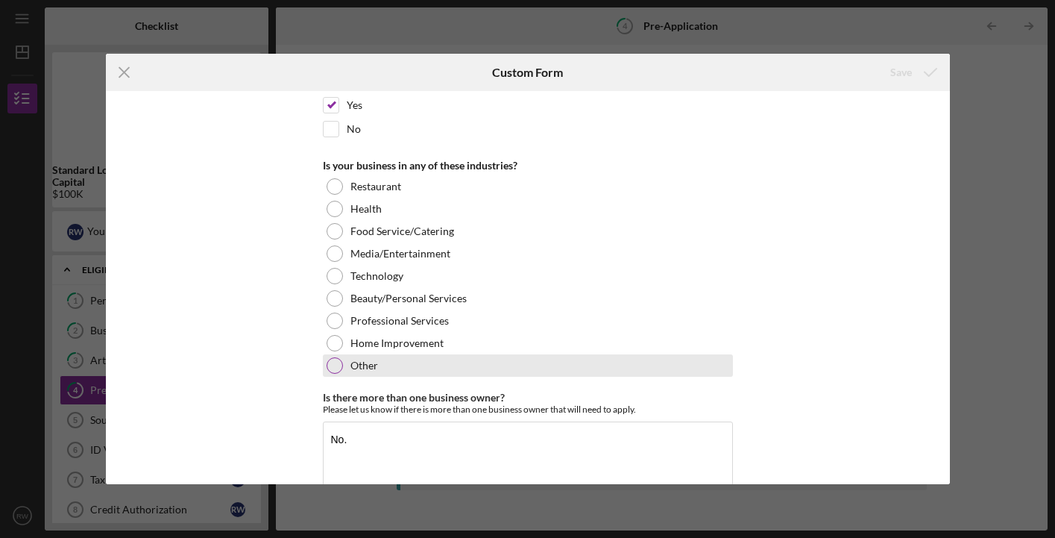
click at [334, 363] on div at bounding box center [335, 365] width 16 height 16
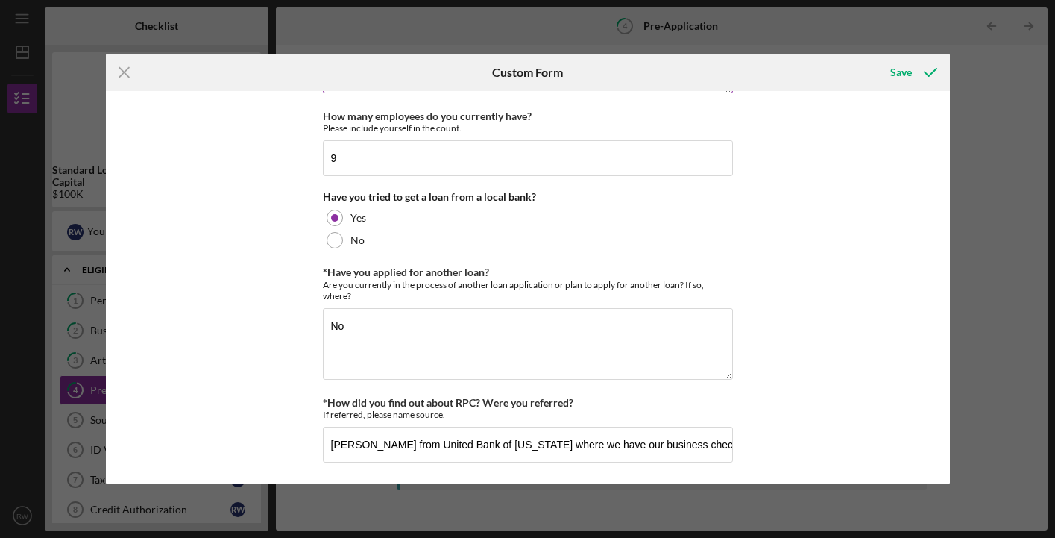
scroll to position [834, 0]
click at [906, 71] on div "Save" at bounding box center [902, 72] width 22 height 30
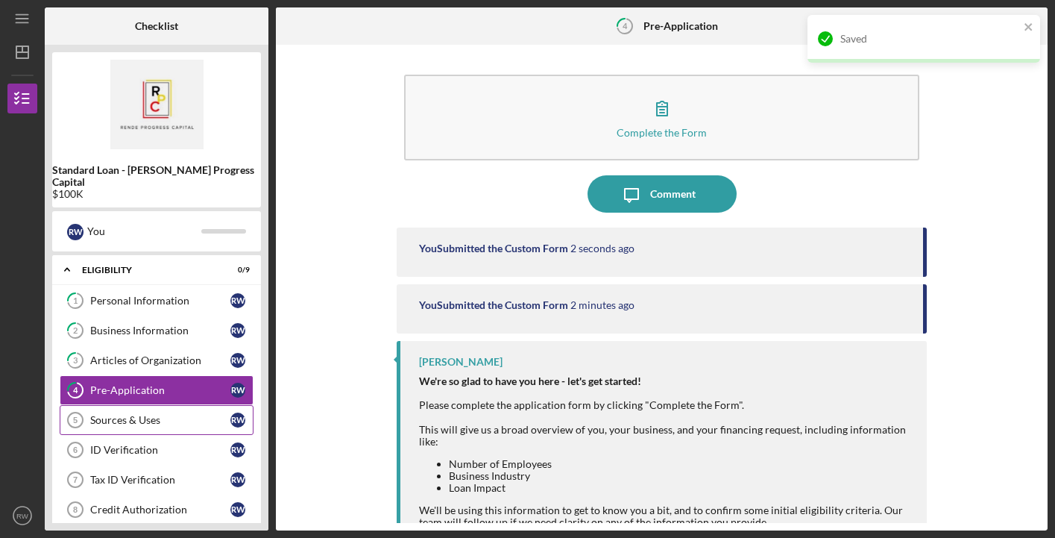
click at [156, 414] on div "Sources & Uses" at bounding box center [160, 420] width 140 height 12
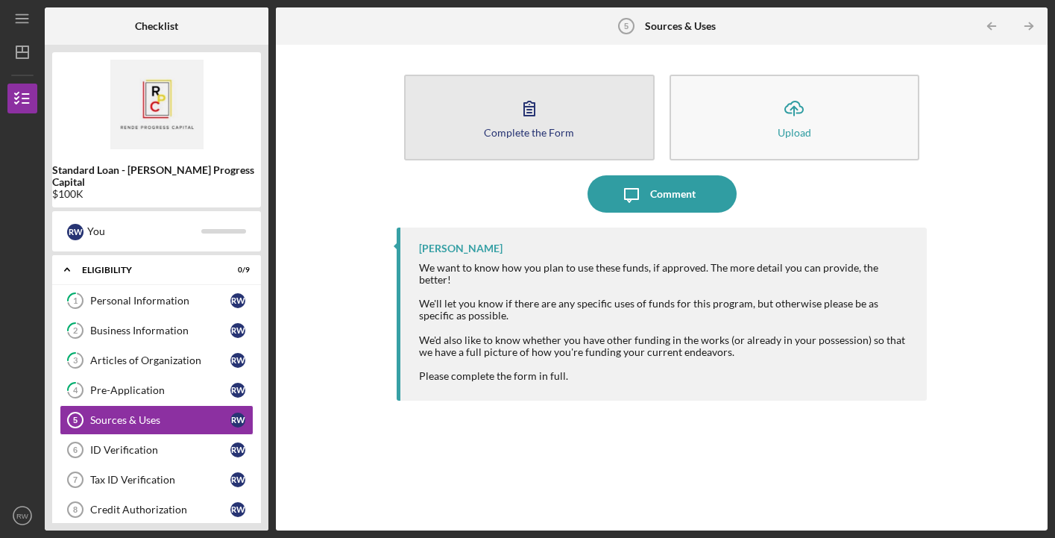
click at [556, 109] on button "Complete the Form Form" at bounding box center [529, 118] width 250 height 86
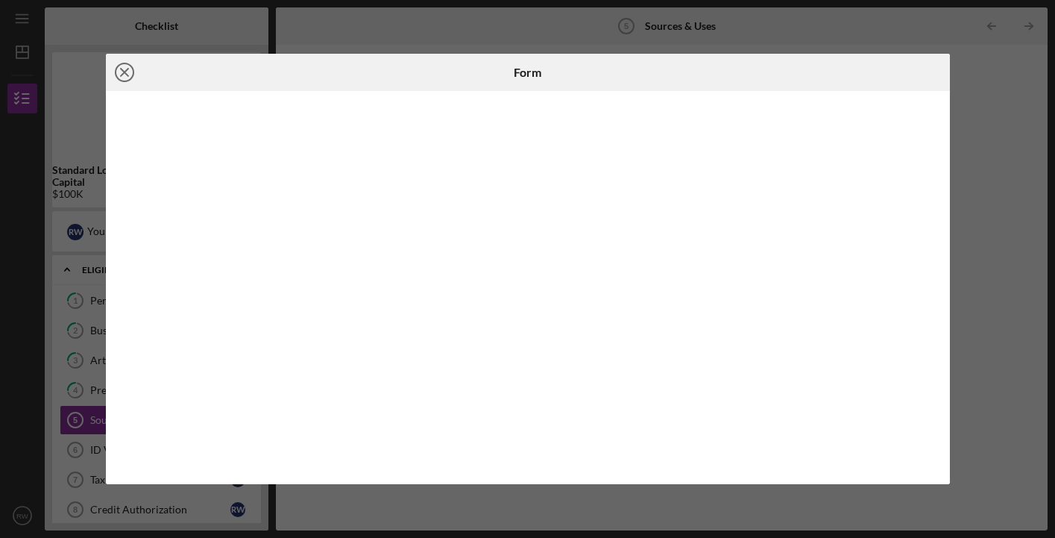
click at [125, 70] on icon "Icon/Close" at bounding box center [124, 72] width 37 height 37
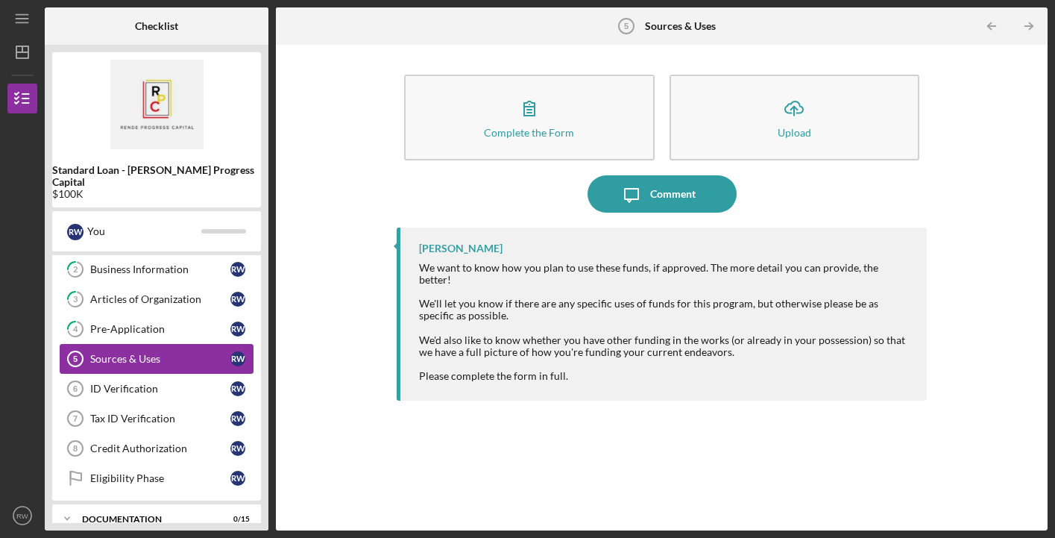
scroll to position [63, 0]
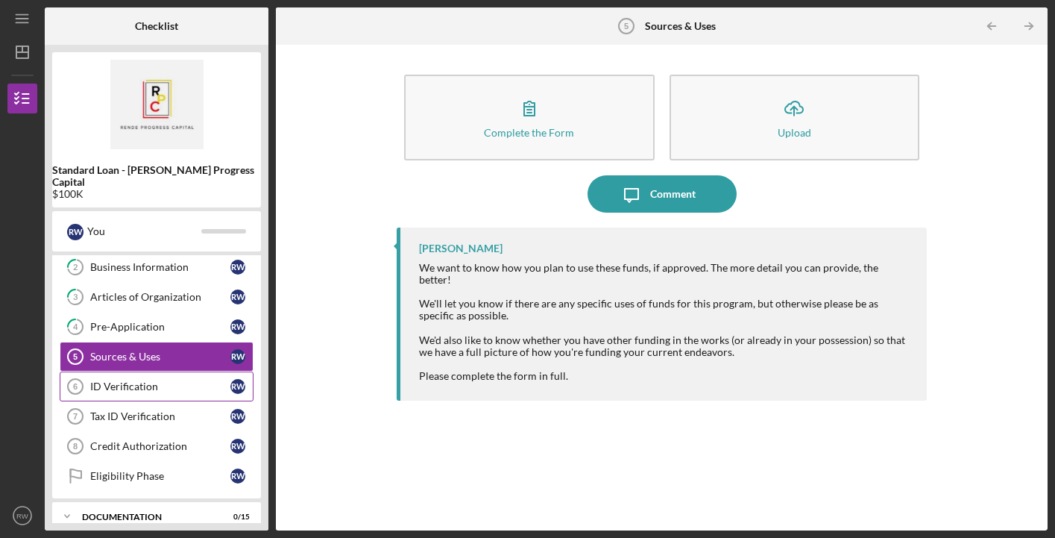
click at [146, 380] on div "ID Verification" at bounding box center [160, 386] width 140 height 12
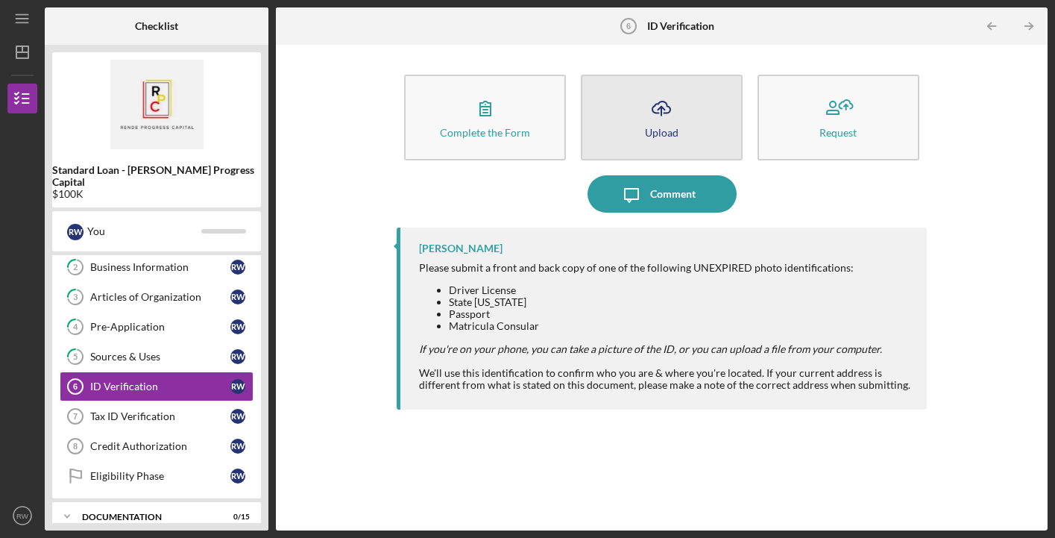
click at [668, 110] on icon "Icon/Upload" at bounding box center [661, 108] width 37 height 37
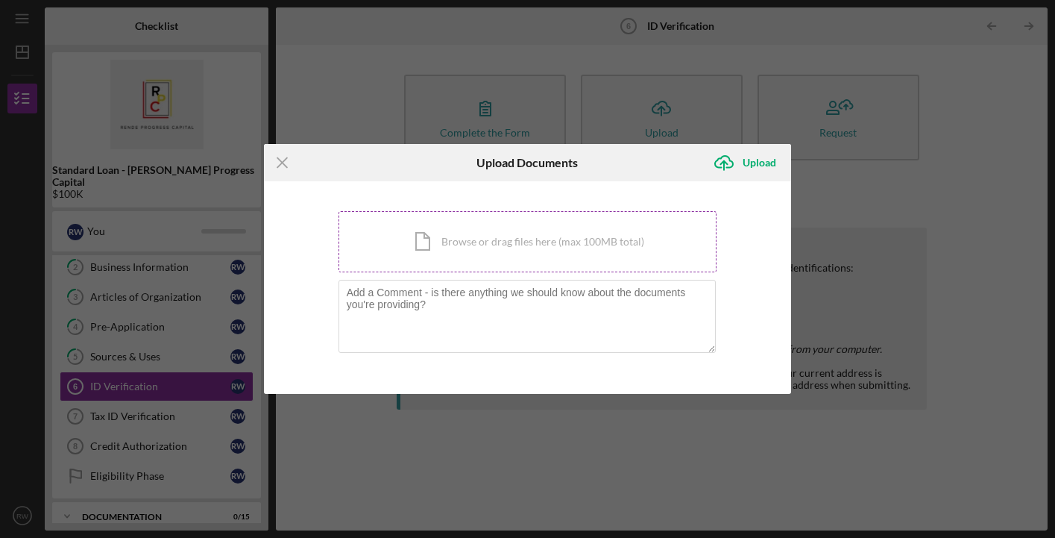
click at [584, 254] on div "Icon/Document Browse or drag files here (max 100MB total) Tap to choose files o…" at bounding box center [528, 241] width 379 height 61
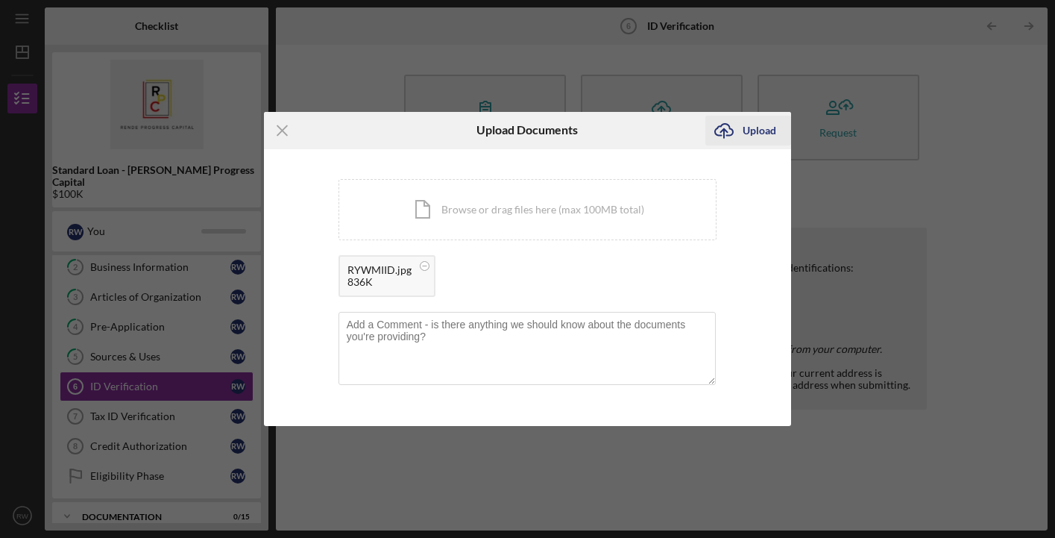
click at [753, 128] on div "Upload" at bounding box center [760, 131] width 34 height 30
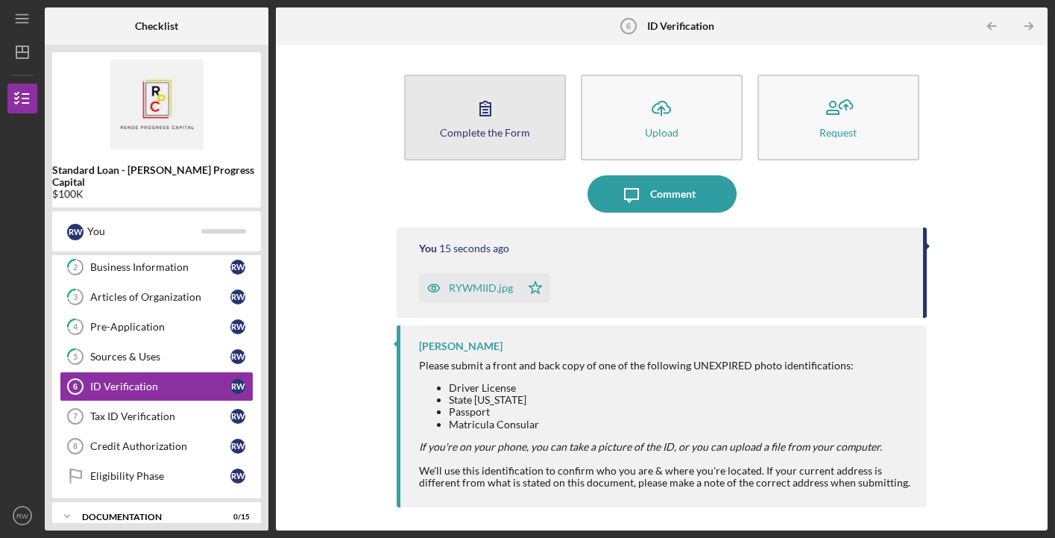
click at [508, 120] on button "Complete the Form Form" at bounding box center [485, 118] width 162 height 86
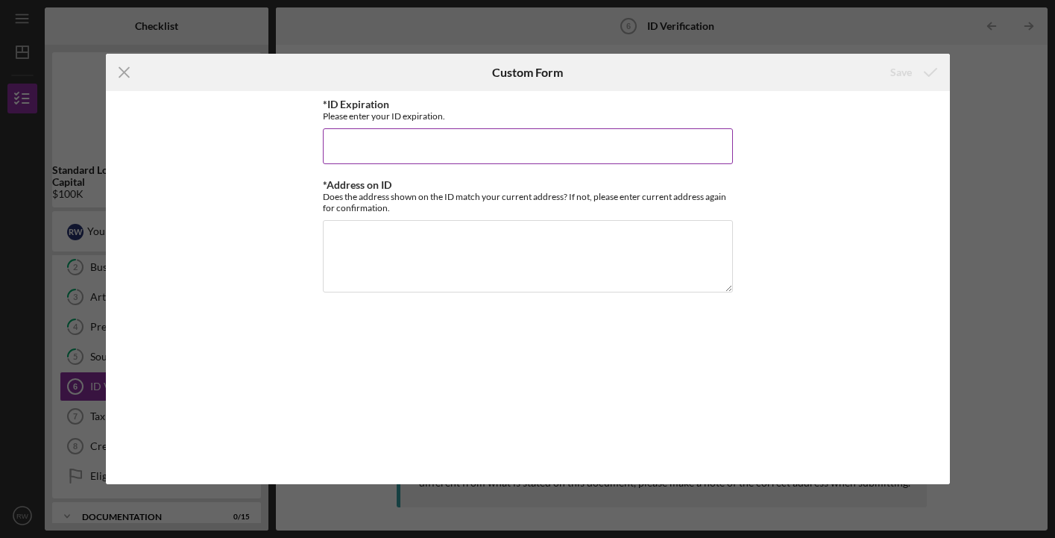
click at [482, 150] on input "*ID Expiration" at bounding box center [528, 146] width 410 height 36
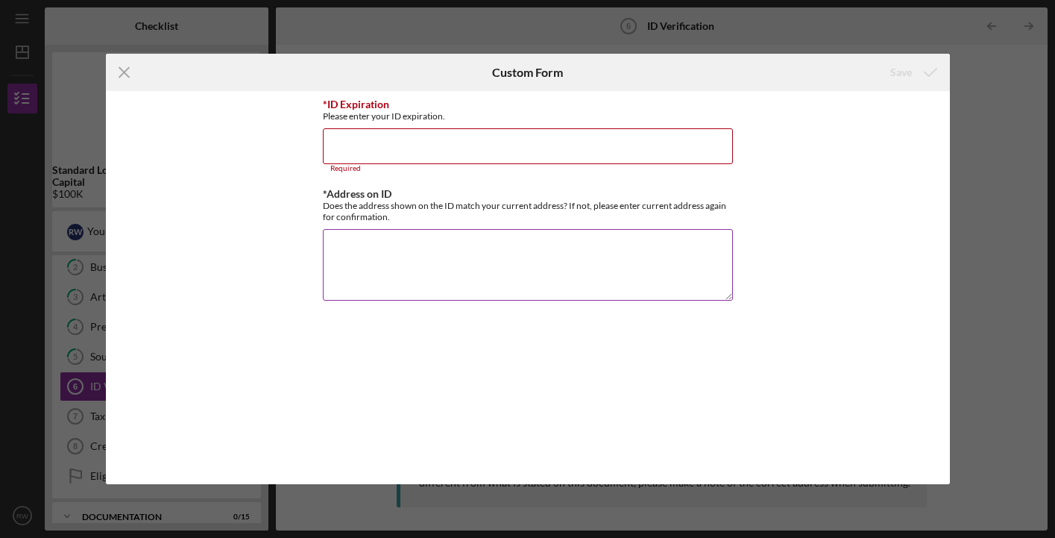
click at [430, 244] on textarea "*Address on ID" at bounding box center [528, 265] width 410 height 72
type textarea "Yes."
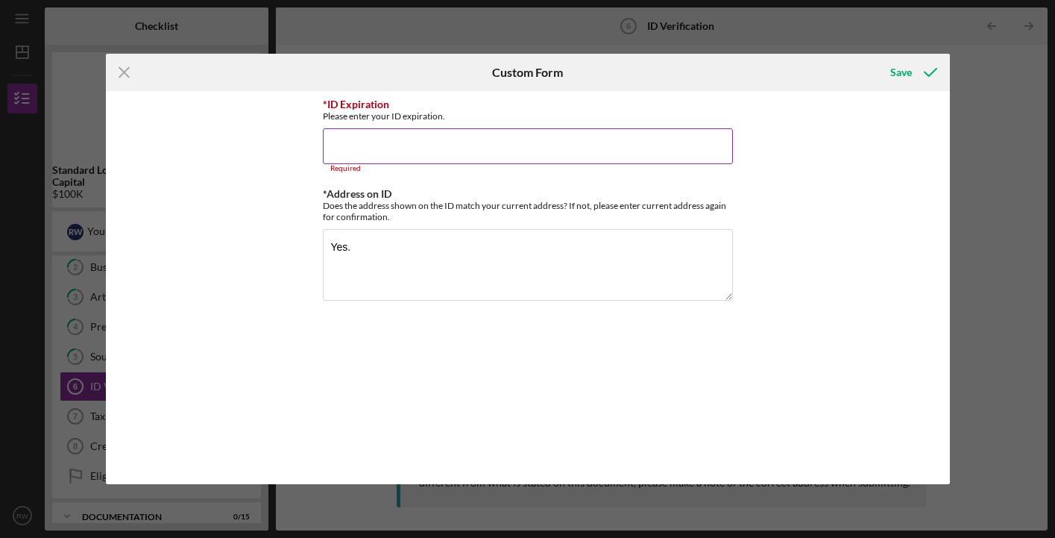
click at [425, 148] on input "*ID Expiration" at bounding box center [528, 146] width 410 height 36
click at [1055, 92] on div "Icon/Menu Close Custom Form Save *ID Expiration Please enter your ID expiration…" at bounding box center [527, 269] width 1055 height 538
click at [381, 148] on input "*ID Expiration" at bounding box center [528, 146] width 410 height 36
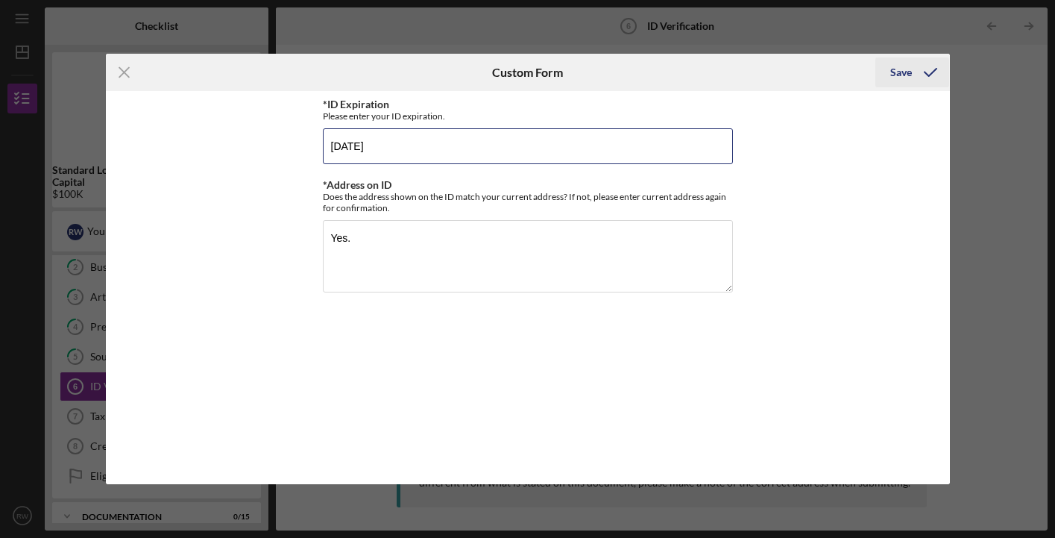
type input "[DATE]"
click at [901, 71] on div "Save" at bounding box center [902, 72] width 22 height 30
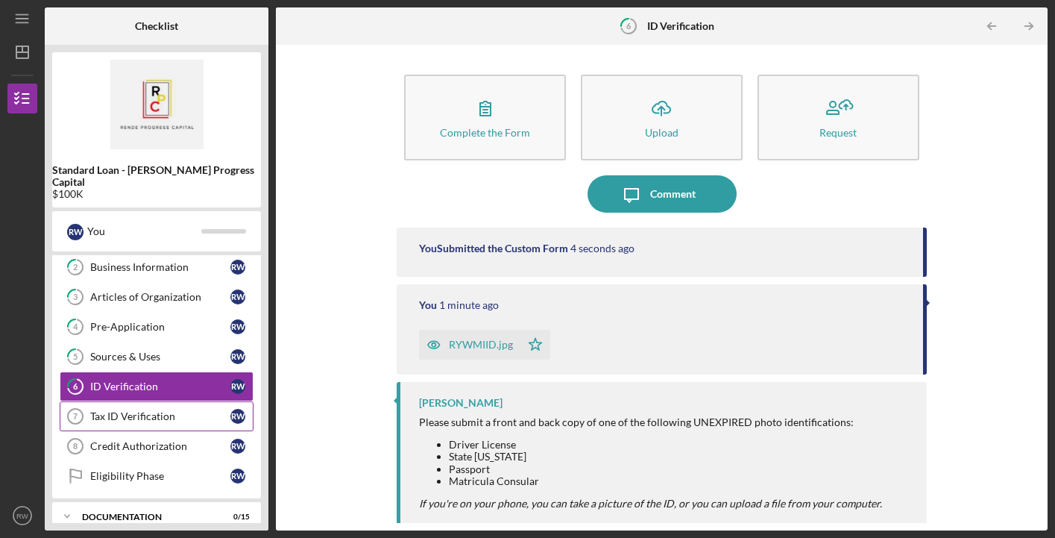
click at [172, 410] on div "Tax ID Verification" at bounding box center [160, 416] width 140 height 12
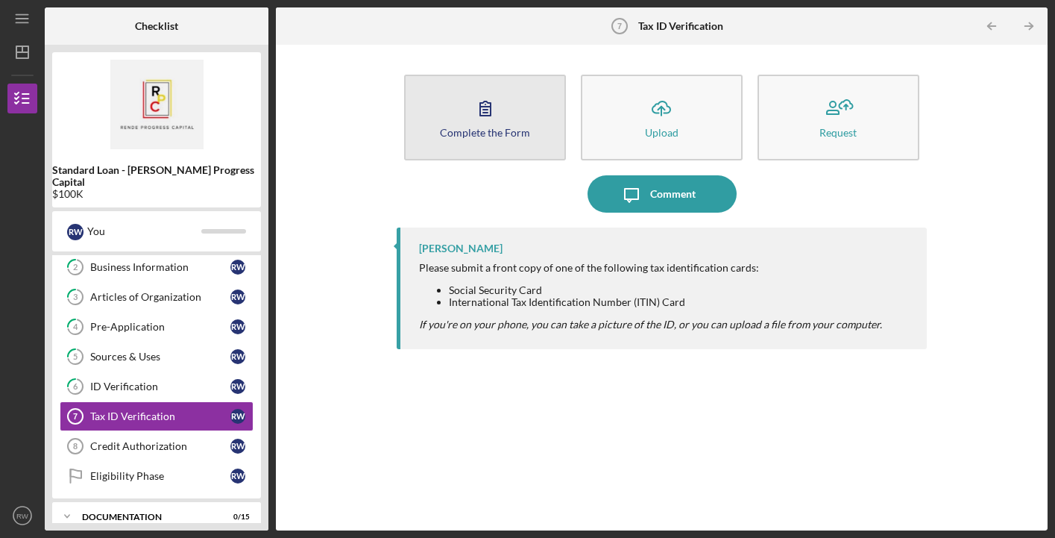
click at [484, 128] on div "Complete the Form" at bounding box center [485, 132] width 90 height 11
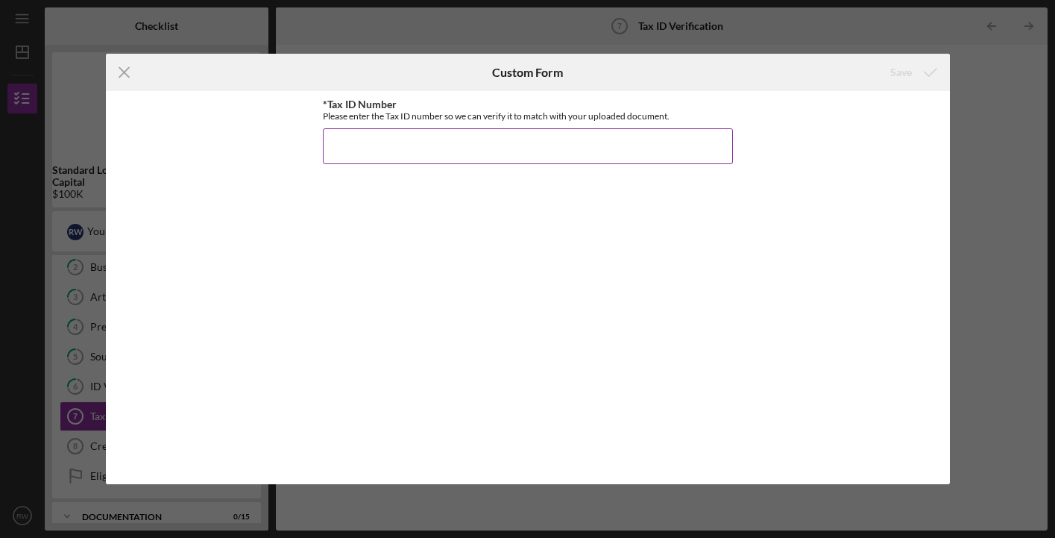
click at [482, 138] on input "*Tax ID Number" at bounding box center [528, 146] width 410 height 36
type input "[US_EMPLOYER_IDENTIFICATION_NUMBER]"
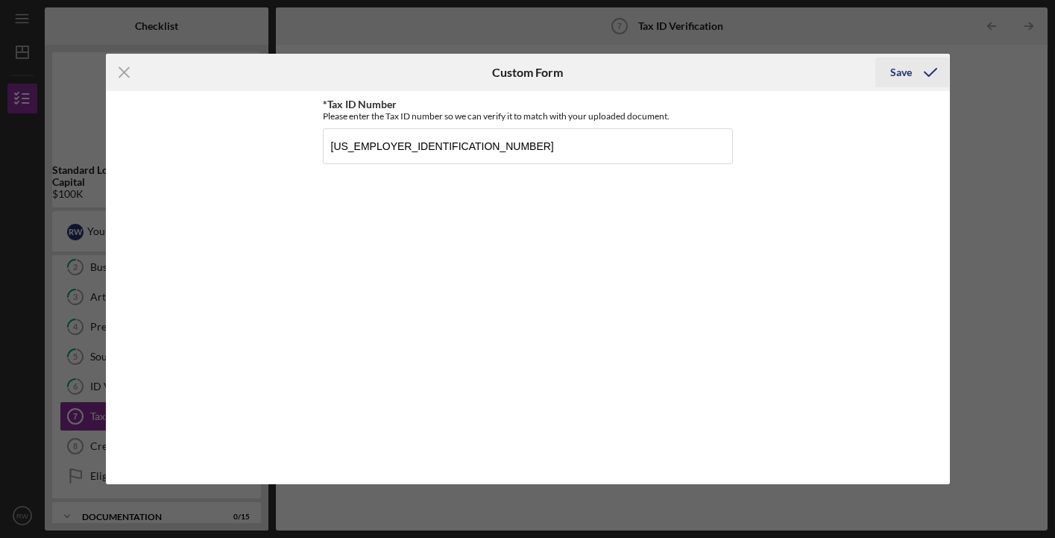
click at [920, 75] on icon "submit" at bounding box center [930, 72] width 37 height 37
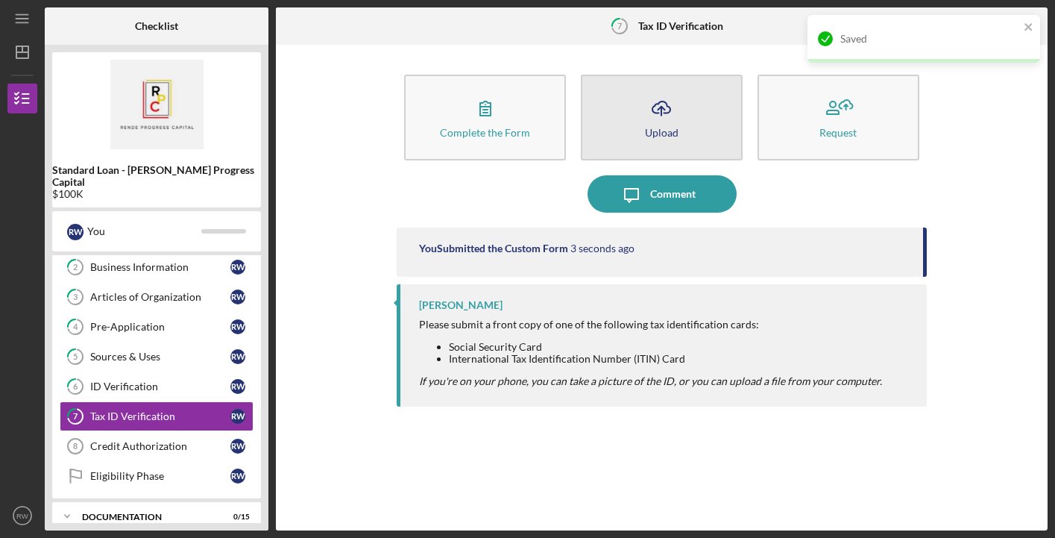
click at [678, 136] on button "Icon/Upload Upload" at bounding box center [662, 118] width 162 height 86
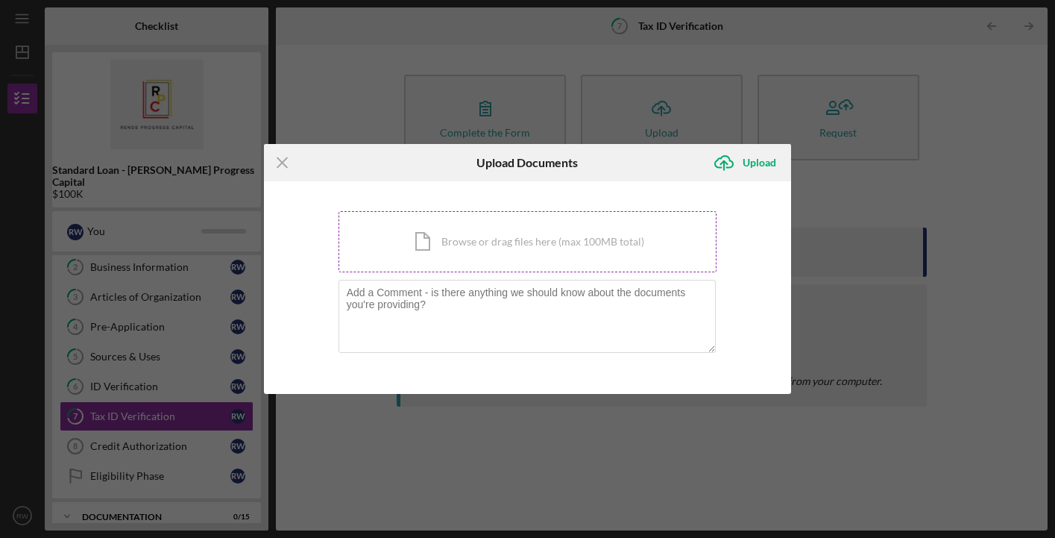
click at [556, 254] on div "Icon/Document Browse or drag files here (max 100MB total) Tap to choose files o…" at bounding box center [528, 241] width 379 height 61
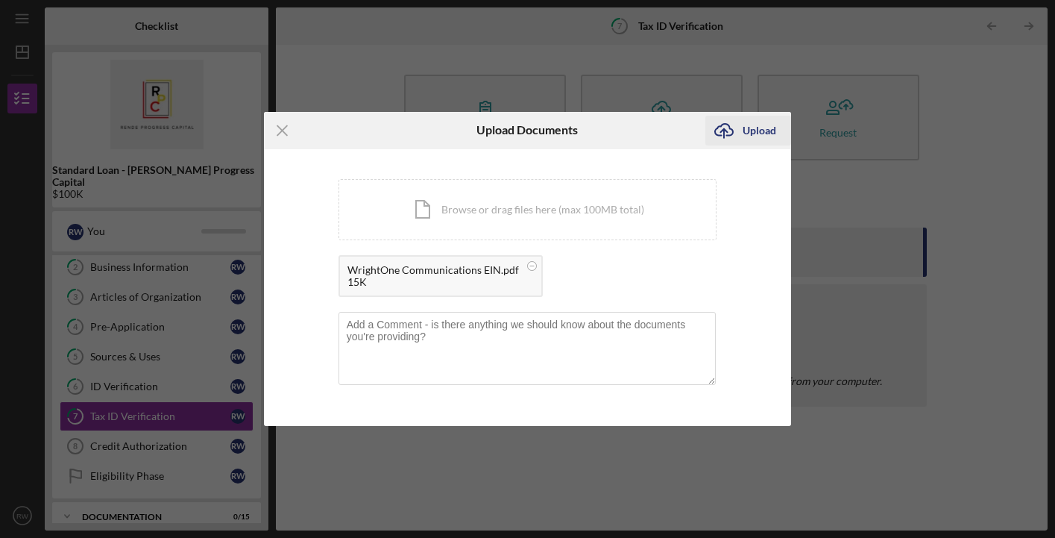
click at [762, 131] on div "Upload" at bounding box center [760, 131] width 34 height 30
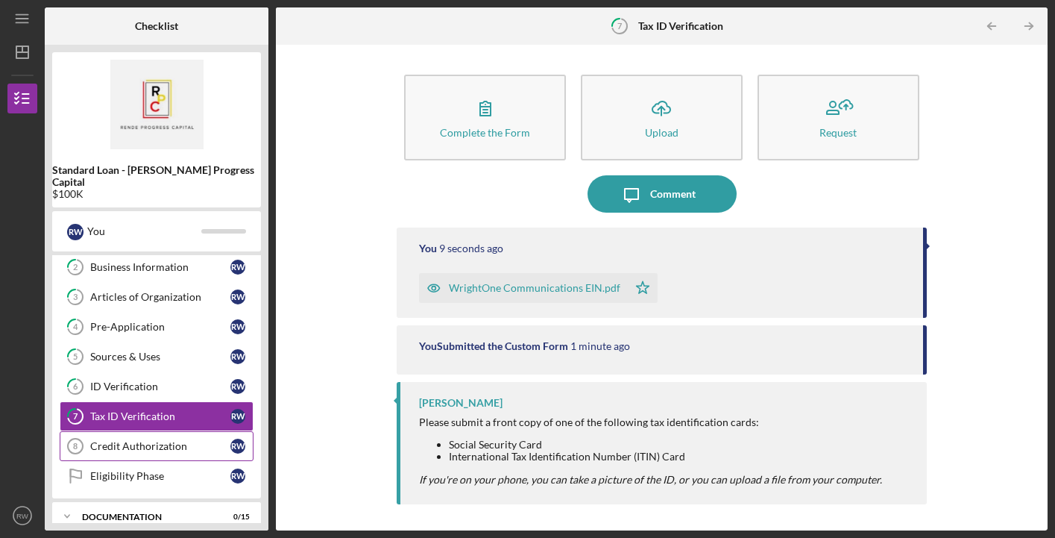
click at [183, 440] on div "Credit Authorization" at bounding box center [160, 446] width 140 height 12
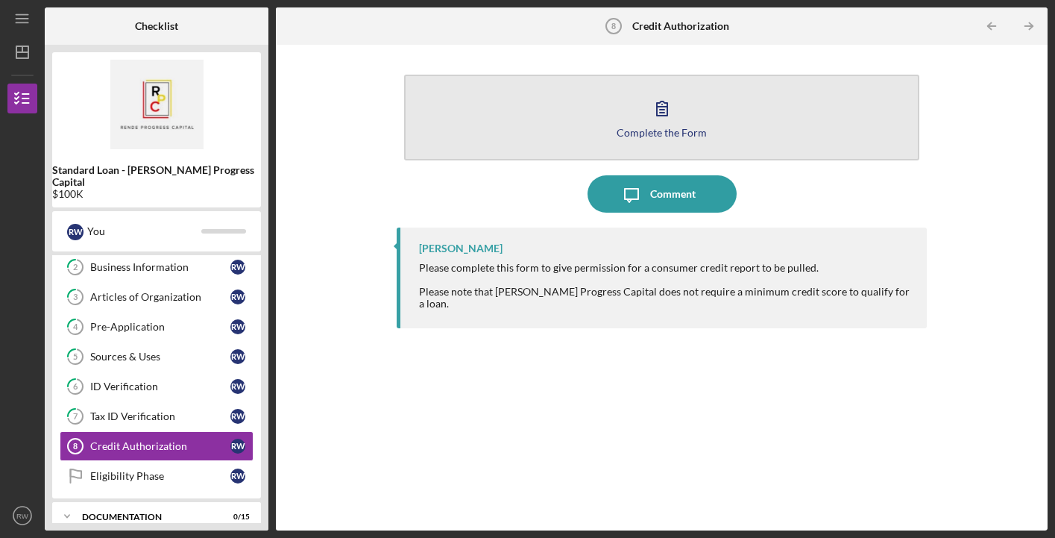
click at [669, 107] on icon "button" at bounding box center [662, 108] width 37 height 37
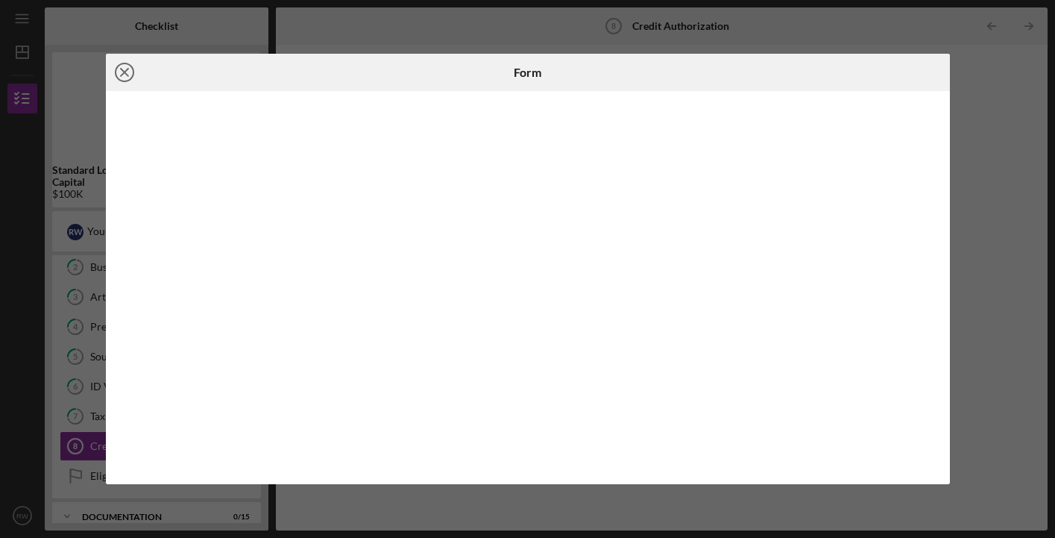
click at [122, 71] on line at bounding box center [124, 72] width 7 height 7
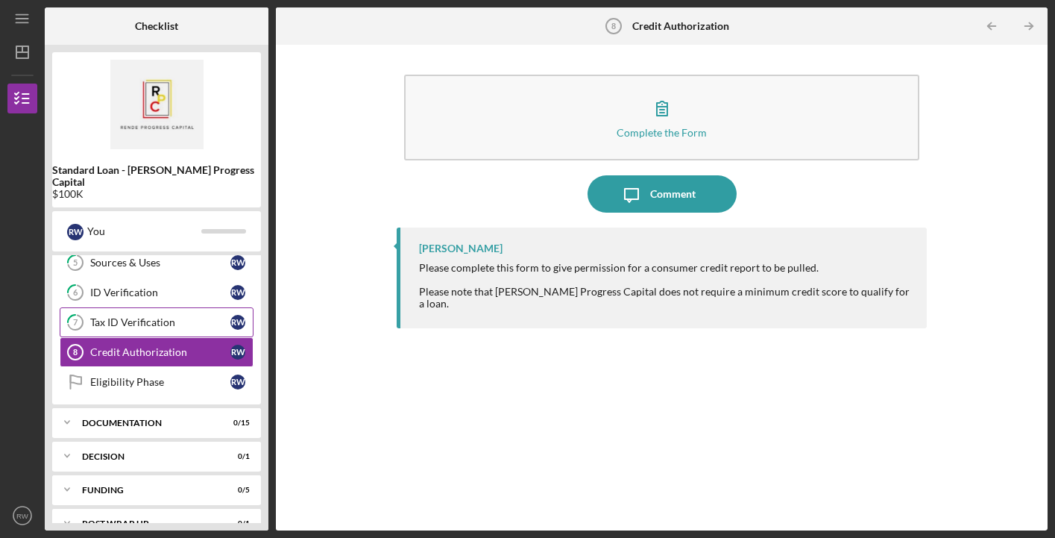
scroll to position [160, 0]
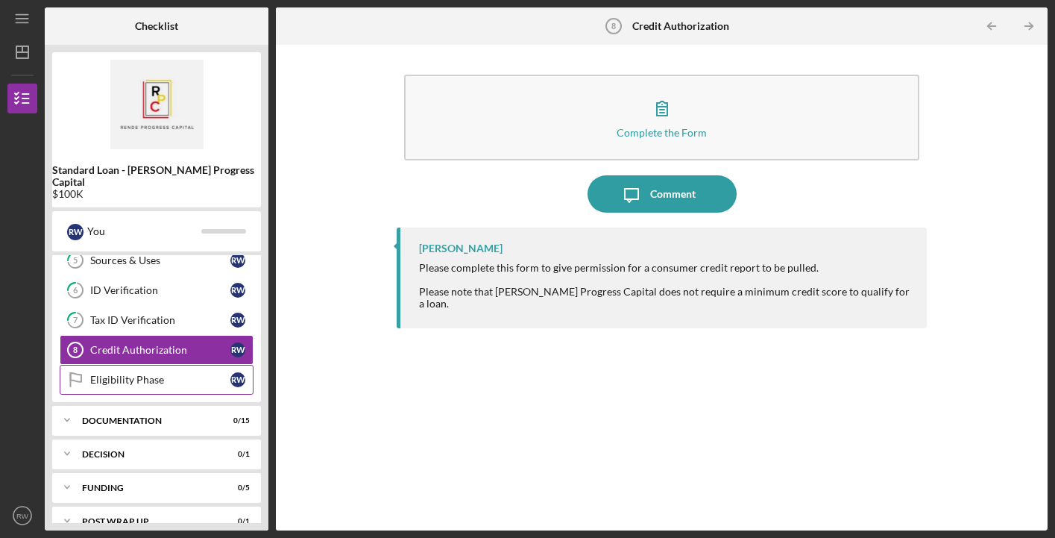
click at [149, 374] on div "Eligibility Phase" at bounding box center [160, 380] width 140 height 12
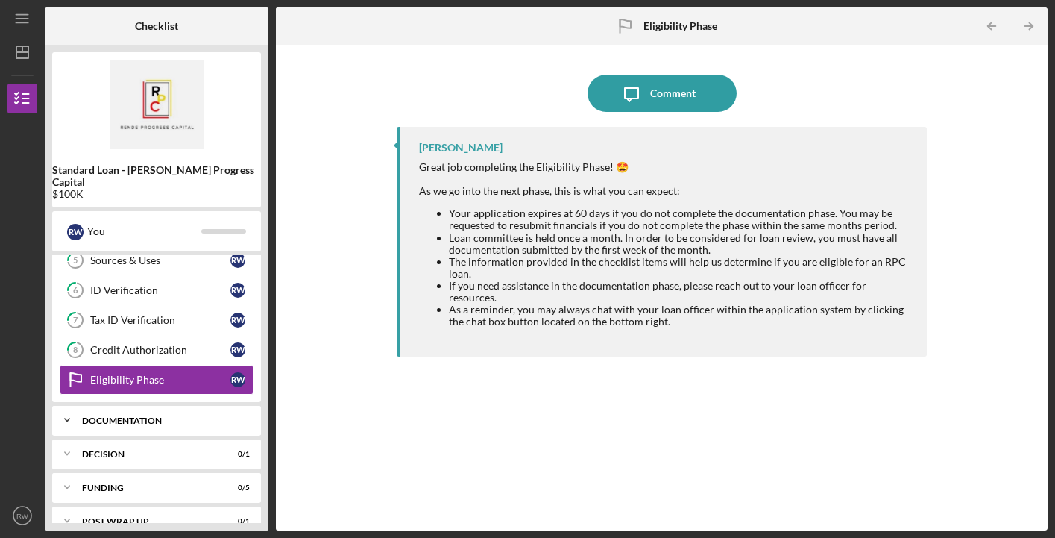
click at [193, 416] on div "Documentation" at bounding box center [162, 420] width 160 height 9
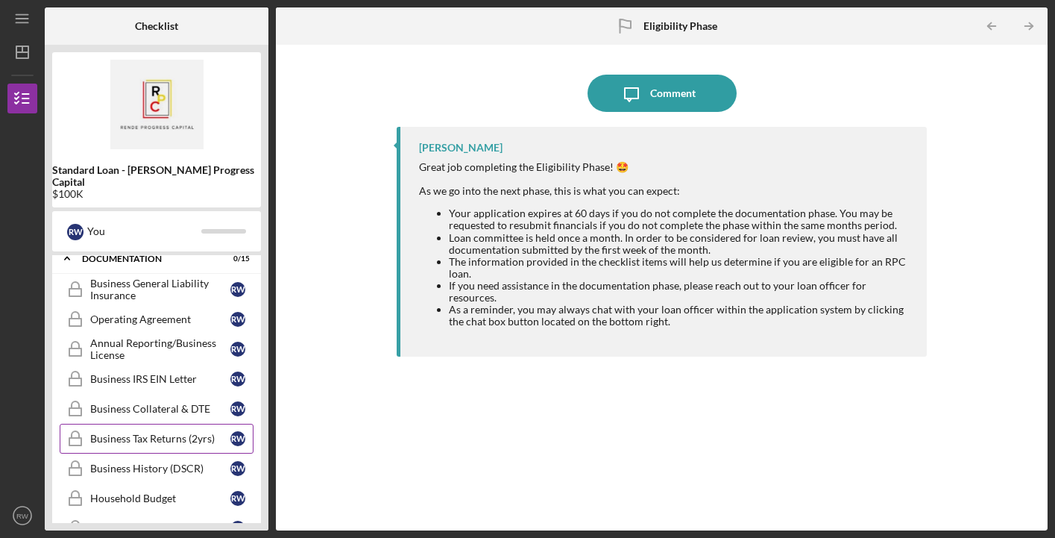
scroll to position [306, 0]
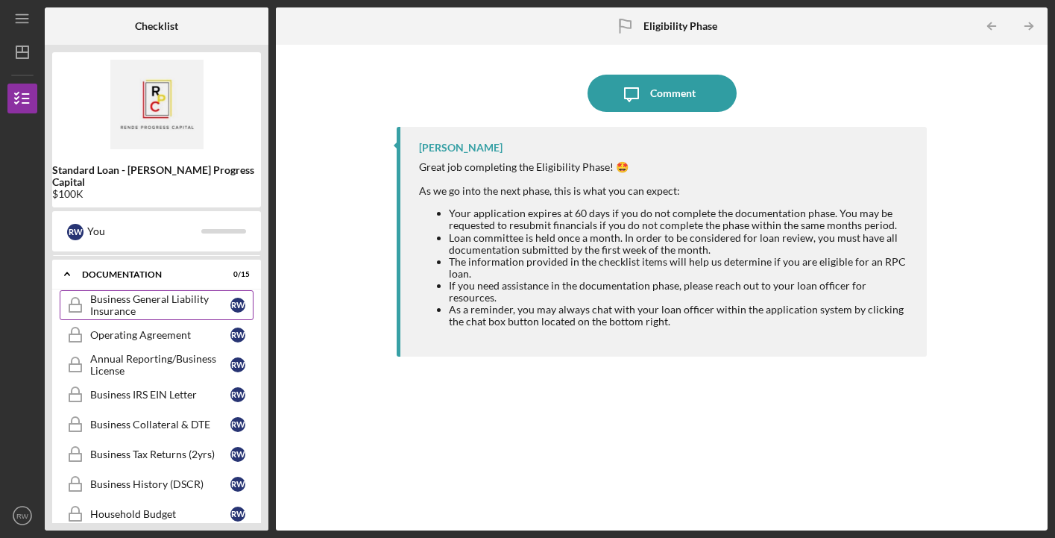
click at [206, 298] on div "Business General Liability Insurance" at bounding box center [160, 305] width 140 height 24
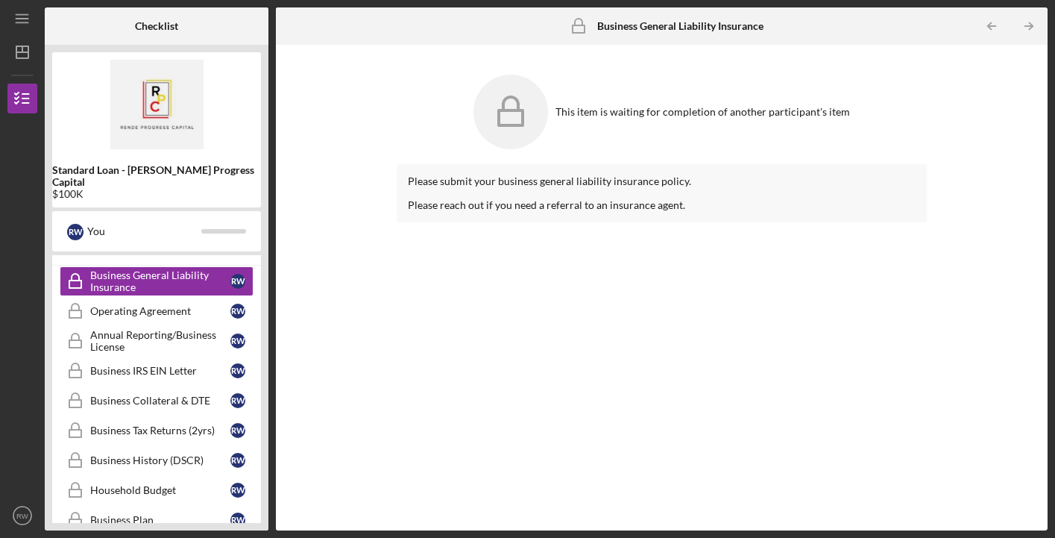
scroll to position [318, 0]
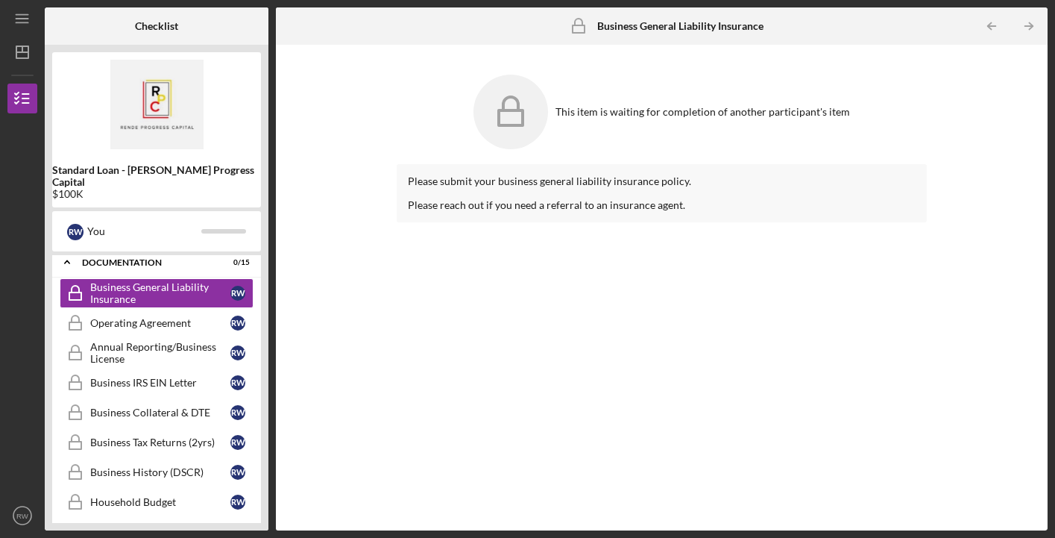
click at [331, 307] on div "This item is waiting for completion of another participant's item Please submit…" at bounding box center [661, 287] width 757 height 471
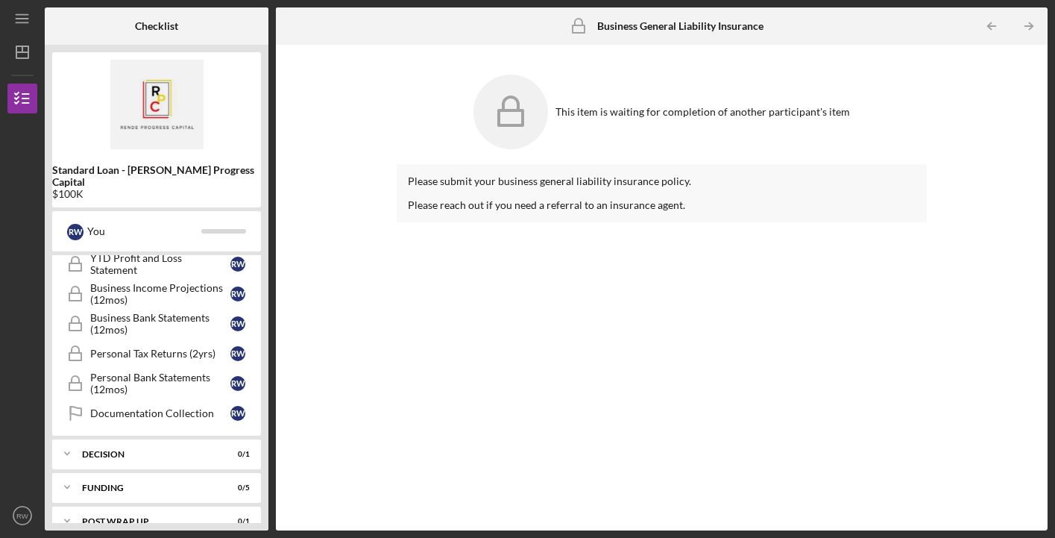
scroll to position [623, 0]
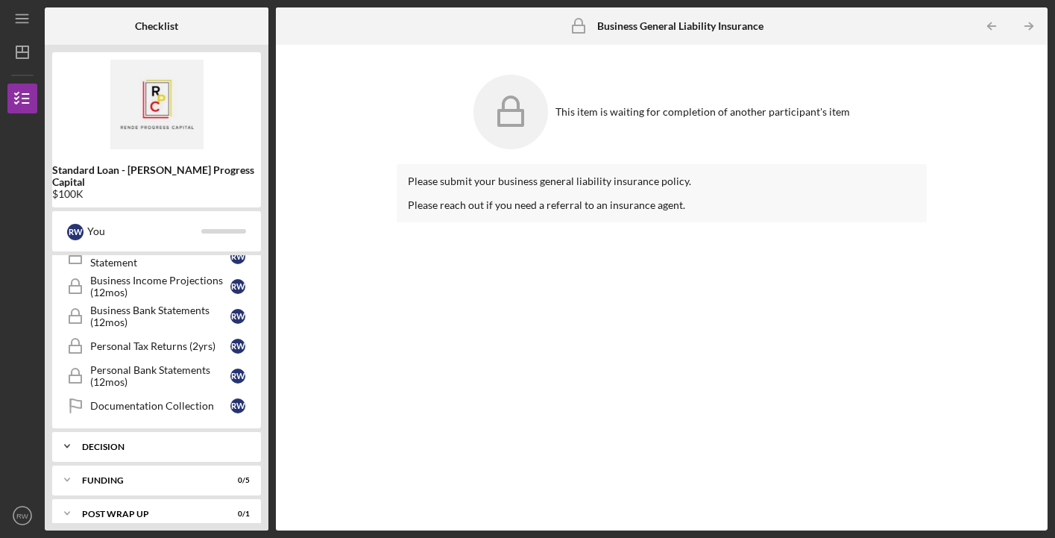
click at [69, 431] on icon "Icon/Expander" at bounding box center [67, 446] width 30 height 30
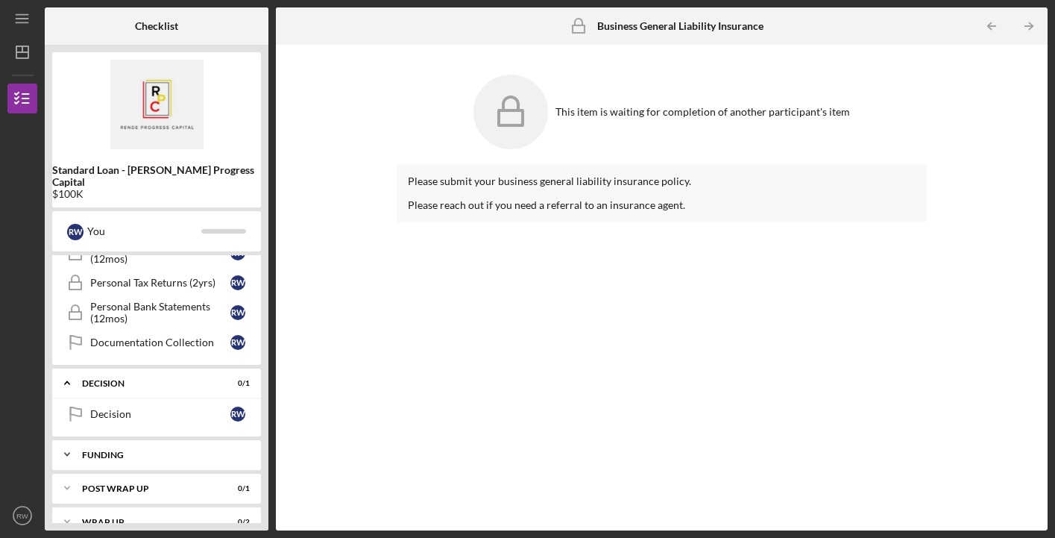
scroll to position [696, 0]
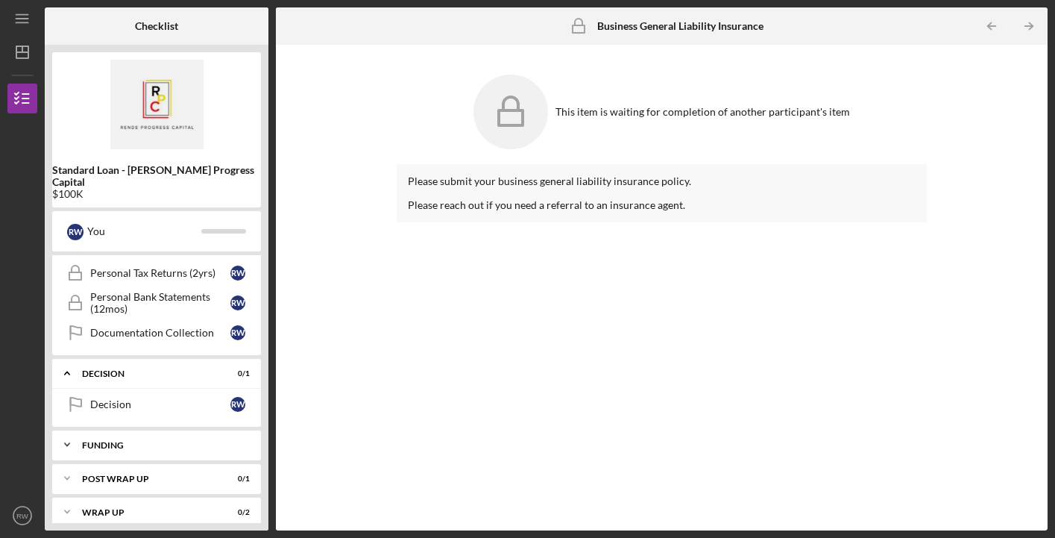
click at [69, 433] on icon "Icon/Expander" at bounding box center [67, 445] width 30 height 30
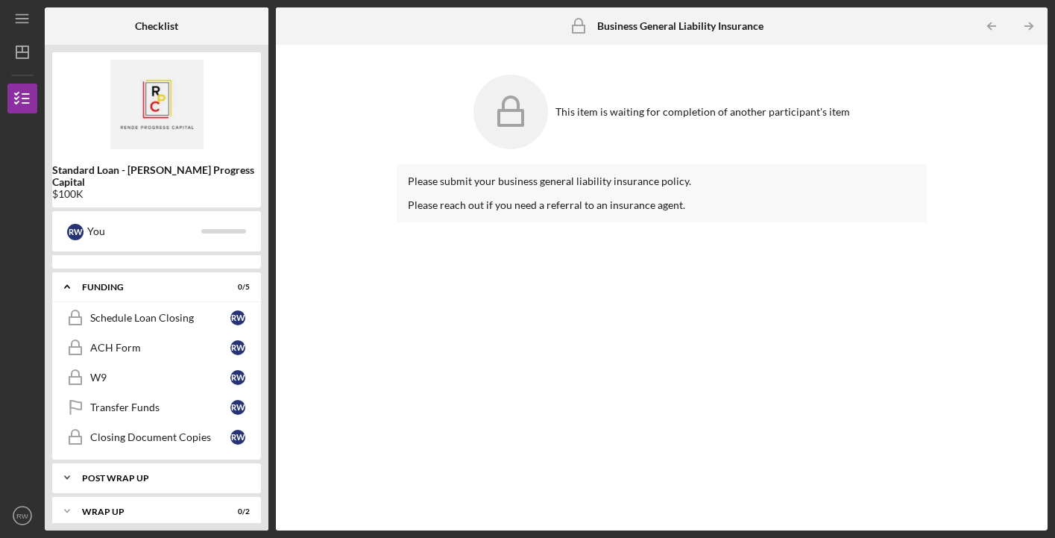
scroll to position [853, 0]
click at [71, 465] on icon "Icon/Expander" at bounding box center [67, 478] width 30 height 30
click at [1032, 25] on icon "Icon/Table Pagination Arrow" at bounding box center [1030, 27] width 34 height 34
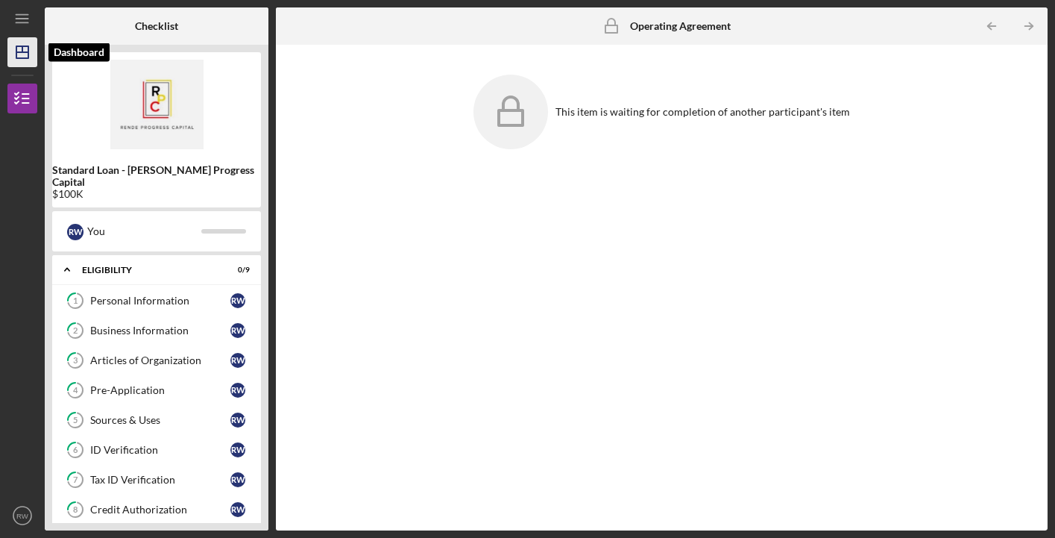
click at [25, 58] on polygon "button" at bounding box center [22, 52] width 12 height 12
